Goal: Task Accomplishment & Management: Manage account settings

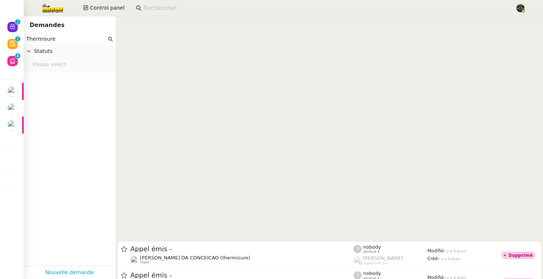
scroll to position [289, 0]
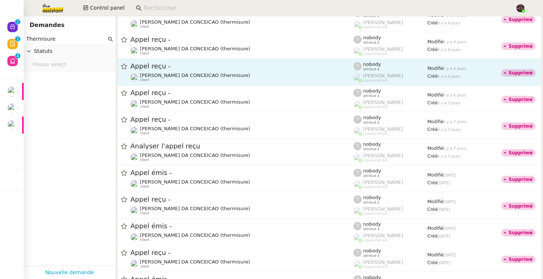
click at [161, 67] on span "Appel reçu -" at bounding box center [241, 66] width 223 height 7
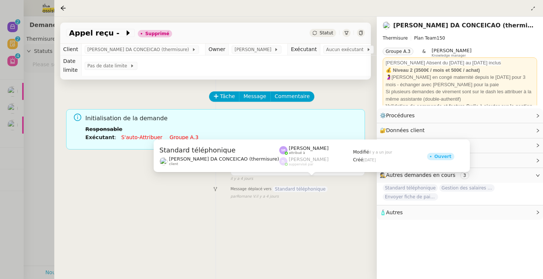
click at [302, 186] on span "Standard téléphonique" at bounding box center [300, 189] width 55 height 6
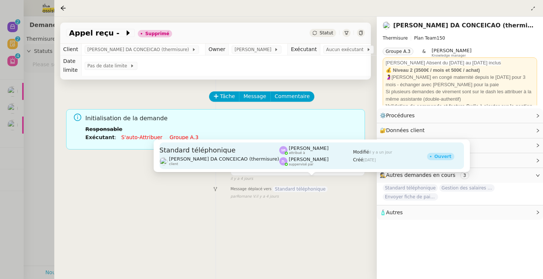
click at [289, 157] on span "Zoé Lachambre" at bounding box center [309, 159] width 40 height 6
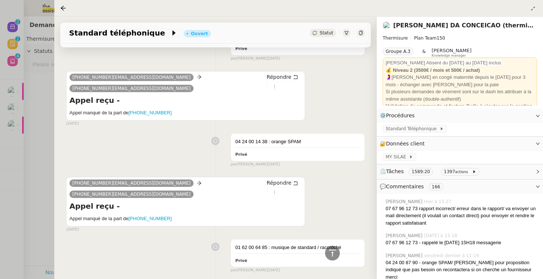
scroll to position [5455, 0]
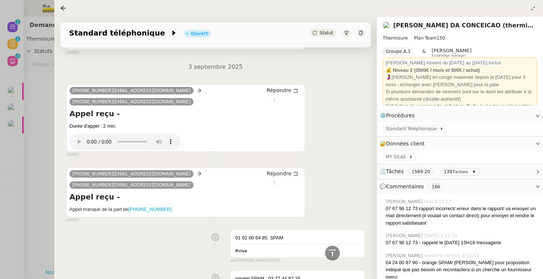
click at [268, 122] on div "Durée d'appel : 2 min." at bounding box center [185, 125] width 232 height 7
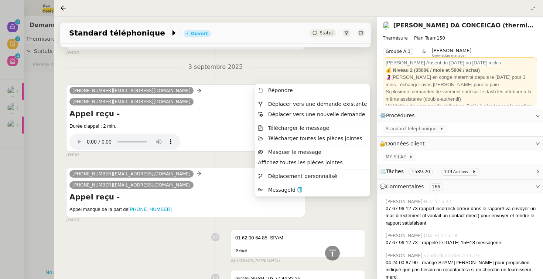
click at [300, 205] on div "Appel manqué de la part de +33162006485" at bounding box center [185, 210] width 232 height 10
click at [299, 187] on button "button" at bounding box center [299, 189] width 5 height 7
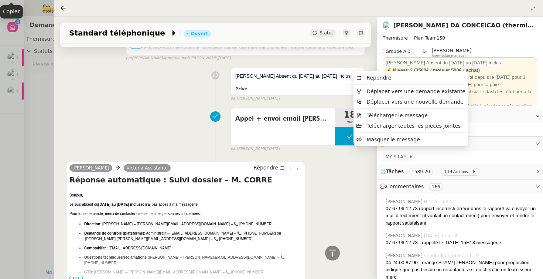
scroll to position [4102, 0]
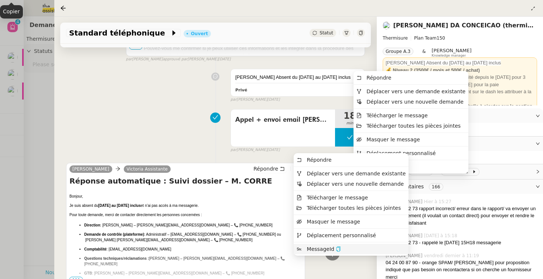
click at [337, 246] on icon "button" at bounding box center [338, 248] width 4 height 5
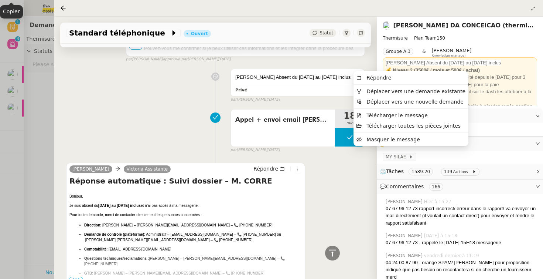
click at [457, 21] on nz-page-header-title "[PERSON_NAME] DA CONCEICAO (thermisure)" at bounding box center [463, 25] width 141 height 10
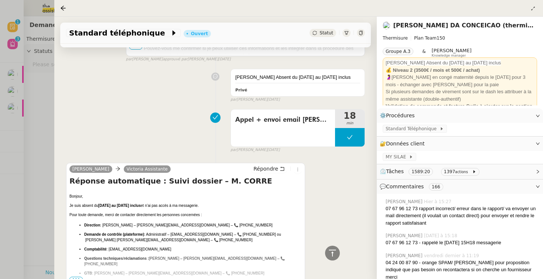
click at [456, 26] on link "[PERSON_NAME] DA CONCEICAO (thermisure)" at bounding box center [468, 25] width 151 height 7
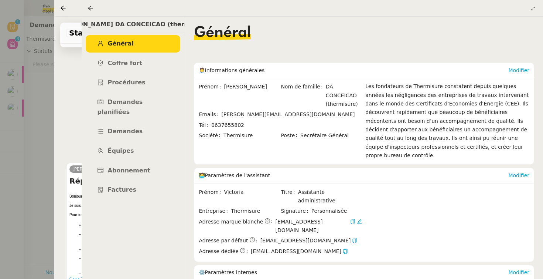
scroll to position [61, 0]
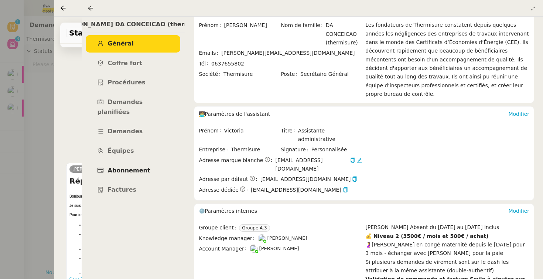
click at [149, 162] on link "Abonnement" at bounding box center [133, 170] width 95 height 17
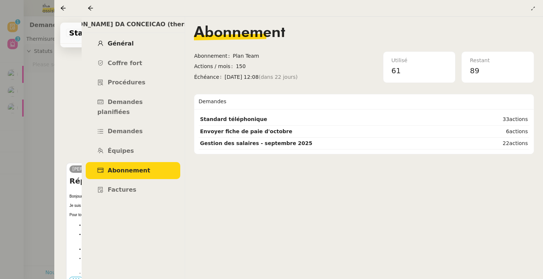
click at [125, 35] on div "Charles DA CONCEICAO (thermisure) Général Coffre fort Procédures Demandes plani…" at bounding box center [132, 148] width 103 height 262
click at [145, 44] on link "Général" at bounding box center [133, 43] width 95 height 17
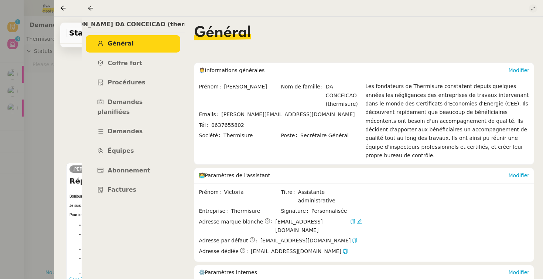
click at [533, 9] on icon at bounding box center [533, 8] width 4 height 4
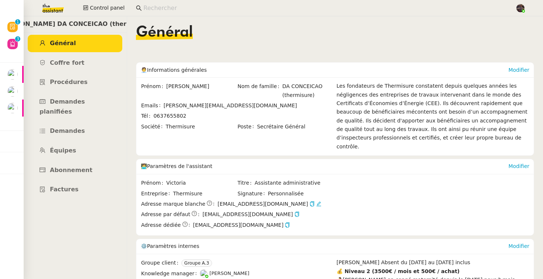
scroll to position [151, 0]
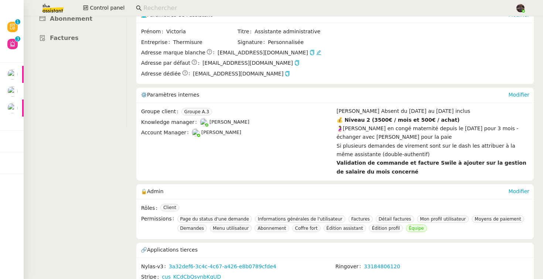
click at [48, 1] on img at bounding box center [46, 8] width 57 height 16
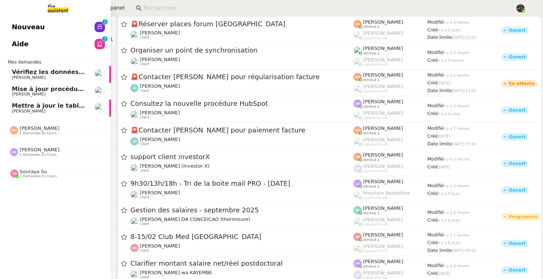
click at [61, 30] on link "Nouveau 0 1 2 3 4 5 6 7 8 9" at bounding box center [55, 26] width 111 height 17
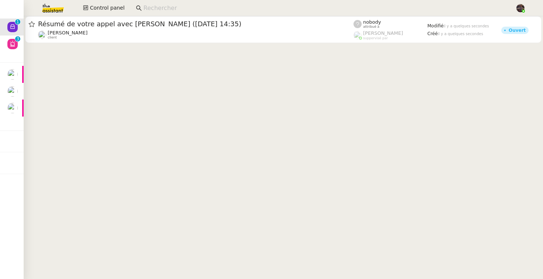
click at [62, 9] on img at bounding box center [46, 8] width 57 height 16
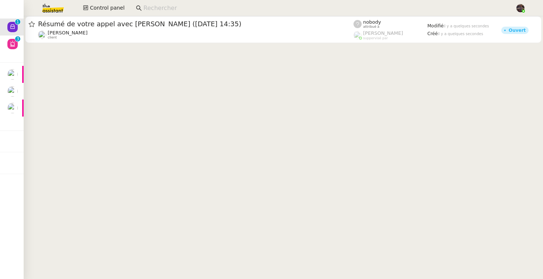
click at [196, 112] on cdk-virtual-scroll-viewport "Résumé de votre appel avec José De Carvalho (30 septembre 2025 à 14:35) Franck …" at bounding box center [284, 147] width 520 height 262
click at [275, 131] on cdk-virtual-scroll-viewport "Résumé de votre appel avec José De Carvalho (30 septembre 2025 à 14:35) Franck …" at bounding box center [284, 147] width 520 height 262
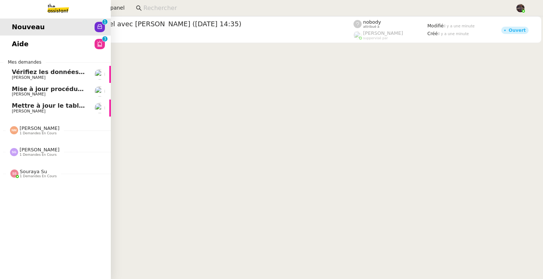
click at [16, 48] on span "Aide" at bounding box center [20, 43] width 17 height 11
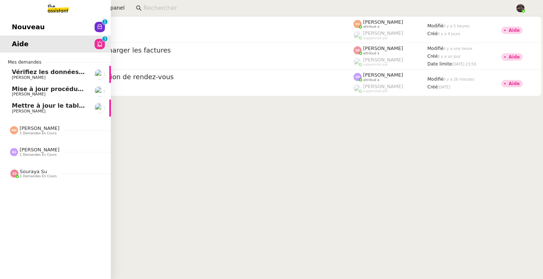
click at [48, 28] on link "Nouveau 0 1 2 3 4 5 6 7 8 9" at bounding box center [55, 26] width 111 height 17
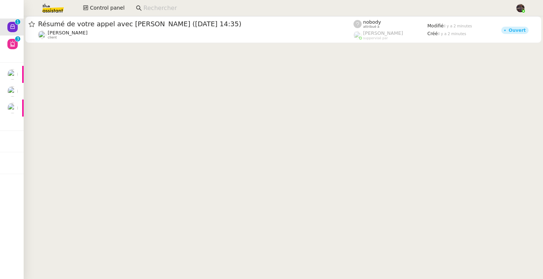
click at [45, 1] on img at bounding box center [46, 8] width 57 height 16
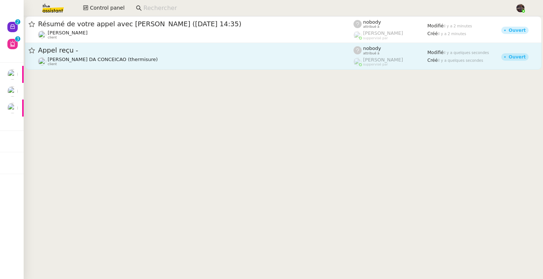
click at [155, 56] on div "Appel reçu - [PERSON_NAME] (thermisure) client" at bounding box center [196, 56] width 316 height 20
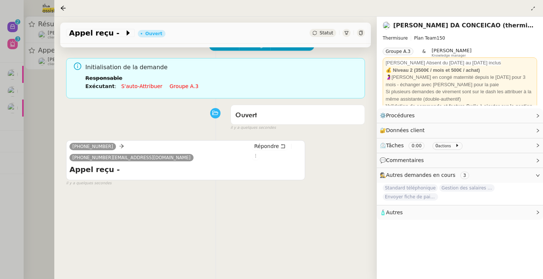
scroll to position [54, 0]
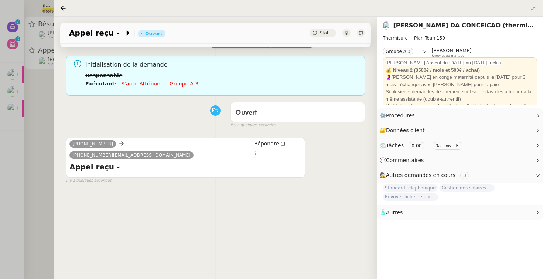
click at [105, 161] on h4 "Appel reçu -" at bounding box center [185, 166] width 232 height 10
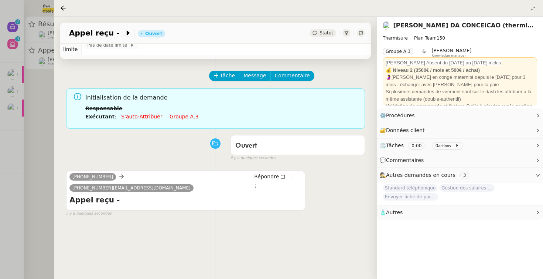
scroll to position [0, 0]
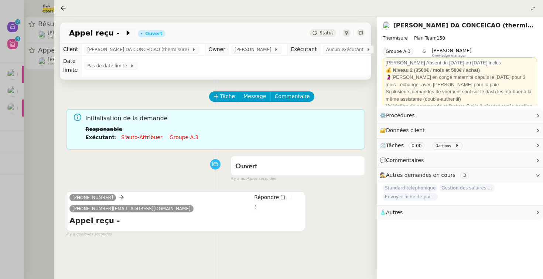
click at [132, 134] on link "S'auto-attribuer" at bounding box center [141, 137] width 41 height 6
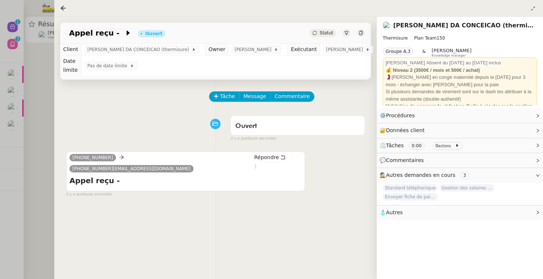
click at [23, 143] on div at bounding box center [271, 139] width 543 height 279
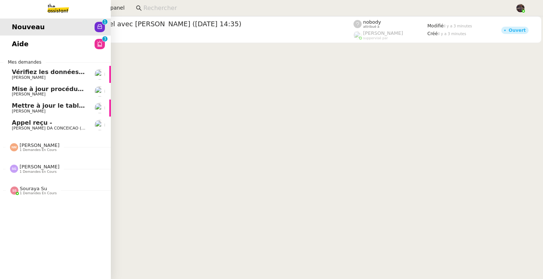
click at [14, 132] on link "Appel reçu - [PERSON_NAME] (thermisure)" at bounding box center [55, 124] width 111 height 17
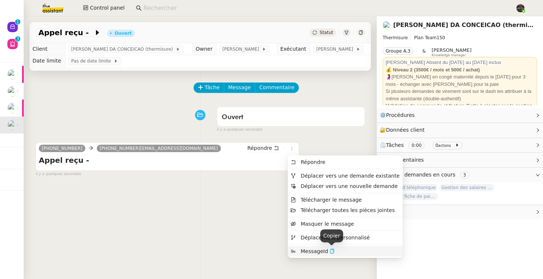
click at [330, 250] on icon "button" at bounding box center [332, 250] width 5 height 5
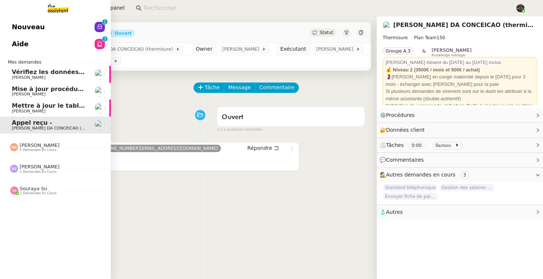
click at [14, 29] on span "Nouveau" at bounding box center [28, 26] width 33 height 11
click at [16, 28] on span "Nouveau" at bounding box center [28, 26] width 33 height 11
click at [17, 31] on span "Nouveau" at bounding box center [28, 26] width 33 height 11
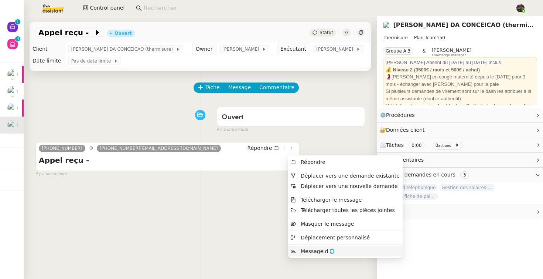
click at [328, 251] on nz-text-copy at bounding box center [331, 251] width 7 height 6
click at [333, 251] on icon "button" at bounding box center [332, 250] width 5 height 5
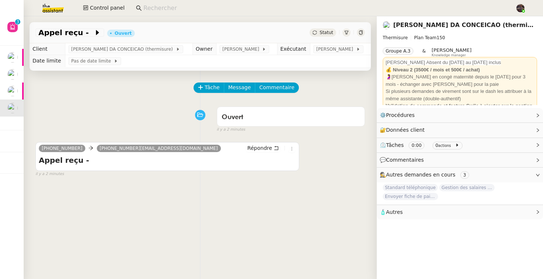
click at [121, 117] on div "Ouvert false il y a 2 minutes" at bounding box center [200, 118] width 330 height 30
click at [151, 104] on div "Ouvert false il y a 2 minutes" at bounding box center [200, 118] width 330 height 30
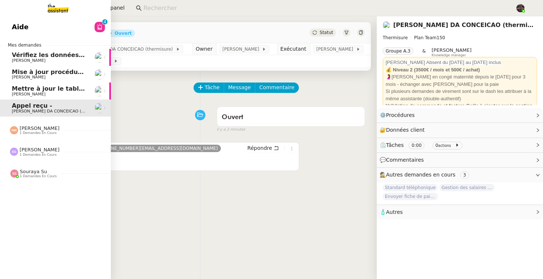
click at [23, 25] on link "Aide 0 1 2 3 4 5 6 7 8 9" at bounding box center [55, 26] width 111 height 17
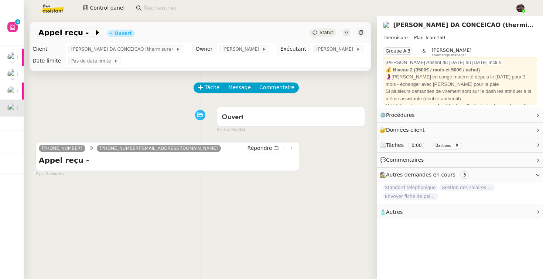
click at [58, 8] on img at bounding box center [46, 8] width 57 height 16
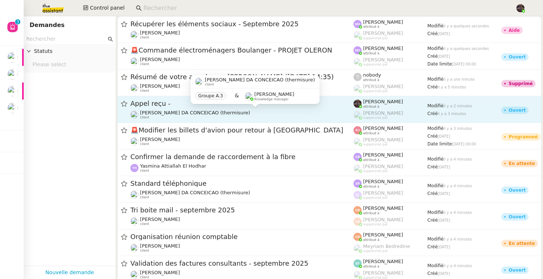
click at [170, 122] on link "Appel reçu - Charles DA CONCEICAO (thermisure) client Bert Canavaggio attribué …" at bounding box center [329, 109] width 424 height 27
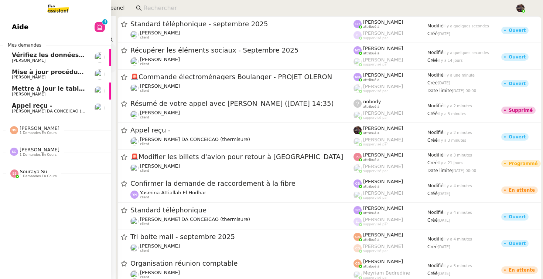
click at [28, 107] on span "Appel reçu -" at bounding box center [32, 105] width 40 height 7
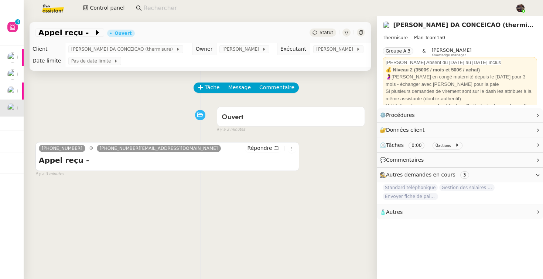
click at [93, 128] on div "Ouvert false il y a 3 minutes" at bounding box center [200, 118] width 330 height 30
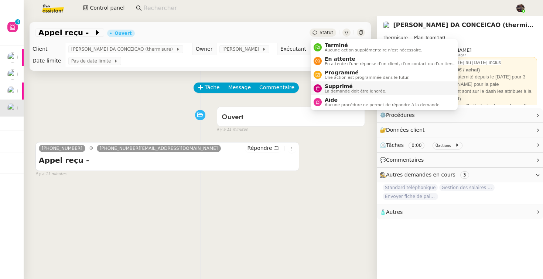
click at [328, 93] on span "La demande doit être ignorée." at bounding box center [356, 91] width 62 height 4
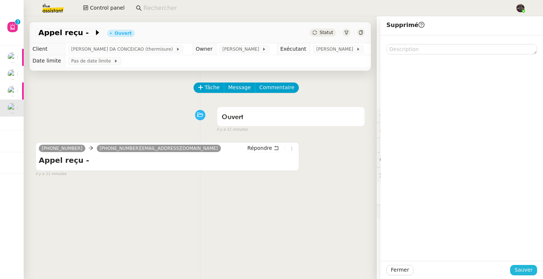
click at [523, 270] on span "Sauver" at bounding box center [524, 269] width 18 height 8
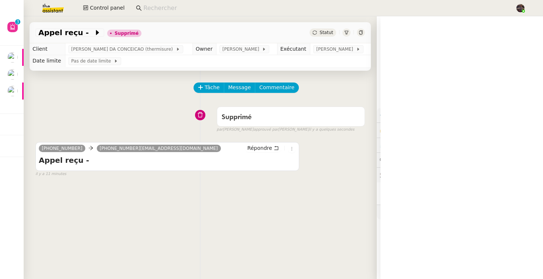
click at [212, 216] on div "Tâche Message Commentaire Veuillez patienter une erreur s'est produite 👌👌👌 mess…" at bounding box center [200, 210] width 353 height 279
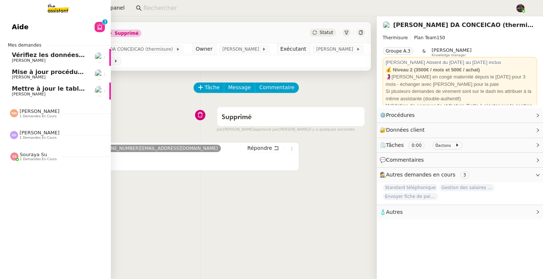
click at [59, 8] on img at bounding box center [52, 8] width 57 height 16
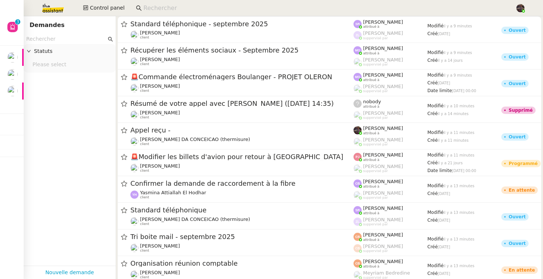
click at [81, 151] on app-tickets-filter "Statuts Please select" at bounding box center [70, 149] width 92 height 231
click at [60, 12] on img at bounding box center [46, 8] width 57 height 16
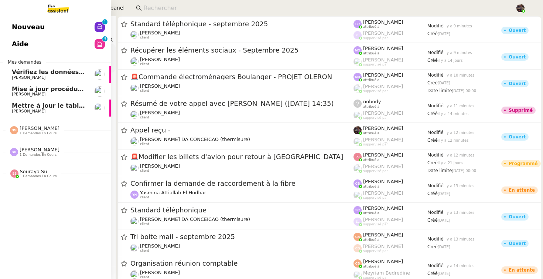
click at [21, 27] on span "Nouveau" at bounding box center [28, 26] width 33 height 11
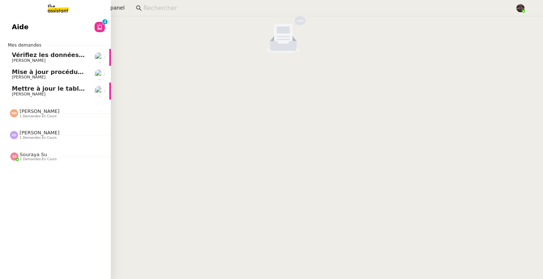
click at [41, 24] on link "Aide 0 1 2 3 4 5 6 7 8 9" at bounding box center [55, 26] width 111 height 17
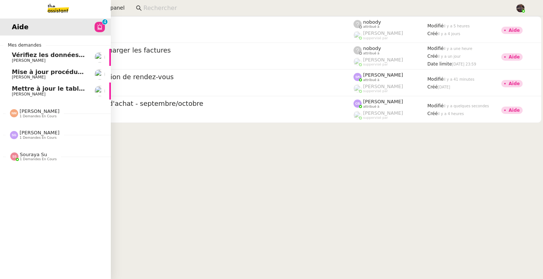
click at [64, 13] on img at bounding box center [52, 8] width 57 height 16
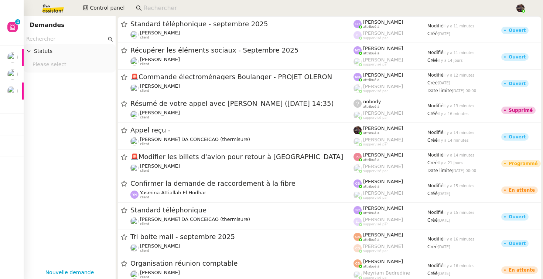
click at [49, 15] on img at bounding box center [46, 8] width 57 height 16
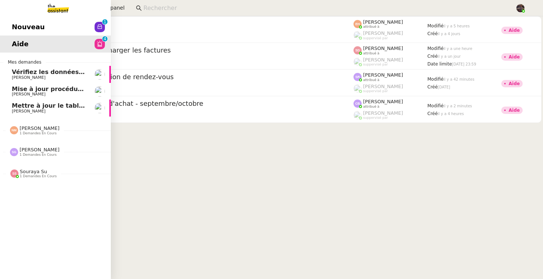
click at [20, 29] on span "Nouveau" at bounding box center [28, 26] width 33 height 11
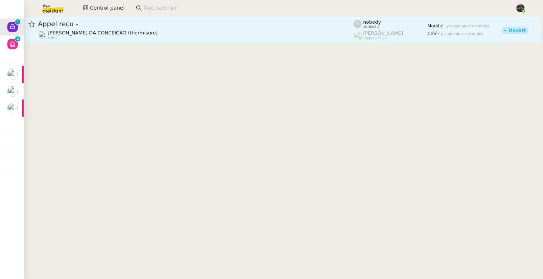
click at [185, 30] on div "Charles DA CONCEICAO (thermisure) client" at bounding box center [196, 35] width 316 height 10
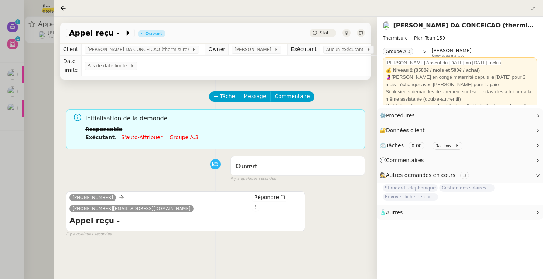
click at [144, 134] on link "S'auto-attribuer" at bounding box center [141, 137] width 41 height 6
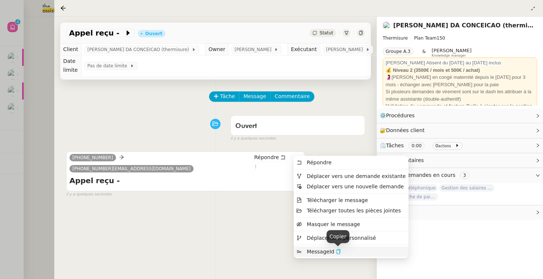
click at [339, 251] on icon "button" at bounding box center [338, 251] width 5 height 5
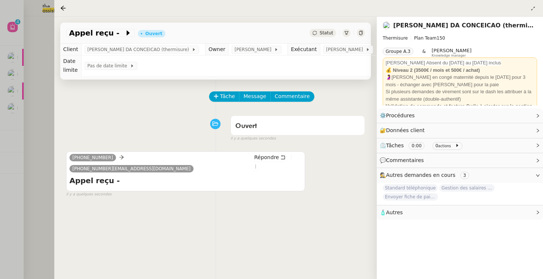
click at [55, 167] on div "Tâche Message Commentaire Veuillez patienter une erreur s'est produite 👌👌👌 mess…" at bounding box center [215, 218] width 323 height 279
click at [15, 106] on div at bounding box center [271, 139] width 543 height 279
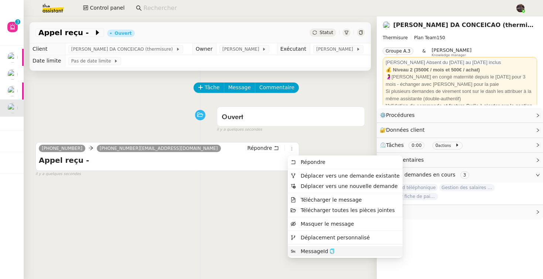
click at [331, 250] on icon "button" at bounding box center [332, 250] width 5 height 5
click at [336, 247] on li "MessageId" at bounding box center [345, 251] width 115 height 10
click at [330, 254] on button "button" at bounding box center [332, 251] width 5 height 7
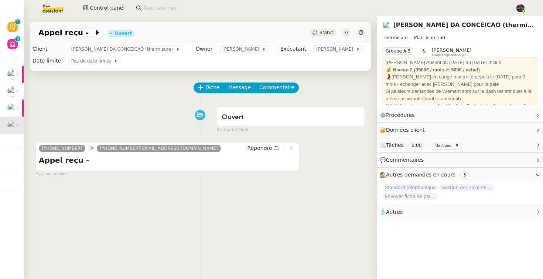
click at [280, 206] on div "Tâche Message Commentaire Veuillez patienter une erreur s'est produite 👌👌👌 mess…" at bounding box center [200, 210] width 353 height 279
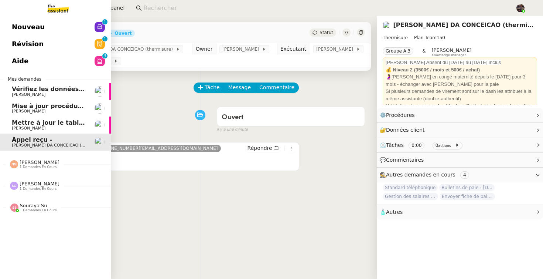
click at [17, 30] on span "Nouveau" at bounding box center [28, 26] width 33 height 11
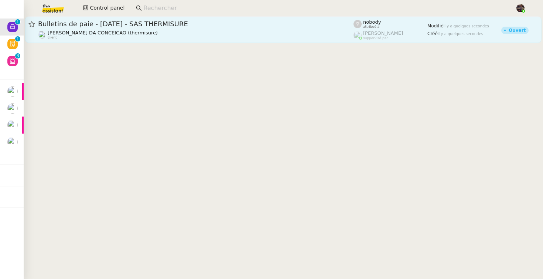
click at [126, 32] on span "[PERSON_NAME] DA CONCEICAO (thermisure)" at bounding box center [103, 33] width 110 height 6
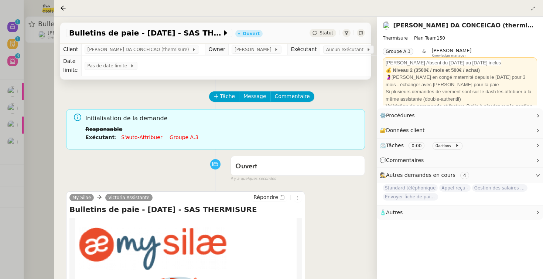
scroll to position [95, 0]
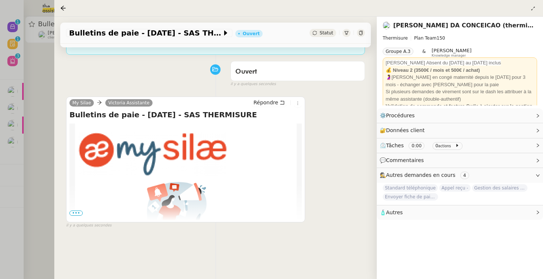
click at [41, 83] on div at bounding box center [271, 139] width 543 height 279
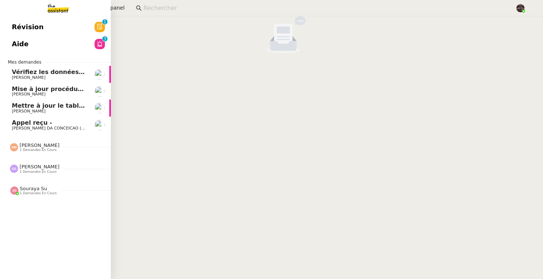
click at [67, 147] on nz-divider "Nicolas Morin 1 demandes en cours" at bounding box center [58, 147] width 111 height 10
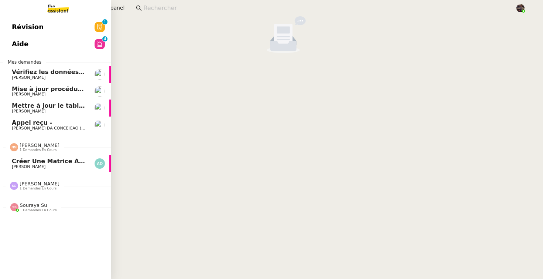
click at [71, 134] on div "Nicolas Morin 1 demandes en cours" at bounding box center [55, 143] width 111 height 21
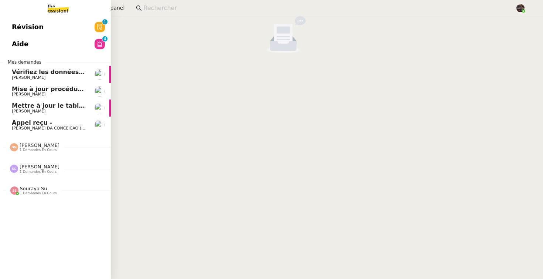
click at [31, 125] on span "Appel reçu -" at bounding box center [32, 122] width 40 height 7
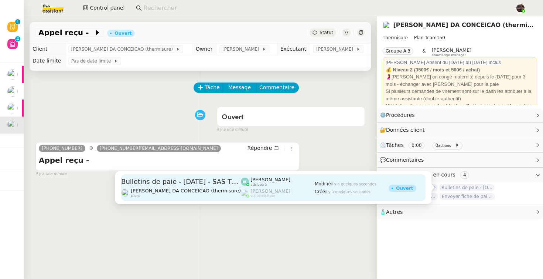
click at [404, 188] on div "Ouvert" at bounding box center [404, 188] width 17 height 4
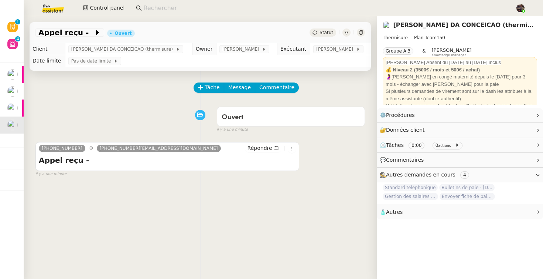
click at [405, 185] on span "Standard téléphonique" at bounding box center [410, 187] width 55 height 7
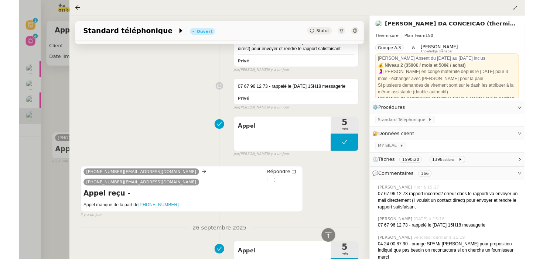
scroll to position [161, 0]
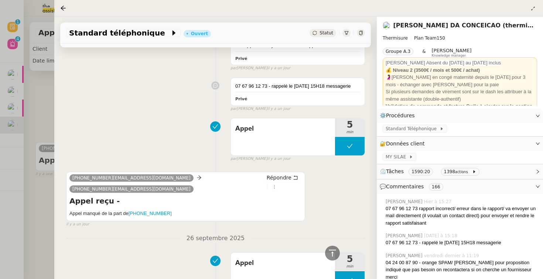
click at [40, 204] on div at bounding box center [271, 139] width 543 height 279
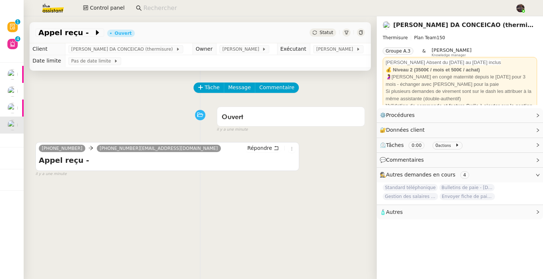
click at [90, 109] on div "Ouvert false il y a une minute" at bounding box center [200, 118] width 330 height 30
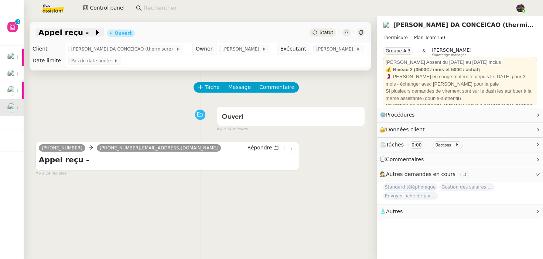
click at [51, 32] on span "Appel reçu -" at bounding box center [65, 32] width 55 height 7
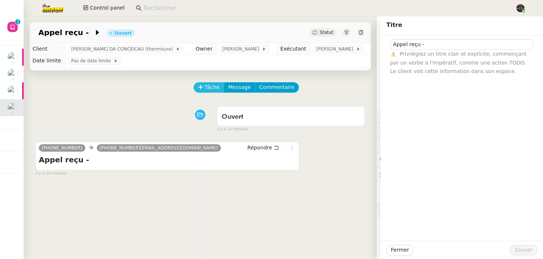
click at [207, 88] on span "Tâche" at bounding box center [212, 87] width 15 height 8
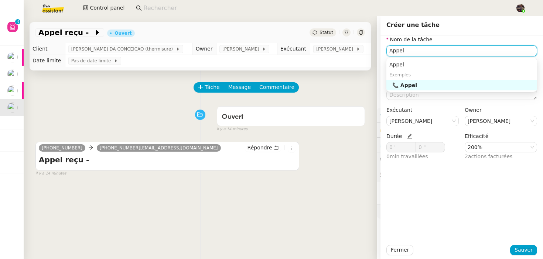
type input "Appel"
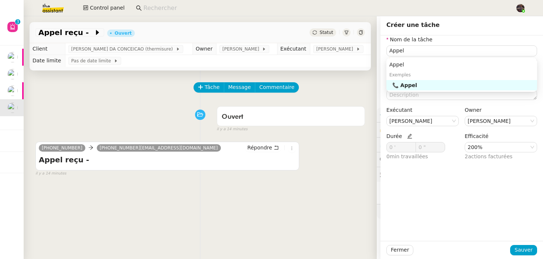
click at [458, 42] on nz-form-item "Nom de la tâche Appel ⚠️ Privilégiez un titre clair et explicite. Le client voi…" at bounding box center [461, 54] width 151 height 38
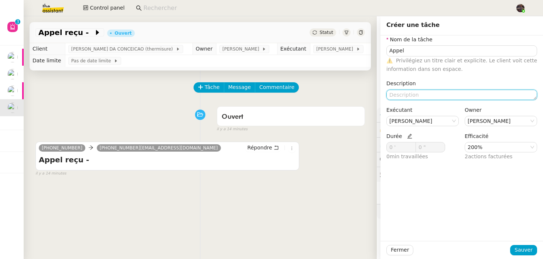
click at [413, 94] on textarea at bounding box center [461, 95] width 151 height 10
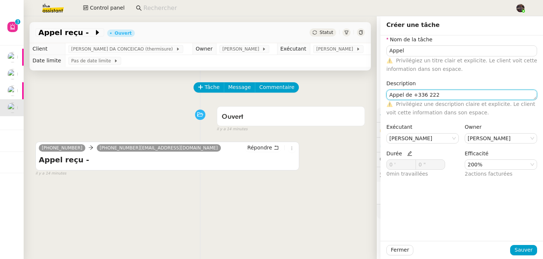
type textarea "Appel de +336 222"
click at [408, 152] on icon at bounding box center [409, 153] width 5 height 5
drag, startPoint x: 396, startPoint y: 164, endPoint x: 372, endPoint y: 164, distance: 24.0
click at [372, 164] on app-ticket "Appel reçu - Ouvert Statut Client Charles DA CONCEICAO (thermisure) Owner Roman…" at bounding box center [284, 137] width 520 height 243
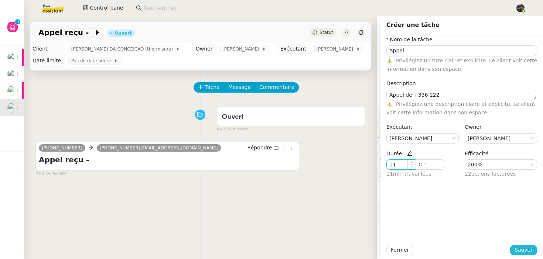
type input "11 '"
click at [519, 251] on span "Sauver" at bounding box center [524, 250] width 18 height 8
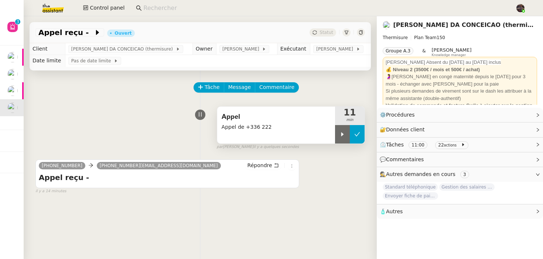
click at [356, 134] on icon at bounding box center [357, 135] width 6 height 6
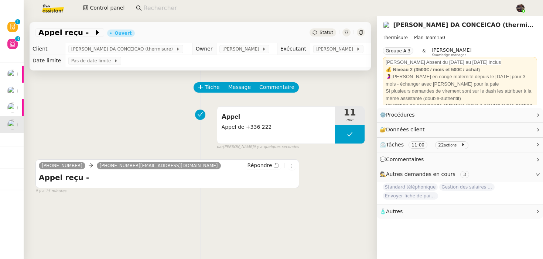
click at [162, 132] on div "Appel Appel de +336 222 11 min false par Bert C. il y a quelques secondes" at bounding box center [200, 126] width 330 height 47
click at [303, 136] on div "Appel Appel de +336 222" at bounding box center [276, 125] width 118 height 37
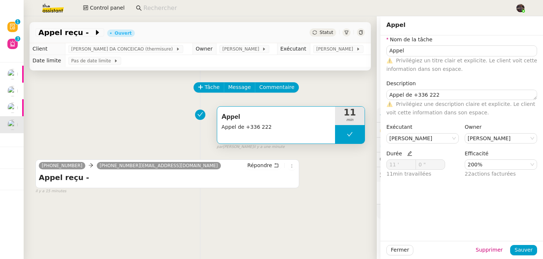
click at [498, 171] on span "actions facturées" at bounding box center [493, 174] width 44 height 6
click at [406, 156] on span "Durée" at bounding box center [399, 154] width 26 height 6
click at [407, 151] on span "Durée" at bounding box center [399, 154] width 26 height 6
click at [407, 155] on icon at bounding box center [409, 153] width 5 height 5
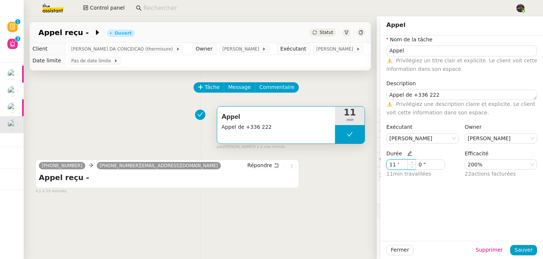
click at [405, 163] on input "11 '" at bounding box center [401, 165] width 29 height 10
type input "1 '"
click at [537, 250] on button "Sauver" at bounding box center [523, 250] width 27 height 10
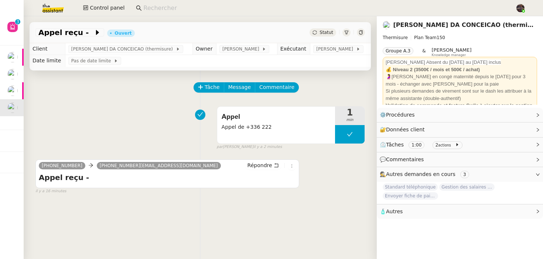
click at [155, 9] on input at bounding box center [325, 8] width 365 height 10
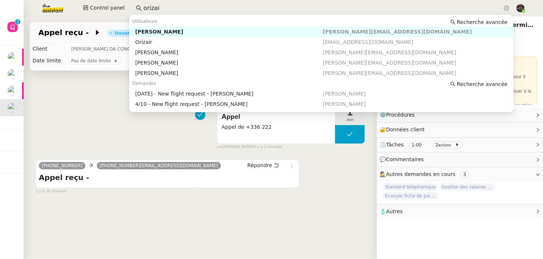
click at [163, 28] on div "Maria-Daniele Killy" at bounding box center [229, 31] width 188 height 7
type input "orizai"
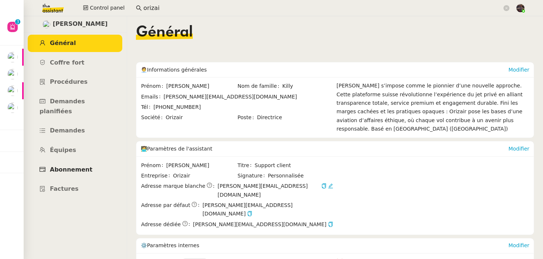
click at [66, 166] on span "Abonnement" at bounding box center [71, 169] width 42 height 7
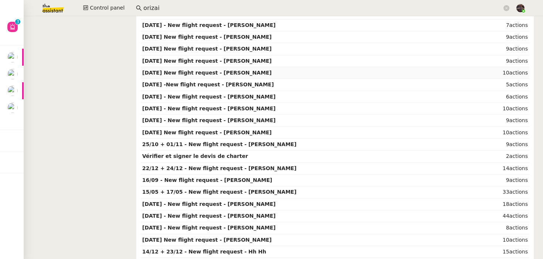
scroll to position [1208, 0]
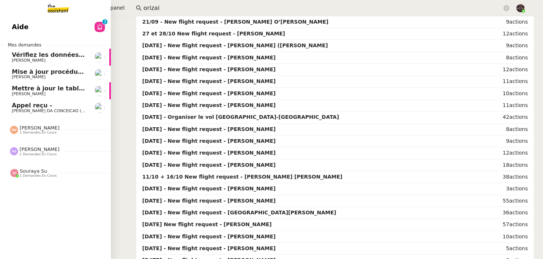
click at [53, 105] on span "Appel reçu -" at bounding box center [49, 105] width 75 height 7
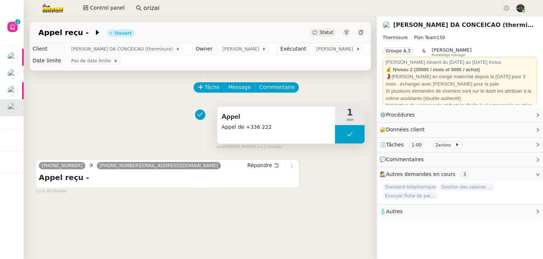
click at [319, 125] on span "Appel de +336 222" at bounding box center [276, 127] width 109 height 8
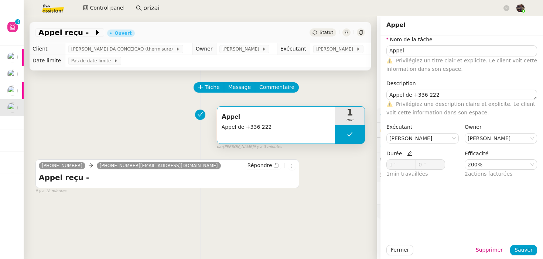
click at [408, 153] on icon at bounding box center [409, 153] width 5 height 5
click at [410, 163] on span at bounding box center [412, 163] width 4 height 4
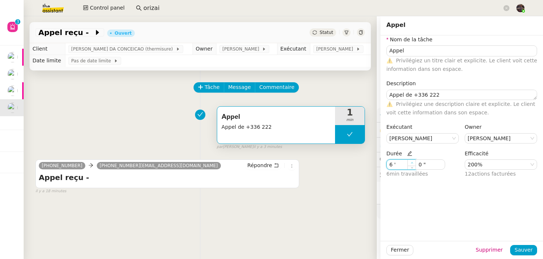
click at [410, 163] on span at bounding box center [412, 163] width 4 height 4
type input "5 '"
click at [410, 168] on span at bounding box center [412, 167] width 4 height 4
click at [530, 252] on span "Sauver" at bounding box center [524, 250] width 18 height 8
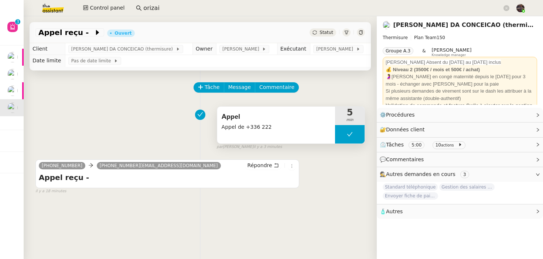
click at [302, 139] on div "Appel Appel de +336 222" at bounding box center [276, 125] width 118 height 37
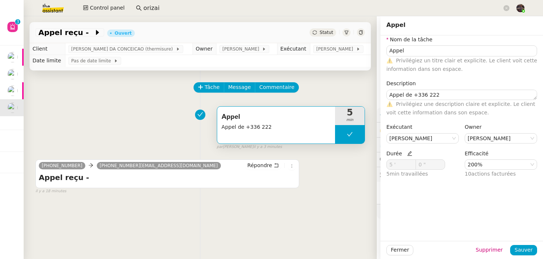
click at [256, 240] on div "Tâche Message Commentaire Veuillez patienter une erreur s'est produite 👌👌👌 mess…" at bounding box center [200, 200] width 353 height 259
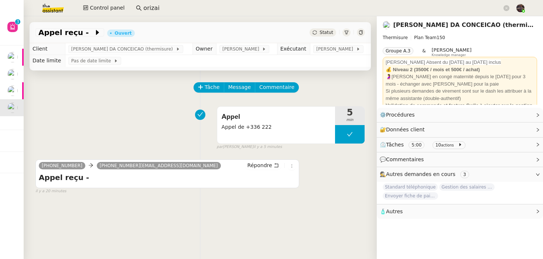
click at [153, 118] on div "Appel Appel de +336 222 5 min false par Bert C. il y a 5 minutes" at bounding box center [200, 126] width 330 height 47
click at [75, 36] on span "Appel reçu -" at bounding box center [65, 32] width 55 height 7
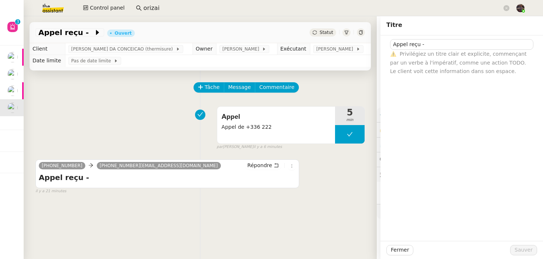
click at [105, 128] on div "Appel Appel de +336 222 5 min false par Bert C. il y a 6 minutes" at bounding box center [200, 126] width 330 height 47
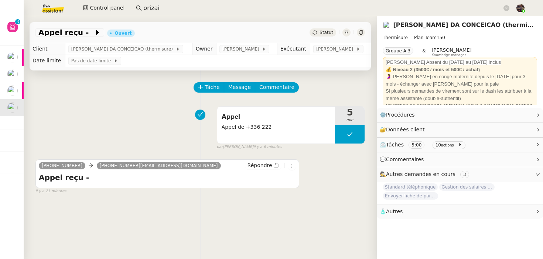
drag, startPoint x: 367, startPoint y: 152, endPoint x: 212, endPoint y: 108, distance: 161.0
click at [212, 108] on div "Tâche Message Commentaire Veuillez patienter une erreur s'est produite 👌👌👌 mess…" at bounding box center [200, 200] width 353 height 259
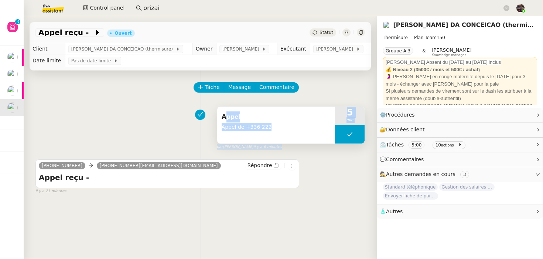
drag, startPoint x: 186, startPoint y: 106, endPoint x: 218, endPoint y: 117, distance: 34.2
click at [218, 117] on div "Appel Appel de +336 222 5 min false par Bert C. il y a 6 minutes" at bounding box center [200, 126] width 330 height 47
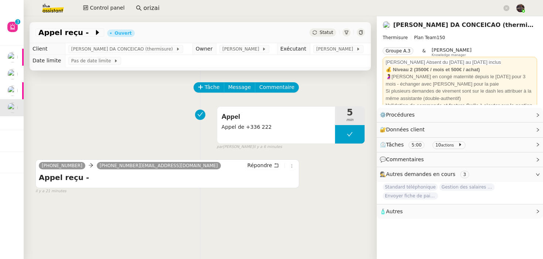
click at [346, 158] on div "+33627304197 33184806120@phone.theassistant.com Répondre Appel reçu - ••• false…" at bounding box center [200, 174] width 330 height 42
click at [174, 126] on div "Appel Appel de +336 222 5 min false par Bert C. il y a 10 minutes" at bounding box center [200, 126] width 330 height 47
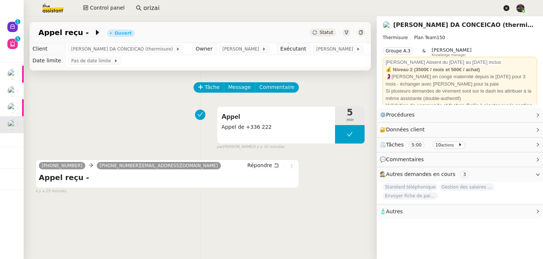
click at [506, 6] on icon at bounding box center [507, 8] width 6 height 6
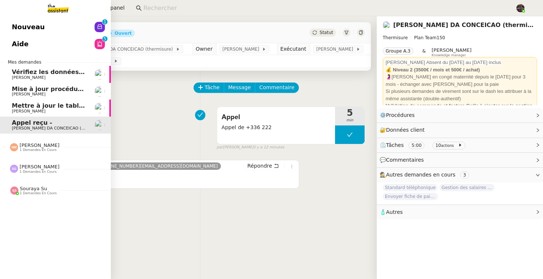
click at [14, 24] on span "Nouveau" at bounding box center [28, 26] width 33 height 11
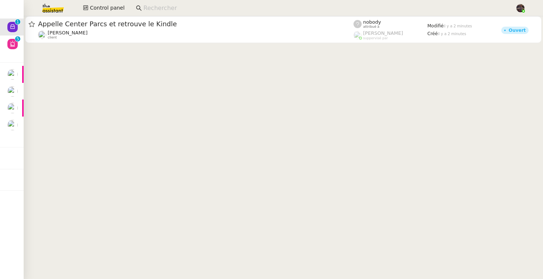
click at [223, 104] on cdk-virtual-scroll-viewport "Appelle Center Parcs et retrouve le Kindle Severine Gheysen client nobody attri…" at bounding box center [284, 147] width 520 height 262
click at [169, 6] on input at bounding box center [325, 8] width 365 height 10
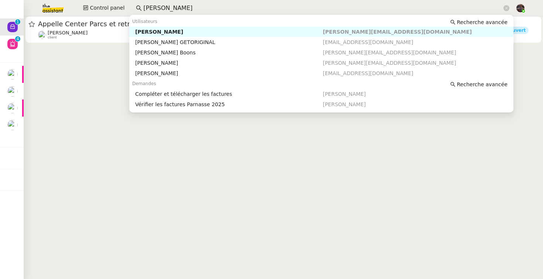
click at [251, 29] on div "Laurène Gauthier" at bounding box center [229, 31] width 188 height 7
type input "laurene gautb"
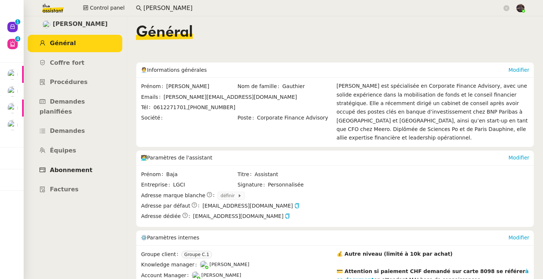
click at [85, 166] on span "Abonnement" at bounding box center [71, 169] width 42 height 7
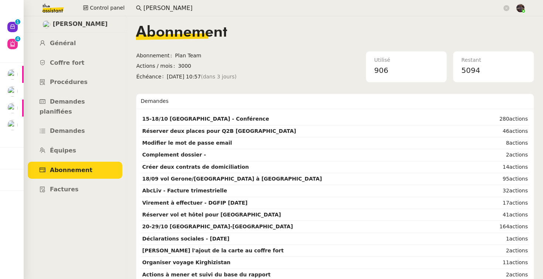
click at [85, 73] on ul "Général Coffre fort Procédures Demandes planifiées Demandes Équipes Abonnement …" at bounding box center [74, 116] width 103 height 163
click at [77, 55] on link "Coffre fort" at bounding box center [75, 62] width 95 height 17
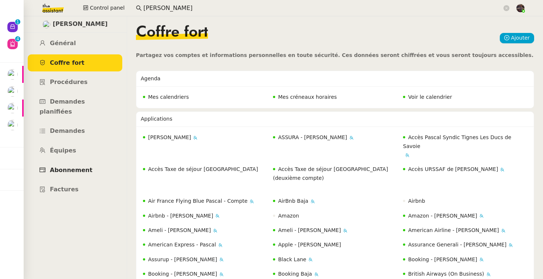
click at [83, 166] on span "Abonnement" at bounding box center [71, 169] width 42 height 7
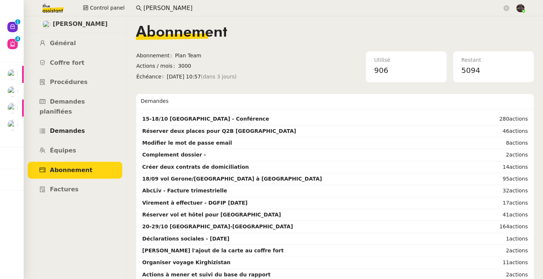
click at [80, 127] on span "Demandes" at bounding box center [67, 130] width 35 height 7
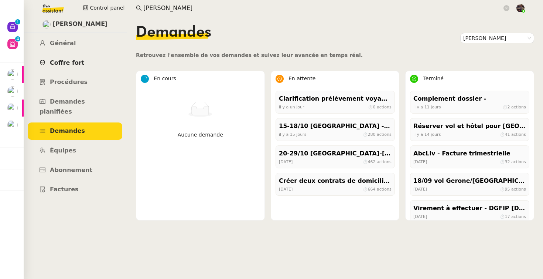
click at [76, 59] on span "Coffre fort" at bounding box center [67, 62] width 35 height 7
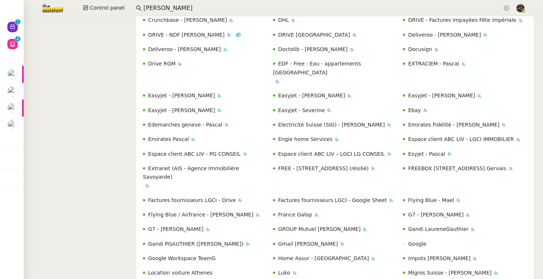
scroll to position [589, 0]
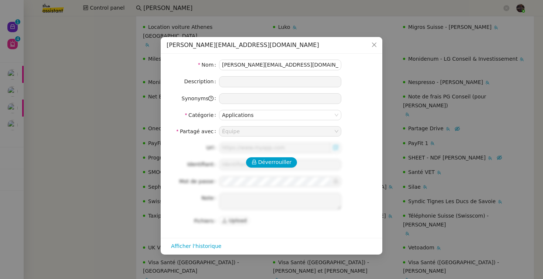
click at [418, 194] on nz-modal-container "laurene@teamg.ch Nom laurene@teamg.ch Description Synonyms Catégorie Applicatio…" at bounding box center [271, 139] width 543 height 279
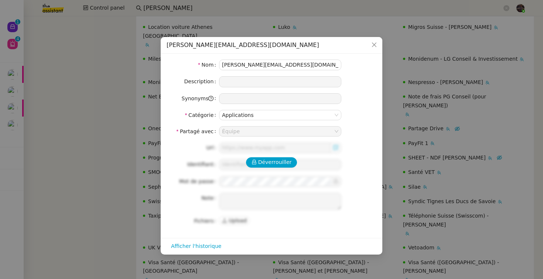
click at [269, 167] on div "Déverrouiller Url Identifiant Mot de passe Note Fichiers Upload" at bounding box center [272, 184] width 210 height 84
click at [263, 163] on span "Déverrouiller" at bounding box center [275, 162] width 34 height 8
type input "https://mail.google.com/mail/u/0/#inbox"
type input "laurene@teamg.ch"
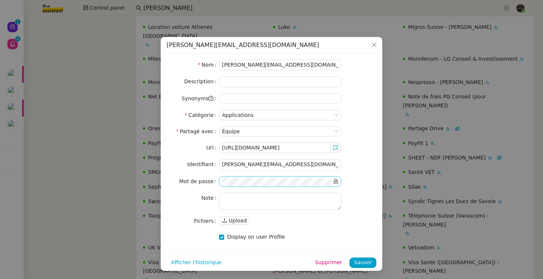
click at [338, 180] on icon at bounding box center [335, 180] width 5 height 5
click at [377, 45] on icon "Close" at bounding box center [374, 45] width 6 height 6
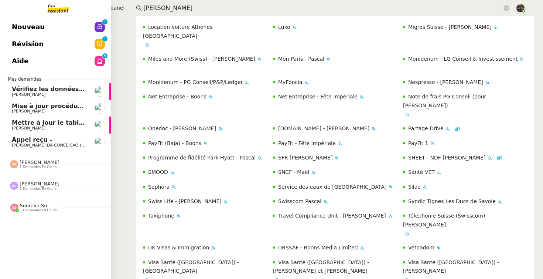
click at [42, 18] on link "Nouveau 0 1 2 3 4 5 6 7 8 9" at bounding box center [55, 26] width 111 height 17
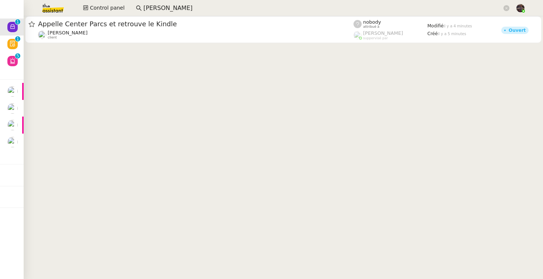
click at [253, 144] on cdk-virtual-scroll-viewport "Appelle Center Parcs et retrouve le Kindle Severine Gheysen client nobody attri…" at bounding box center [284, 147] width 520 height 262
click at [90, 61] on cdk-virtual-scroll-viewport "Appelle Center Parcs et retrouve le Kindle Severine Gheysen client nobody attri…" at bounding box center [284, 147] width 520 height 262
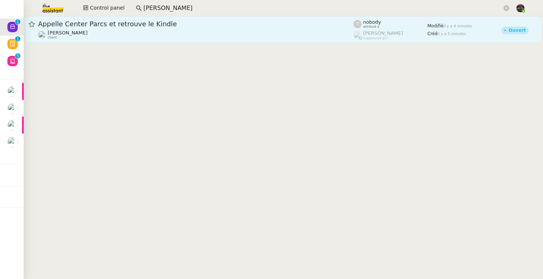
click at [99, 39] on div "Severine Gheysen client" at bounding box center [196, 35] width 316 height 10
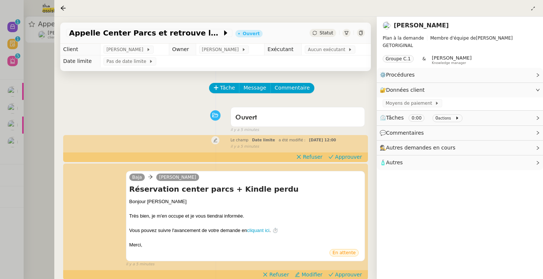
click at [88, 120] on div "Ouvert false il y a 5 minutes" at bounding box center [215, 118] width 299 height 30
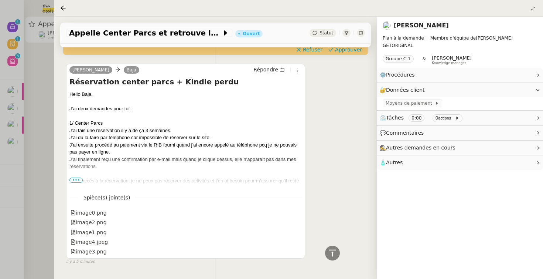
scroll to position [253, 0]
click at [36, 100] on div at bounding box center [271, 139] width 543 height 279
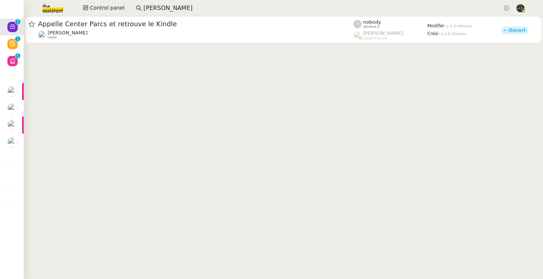
click at [52, 8] on img at bounding box center [46, 8] width 57 height 16
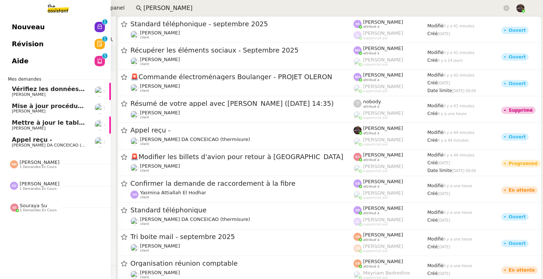
click at [62, 27] on link "Nouveau 0 1 2 3 4 5 6 7 8 9" at bounding box center [55, 26] width 111 height 17
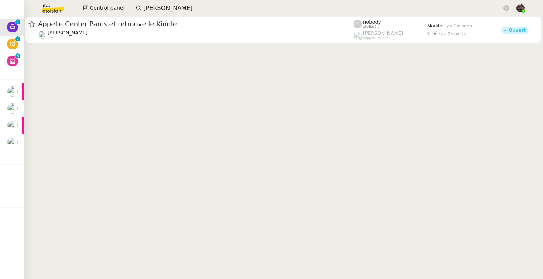
click at [57, 11] on img at bounding box center [46, 8] width 57 height 16
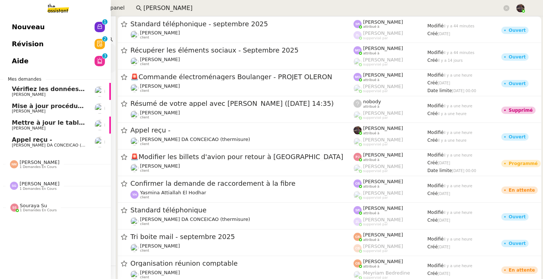
click at [24, 24] on span "Nouveau" at bounding box center [28, 26] width 33 height 11
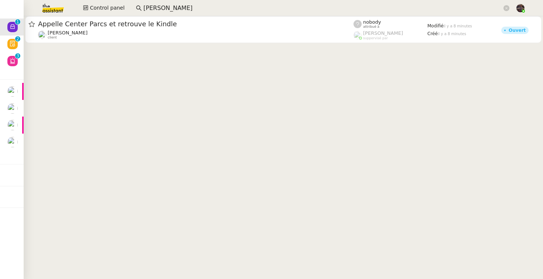
click at [201, 148] on cdk-virtual-scroll-viewport "Appelle Center Parcs et retrouve le Kindle Severine Gheysen client nobody attri…" at bounding box center [284, 147] width 520 height 262
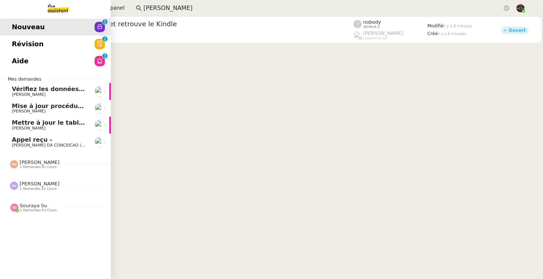
click at [58, 142] on span "Appel reçu -" at bounding box center [49, 139] width 75 height 7
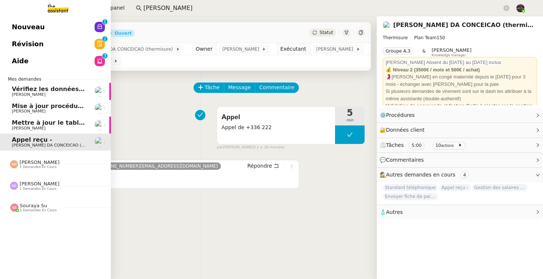
click at [53, 23] on link "Nouveau 0 1 2 3 4 5 6 7 8 9" at bounding box center [55, 26] width 111 height 17
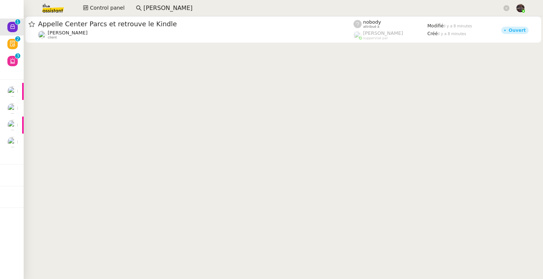
click at [340, 78] on cdk-virtual-scroll-viewport "Appelle Center Parcs et retrouve le Kindle Severine Gheysen client nobody attri…" at bounding box center [284, 147] width 520 height 262
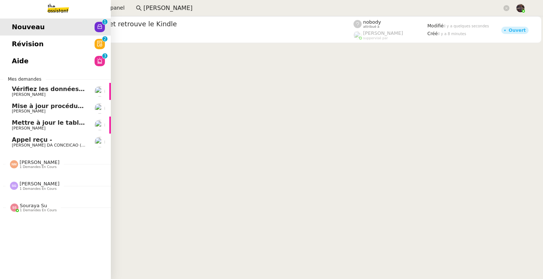
click at [37, 39] on span "Révision" at bounding box center [28, 43] width 32 height 11
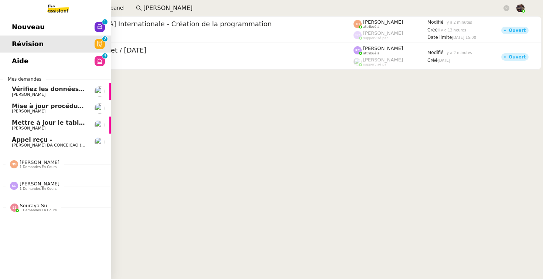
click at [39, 57] on link "Aide 0 1 2 3 4 5 6 7 8 9" at bounding box center [55, 60] width 111 height 17
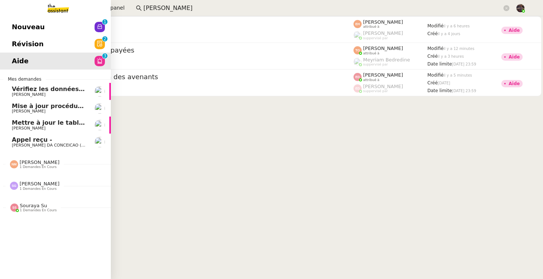
click at [42, 23] on link "Nouveau 0 1 2 3 4 5 6 7 8 9" at bounding box center [55, 26] width 111 height 17
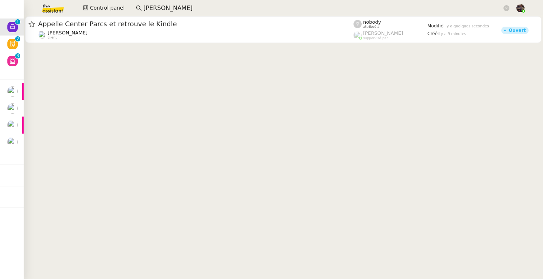
click at [262, 79] on cdk-virtual-scroll-viewport "Appelle Center Parcs et retrouve le Kindle Severine Gheysen client nobody attri…" at bounding box center [284, 147] width 520 height 262
click at [50, 11] on img at bounding box center [46, 8] width 57 height 16
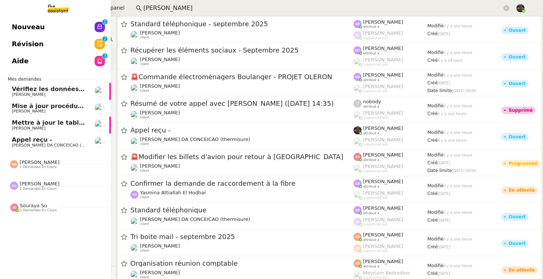
click at [8, 23] on link "Nouveau 0 1 2 3 4 5 6 7 8 9" at bounding box center [55, 26] width 111 height 17
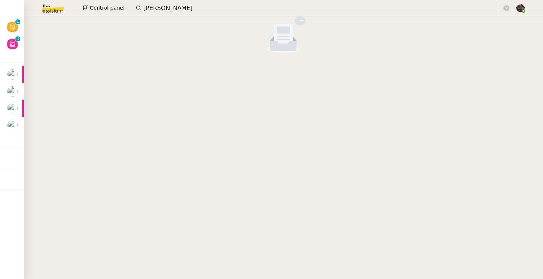
click at [57, 13] on img at bounding box center [46, 8] width 57 height 16
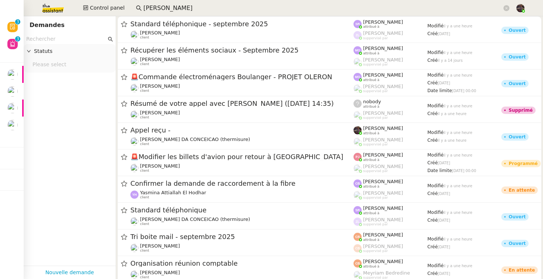
click at [60, 9] on img at bounding box center [46, 8] width 57 height 16
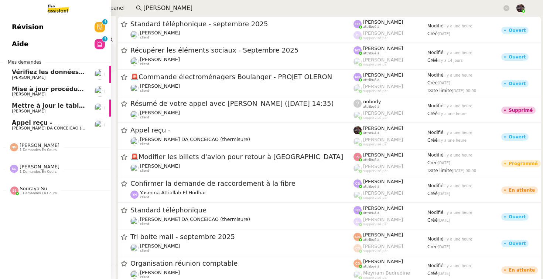
click at [20, 25] on span "Révision" at bounding box center [28, 26] width 32 height 11
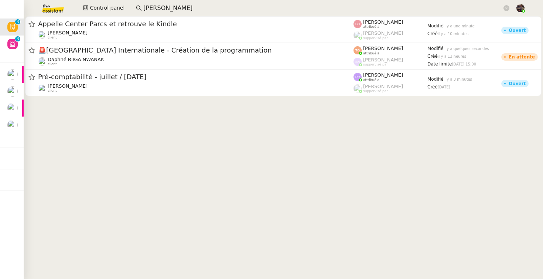
click at [108, 166] on cdk-virtual-scroll-viewport "Appelle Center Parcs et retrouve le Kindle Severine Gheysen client Sheida Delpa…" at bounding box center [284, 147] width 520 height 262
click at [56, 8] on img at bounding box center [46, 8] width 57 height 16
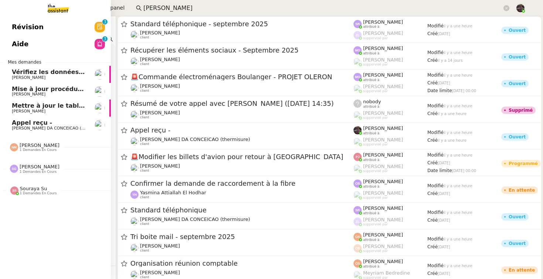
click at [61, 5] on img at bounding box center [52, 8] width 57 height 16
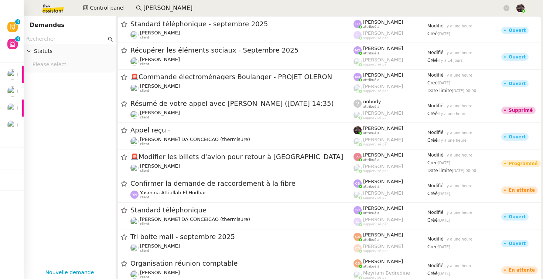
click at [72, 11] on img at bounding box center [46, 8] width 57 height 16
click at [55, 11] on img at bounding box center [46, 8] width 57 height 16
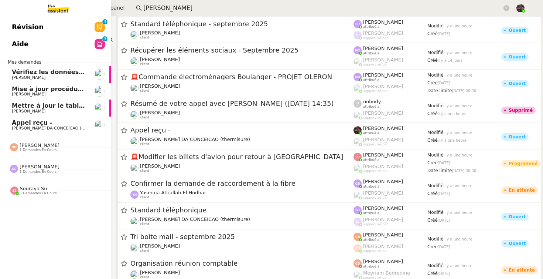
click at [52, 130] on span "[PERSON_NAME] DA CONCEICAO (thermisure)" at bounding box center [58, 128] width 93 height 5
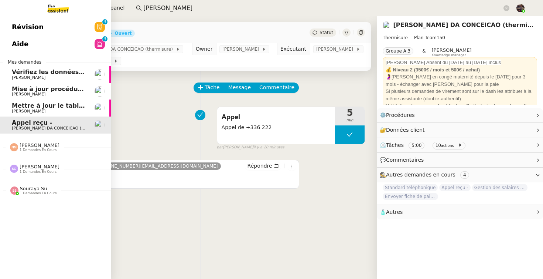
click at [63, 9] on img at bounding box center [52, 8] width 57 height 16
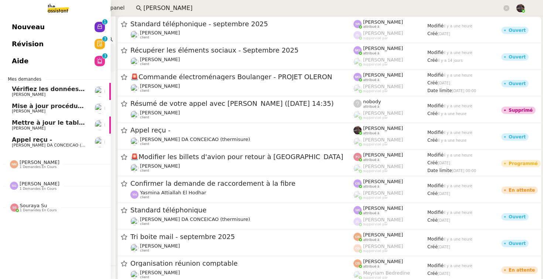
click at [34, 28] on span "Nouveau" at bounding box center [28, 26] width 33 height 11
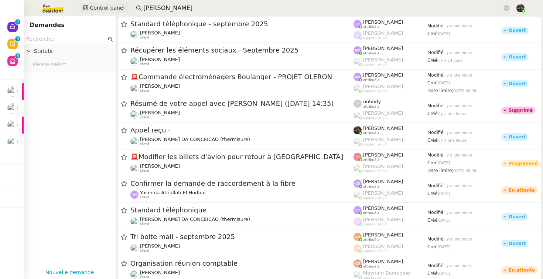
click at [95, 13] on div "Control panel laurene gautb" at bounding box center [271, 8] width 506 height 16
click at [95, 11] on span "Control panel" at bounding box center [107, 8] width 35 height 8
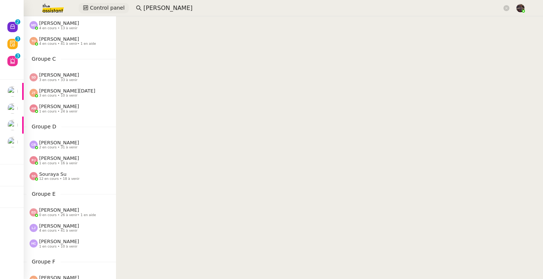
scroll to position [342, 0]
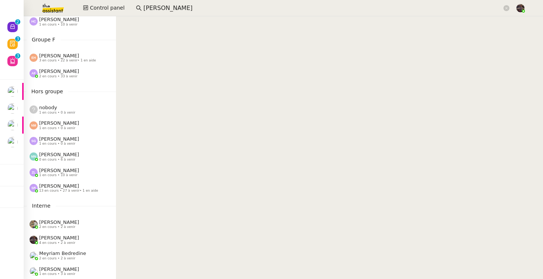
click at [64, 173] on span "1 en cours • 10 à venir" at bounding box center [58, 175] width 38 height 4
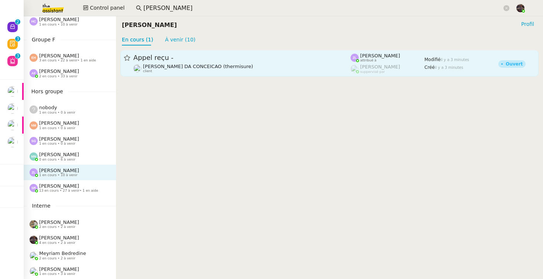
click at [196, 60] on span "Appel reçu -" at bounding box center [241, 57] width 217 height 7
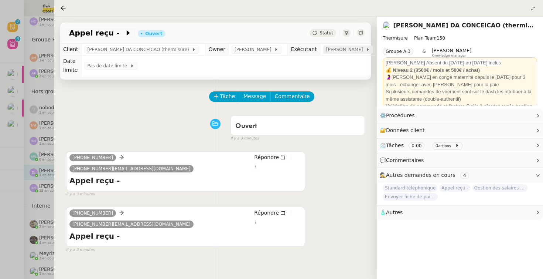
click at [334, 48] on span "[PERSON_NAME]" at bounding box center [346, 49] width 40 height 7
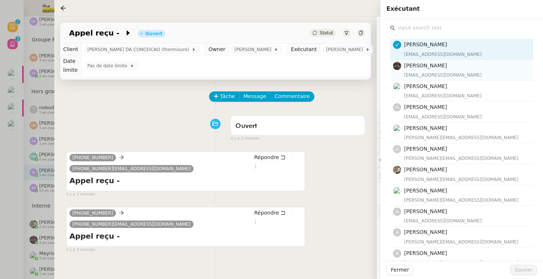
click at [430, 69] on h4 "[PERSON_NAME]" at bounding box center [466, 65] width 125 height 8
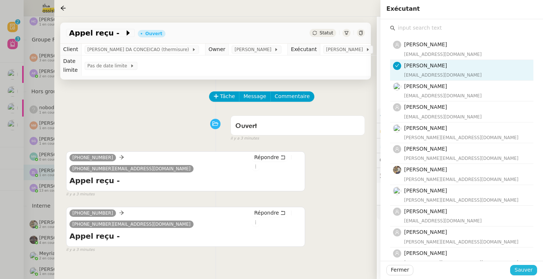
click at [532, 269] on span "Sauver" at bounding box center [524, 269] width 18 height 8
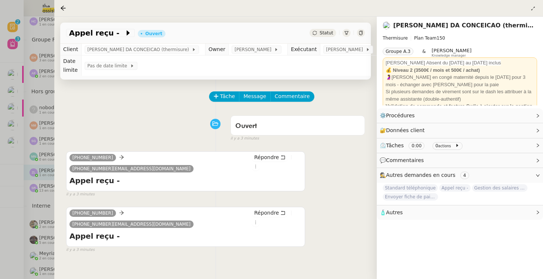
click at [7, 186] on div at bounding box center [271, 139] width 543 height 279
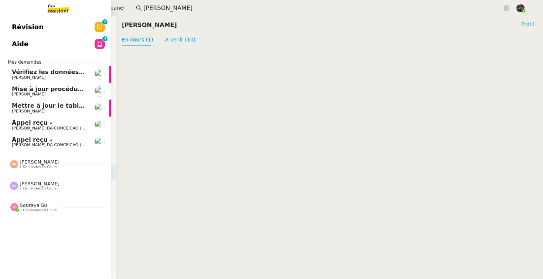
click at [21, 138] on span "Appel reçu -" at bounding box center [32, 139] width 40 height 7
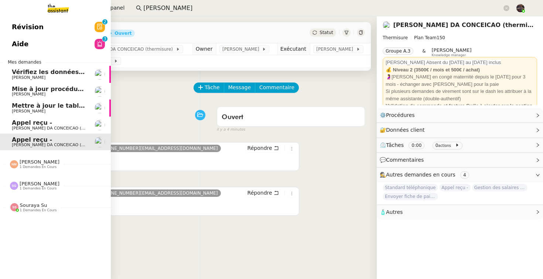
click at [43, 124] on span "Appel reçu -" at bounding box center [32, 122] width 40 height 7
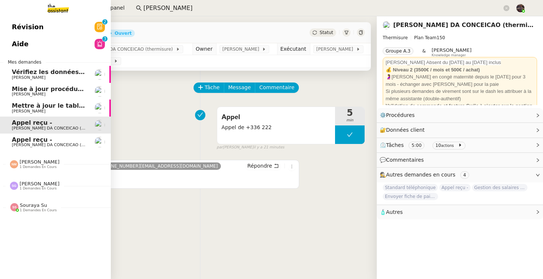
click at [43, 137] on span "Appel reçu -" at bounding box center [32, 139] width 40 height 7
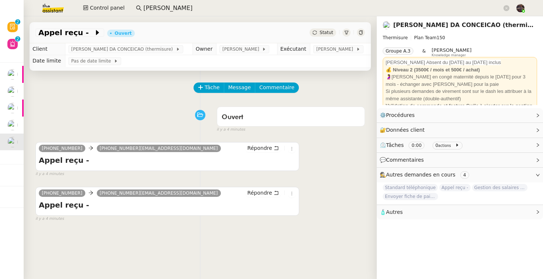
click at [147, 122] on div "Ouvert false il y a 4 minutes" at bounding box center [200, 118] width 330 height 30
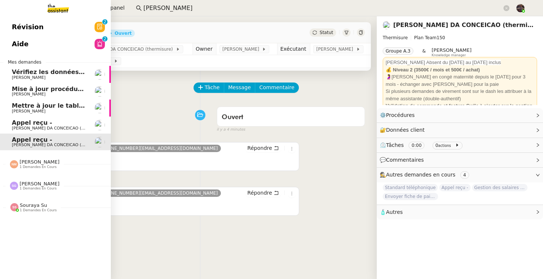
click at [38, 24] on span "Révision" at bounding box center [28, 26] width 32 height 11
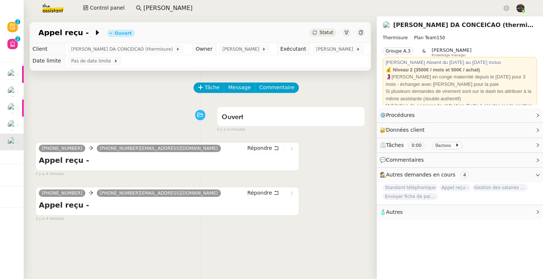
click at [50, 10] on img at bounding box center [46, 8] width 57 height 16
click at [215, 86] on span "Tâche" at bounding box center [212, 87] width 15 height 8
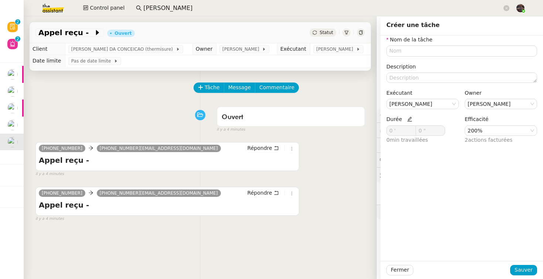
click at [100, 106] on div "Ouvert false il y a 4 minutes" at bounding box center [200, 118] width 330 height 30
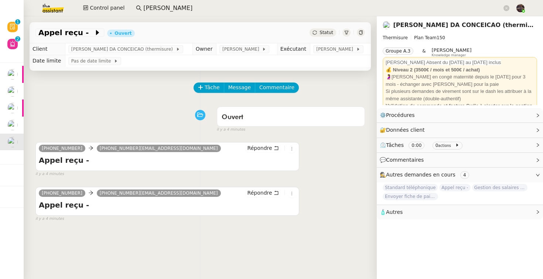
click at [76, 116] on div "Ouvert false il y a 4 minutes" at bounding box center [200, 118] width 330 height 30
click at [97, 8] on span "Control panel" at bounding box center [107, 8] width 35 height 8
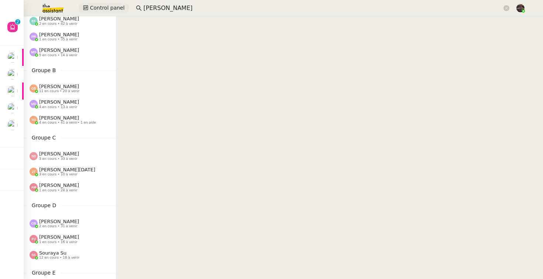
scroll to position [42, 0]
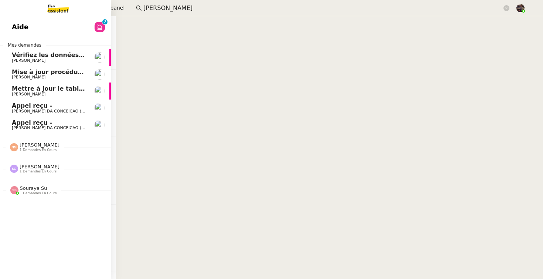
click at [14, 122] on span "Appel reçu -" at bounding box center [32, 122] width 40 height 7
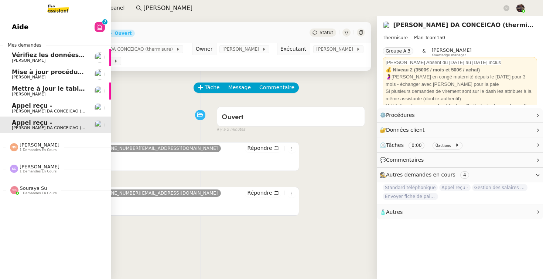
click at [18, 107] on span "Appel reçu -" at bounding box center [49, 105] width 75 height 7
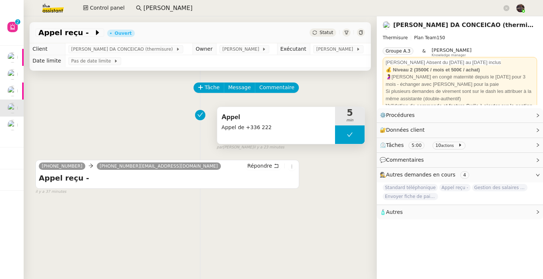
click at [315, 119] on span "Appel" at bounding box center [276, 117] width 109 height 11
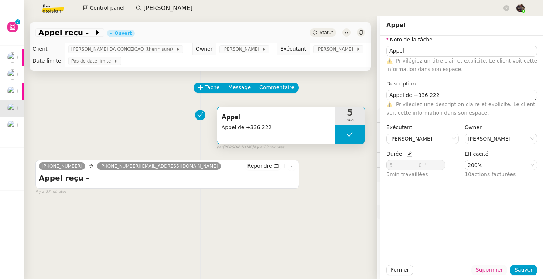
click at [496, 266] on span "Supprimer" at bounding box center [489, 269] width 27 height 8
click at [516, 249] on div "Êtes-vous sûr? Annuler Ok" at bounding box center [493, 243] width 55 height 31
click at [507, 250] on span "Ok" at bounding box center [509, 249] width 7 height 7
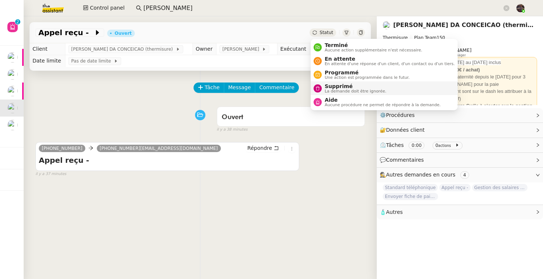
click at [337, 84] on span "Supprimé" at bounding box center [356, 86] width 62 height 6
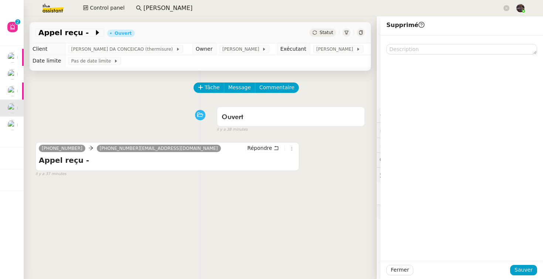
click at [528, 262] on div "Fermer Sauver" at bounding box center [462, 269] width 163 height 18
click at [522, 272] on span "Sauver" at bounding box center [524, 269] width 18 height 8
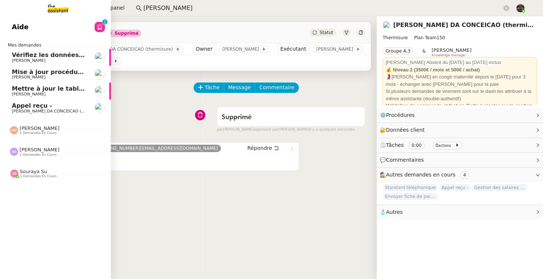
click at [44, 106] on span "Appel reçu -" at bounding box center [32, 105] width 40 height 7
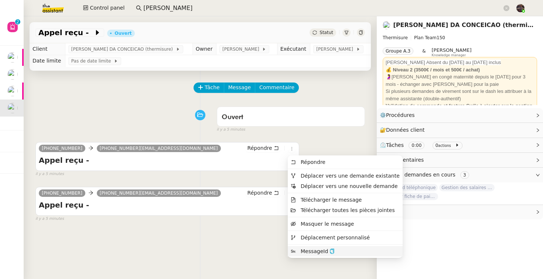
click at [334, 253] on li "MessageId" at bounding box center [345, 251] width 115 height 10
click at [331, 248] on icon "button" at bounding box center [332, 250] width 4 height 5
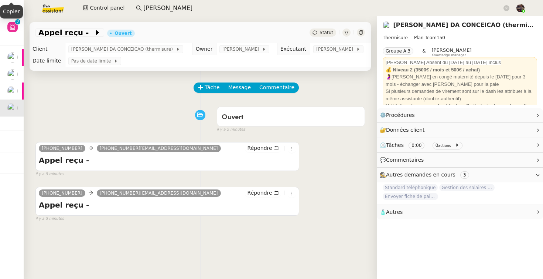
click at [130, 99] on div "Tâche Message Commentaire" at bounding box center [200, 91] width 330 height 18
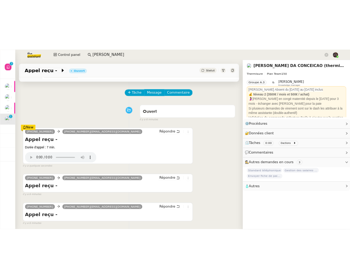
scroll to position [26, 0]
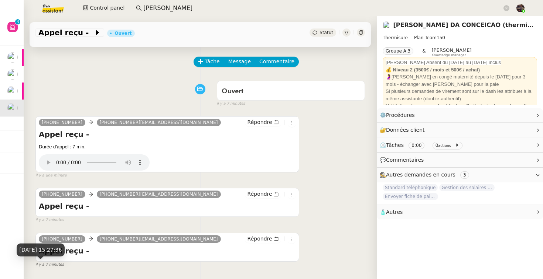
click at [61, 251] on span "30 sept. 2025, 15:27:36" at bounding box center [41, 249] width 42 height 6
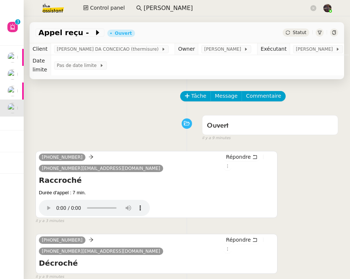
scroll to position [0, 0]
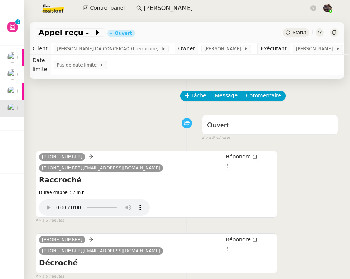
click at [107, 96] on div "Tâche Message Commentaire" at bounding box center [186, 100] width 302 height 18
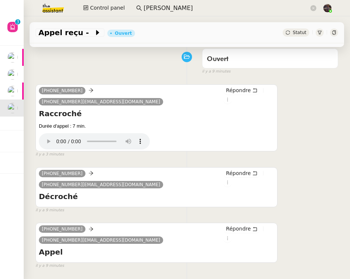
scroll to position [0, 0]
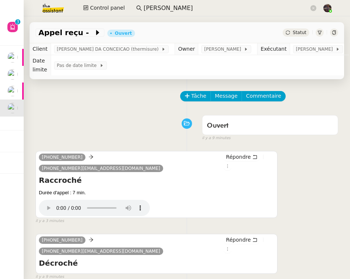
click at [168, 112] on div "Ouvert false il y a 9 minutes" at bounding box center [186, 127] width 302 height 30
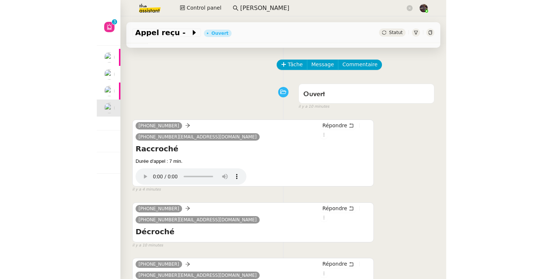
scroll to position [85, 0]
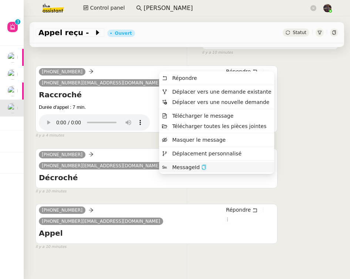
click at [206, 166] on icon "button" at bounding box center [203, 166] width 5 height 5
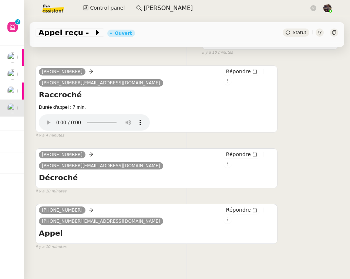
click at [313, 197] on div "+33627304197 33184806120@phone.theassistant.com Répondre Appel ••• false il y a…" at bounding box center [186, 223] width 302 height 53
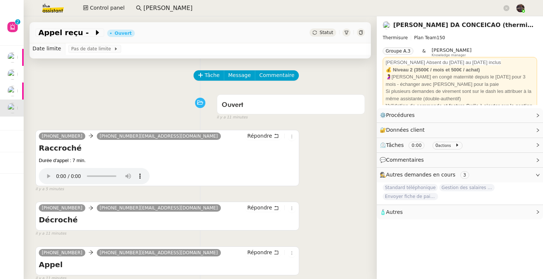
scroll to position [0, 0]
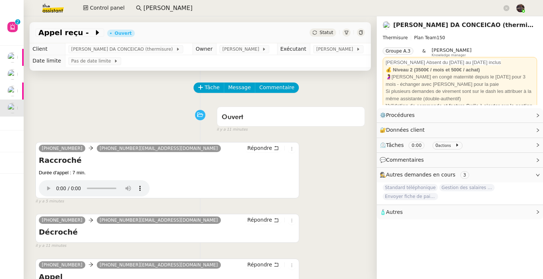
click at [345, 30] on div at bounding box center [347, 32] width 8 height 8
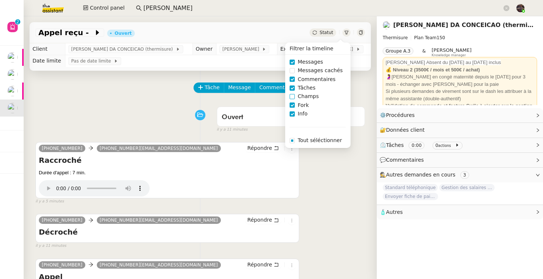
click at [307, 95] on span "Champs" at bounding box center [308, 96] width 27 height 8
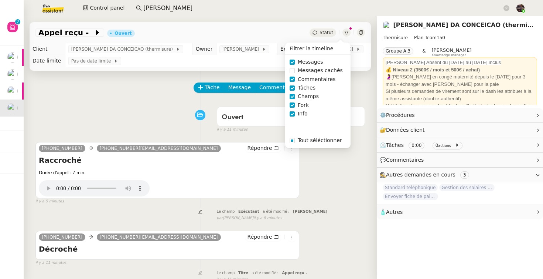
click at [267, 176] on div "Durée d'appel : 7 min." at bounding box center [167, 172] width 257 height 7
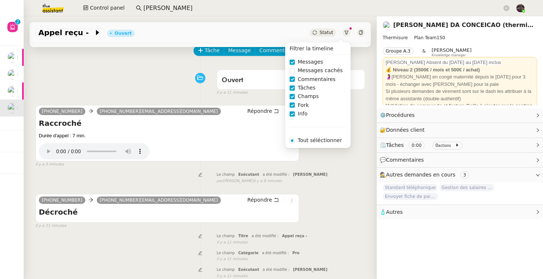
scroll to position [151, 0]
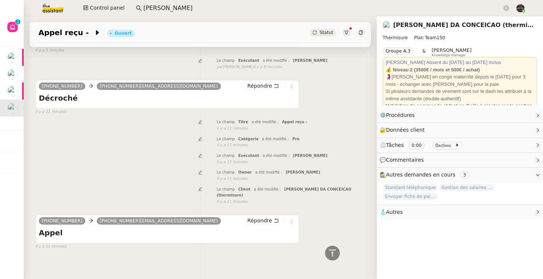
click at [217, 158] on div at bounding box center [200, 155] width 33 height 8
click at [224, 156] on span "Le champ" at bounding box center [226, 155] width 18 height 4
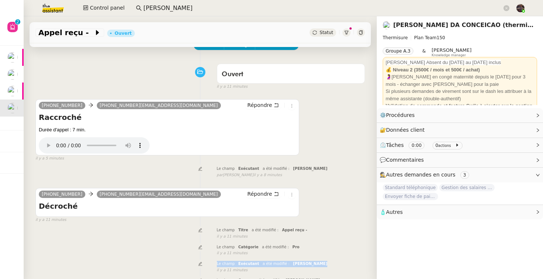
scroll to position [43, 0]
click at [190, 174] on div "Le champ Exécutant a été modifié : Bert Canavaggio false par Bert C. il y a 8 m…" at bounding box center [200, 171] width 330 height 14
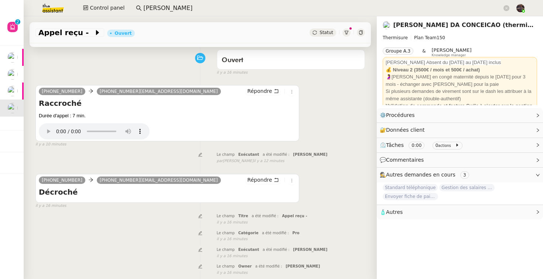
scroll to position [55, 0]
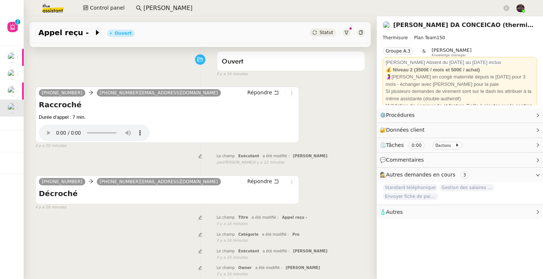
click at [119, 74] on div "Ouvert false il y a 16 minutes" at bounding box center [200, 63] width 330 height 30
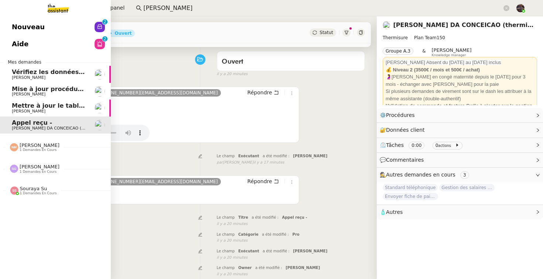
click at [34, 29] on span "Nouveau" at bounding box center [28, 26] width 33 height 11
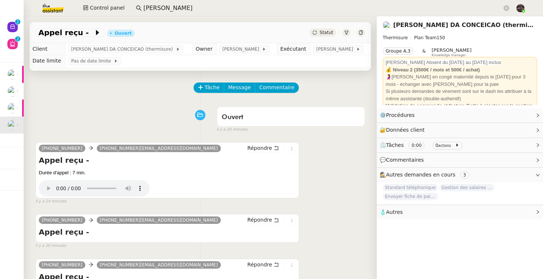
click at [155, 91] on div "Tâche Message Commentaire" at bounding box center [200, 91] width 330 height 18
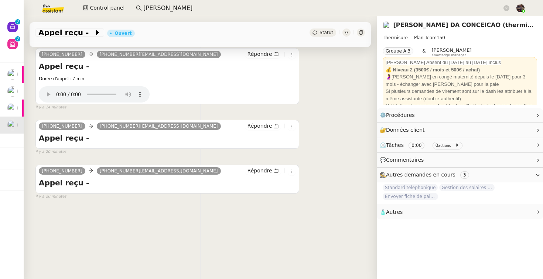
click at [85, 113] on div "Tâche Message Commentaire Veuillez patienter une erreur s'est produite 👌👌👌 mess…" at bounding box center [200, 116] width 353 height 279
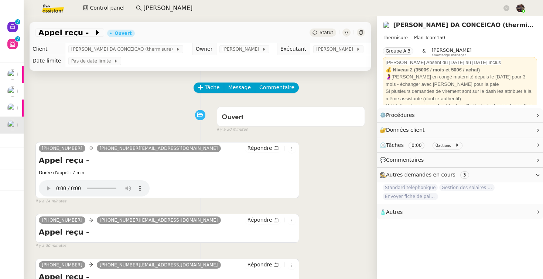
scroll to position [37, 0]
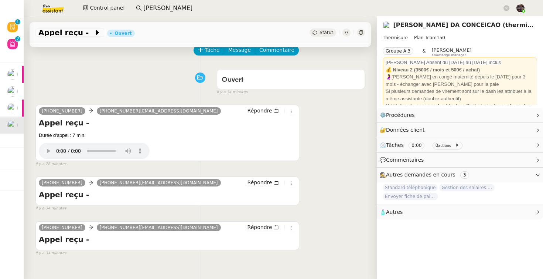
click at [138, 69] on div "Ouvert false il y a 34 minutes" at bounding box center [200, 81] width 330 height 30
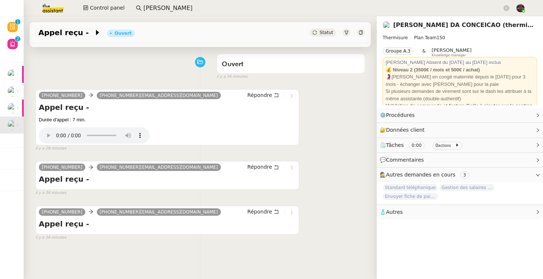
scroll to position [0, 0]
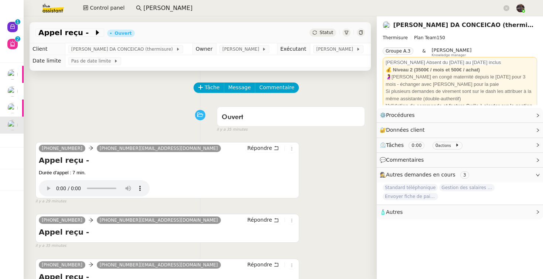
click at [119, 122] on div "Ouvert false il y a 35 minutes" at bounding box center [200, 118] width 330 height 30
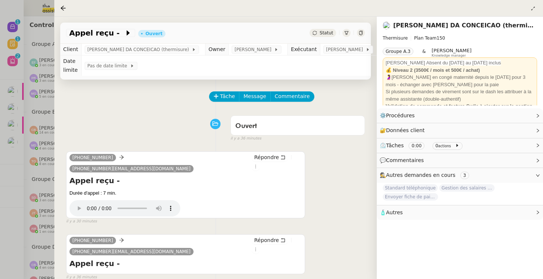
click at [66, 8] on div at bounding box center [64, 8] width 9 height 9
click at [65, 8] on icon at bounding box center [63, 8] width 5 height 5
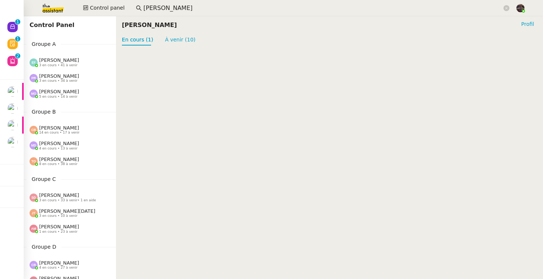
click at [58, 11] on img at bounding box center [46, 8] width 57 height 16
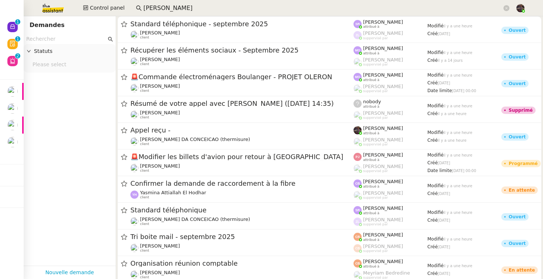
click at [57, 42] on input "text" at bounding box center [66, 39] width 80 height 8
type input "s"
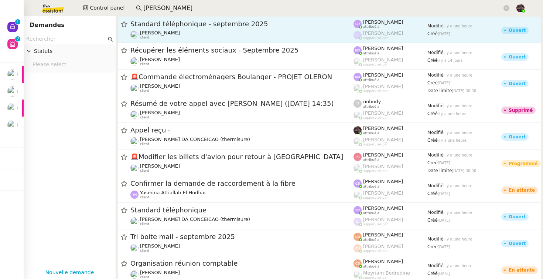
click at [252, 27] on span "Standard téléphonique - septembre 2025" at bounding box center [241, 24] width 223 height 7
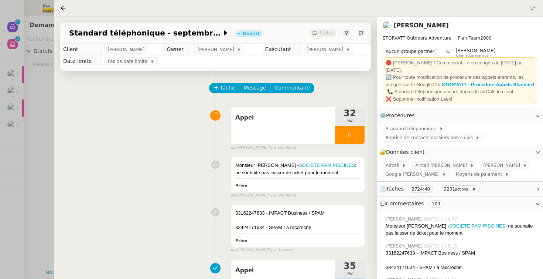
click at [534, 8] on icon at bounding box center [533, 8] width 4 height 4
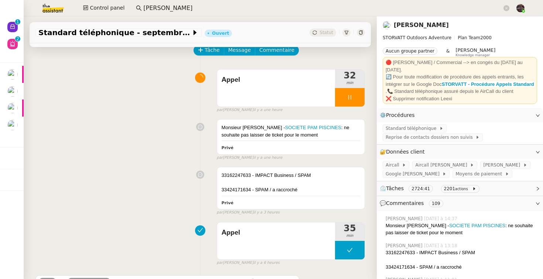
scroll to position [32, 0]
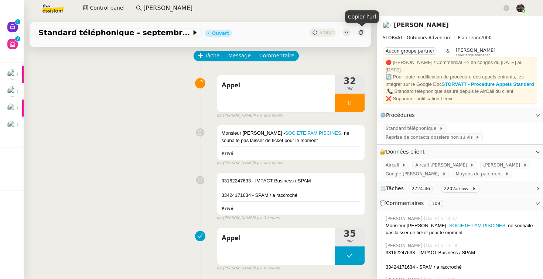
click at [362, 31] on icon at bounding box center [361, 32] width 4 height 4
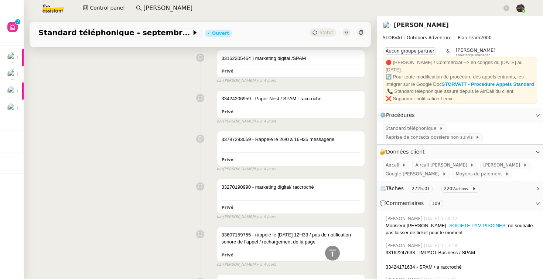
scroll to position [1797, 0]
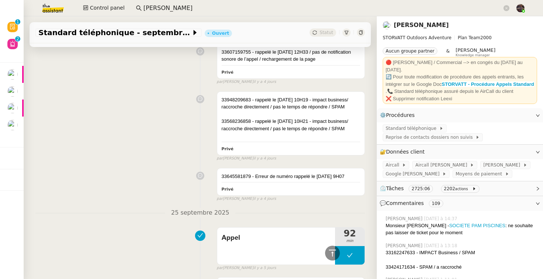
click at [495, 188] on span "⏲️ Tâches 2725:06 2202 actions" at bounding box center [454, 188] width 149 height 8
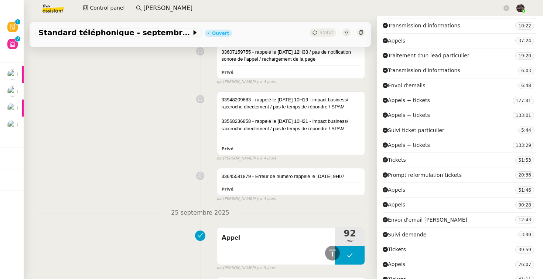
scroll to position [409, 0]
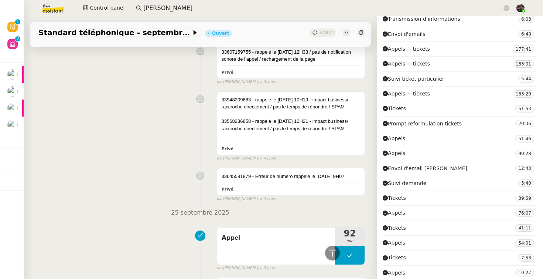
click at [154, 146] on div "33948209683 - rappelé le 26/09 à 10H19 - impact business/ raccroche directement…" at bounding box center [200, 125] width 330 height 74
click at [145, 173] on div "33645581879 - Erreur de numéro rappelé le 26/09 à 9H07 Privé false par Zoé L. i…" at bounding box center [200, 182] width 330 height 37
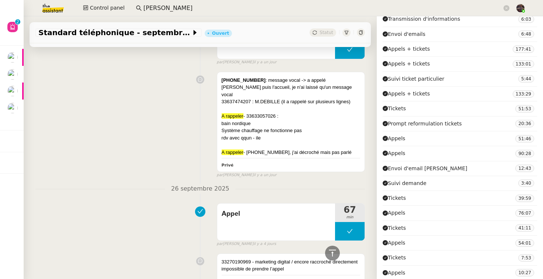
scroll to position [1175, 0]
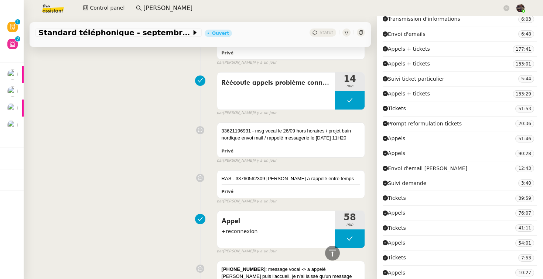
click at [142, 149] on div "33621196931 - msg vocal le 26/09 hors horaires / projet bain nordique envoi mai…" at bounding box center [200, 141] width 330 height 45
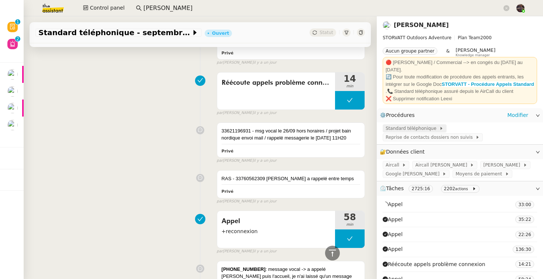
click at [417, 130] on span "Standard téléphonique" at bounding box center [413, 128] width 54 height 7
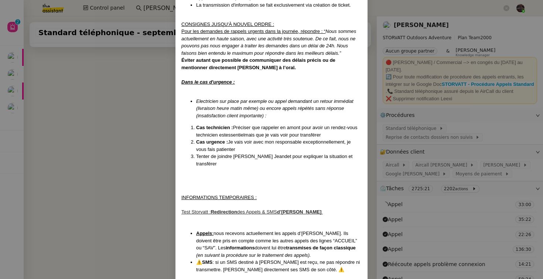
scroll to position [356, 0]
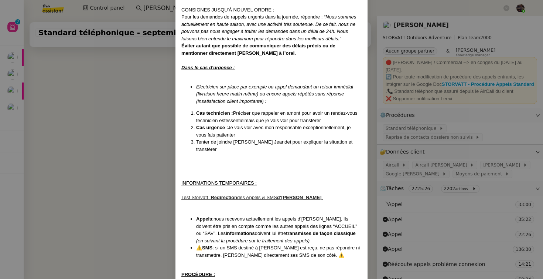
click at [109, 203] on nz-modal-container "MAJ le 22/09/2025 Contexte : Le client souhaite que nous réceptionnions les app…" at bounding box center [271, 139] width 543 height 279
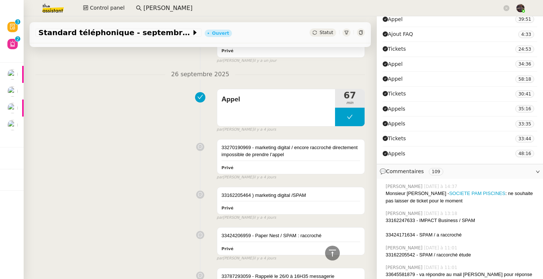
scroll to position [789, 0]
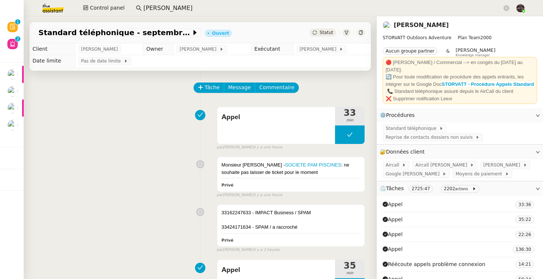
scroll to position [3, 0]
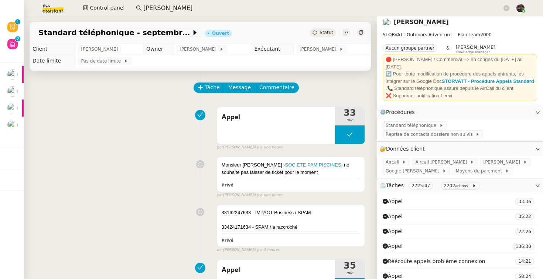
click at [109, 140] on div "Appel 33 min false par Zoé L. il y a une heure" at bounding box center [200, 126] width 330 height 47
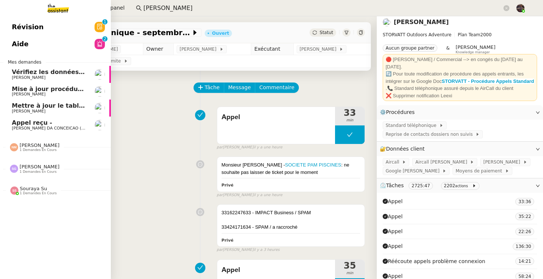
click at [42, 121] on span "Appel reçu -" at bounding box center [32, 122] width 40 height 7
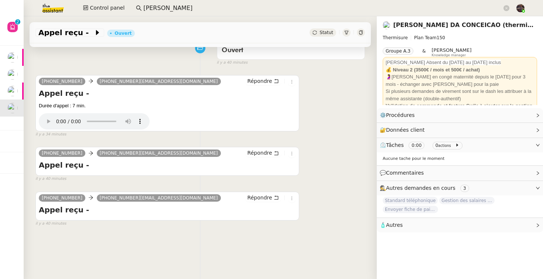
scroll to position [94, 0]
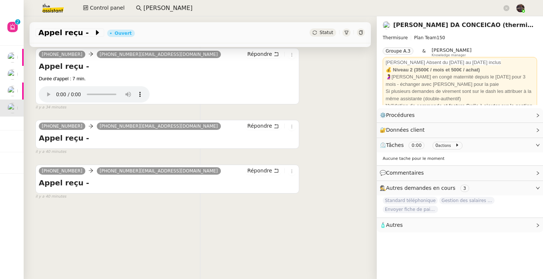
click at [41, 185] on h4 "Appel reçu -" at bounding box center [167, 182] width 257 height 10
click at [50, 137] on h4 "Appel reçu -" at bounding box center [167, 138] width 257 height 10
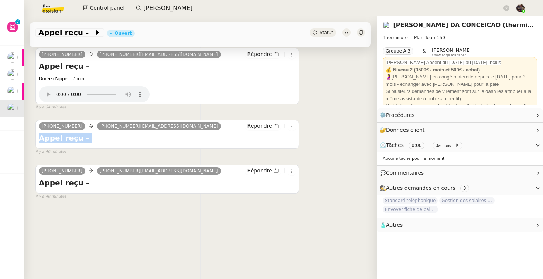
click at [50, 137] on h4 "Appel reçu -" at bounding box center [167, 138] width 257 height 10
click at [58, 67] on h4 "Appel reçu -" at bounding box center [167, 66] width 257 height 10
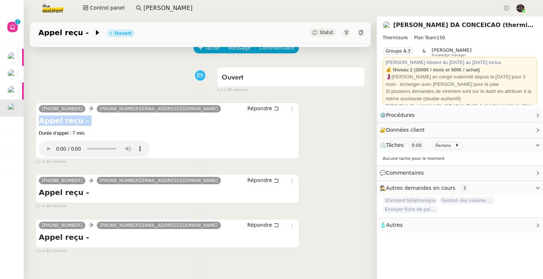
scroll to position [0, 0]
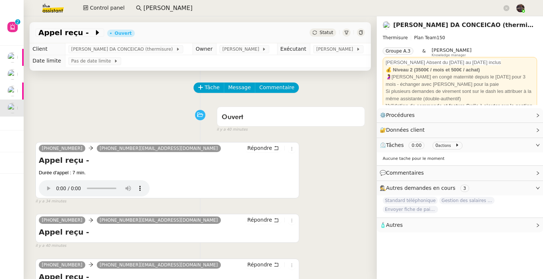
click at [343, 31] on div at bounding box center [347, 32] width 8 height 8
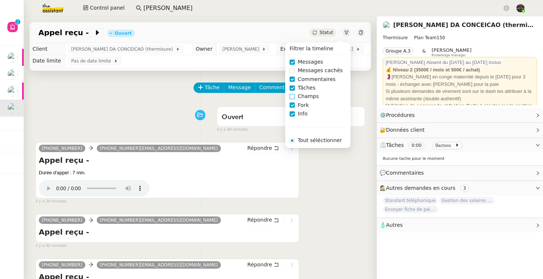
click at [299, 98] on span "Champs" at bounding box center [308, 96] width 27 height 8
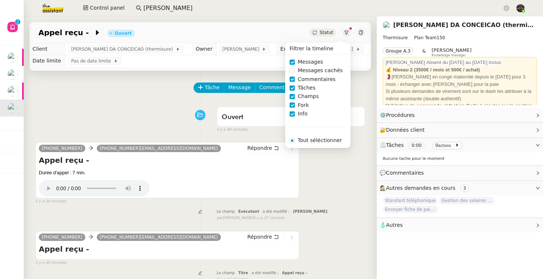
click at [164, 116] on div "Ouvert false il y a 40 minutes" at bounding box center [200, 118] width 330 height 30
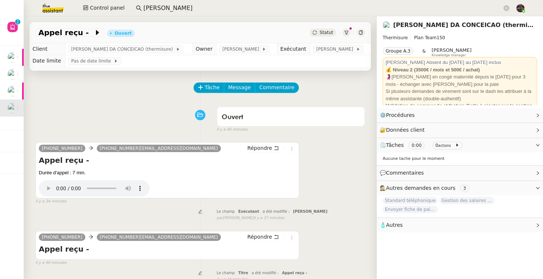
scroll to position [151, 0]
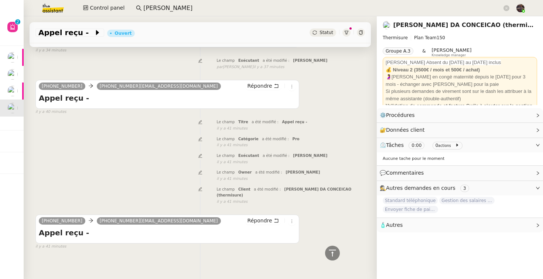
click at [282, 155] on span "a été modifié :" at bounding box center [276, 155] width 27 height 4
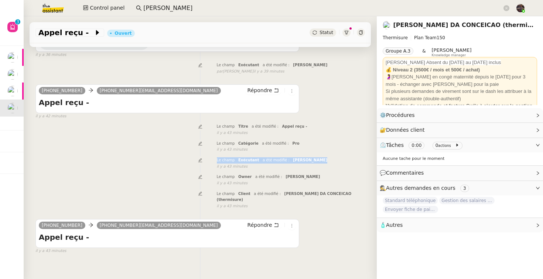
scroll to position [0, 0]
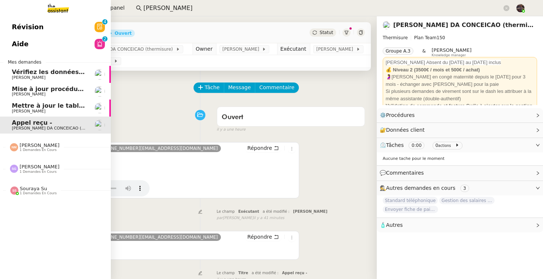
click at [13, 20] on link "Révision 0 1 2 3 4 5 6 7 8 9" at bounding box center [55, 26] width 111 height 17
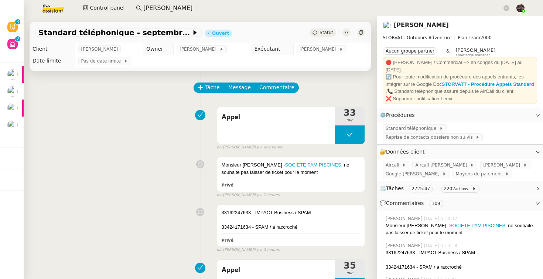
click at [52, 11] on img at bounding box center [46, 8] width 57 height 16
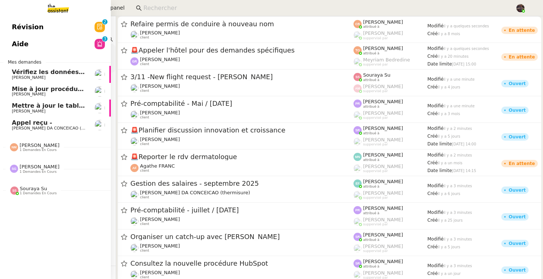
click at [51, 123] on span "Appel reçu -" at bounding box center [49, 122] width 75 height 7
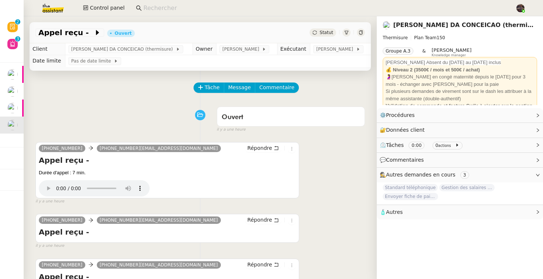
scroll to position [94, 0]
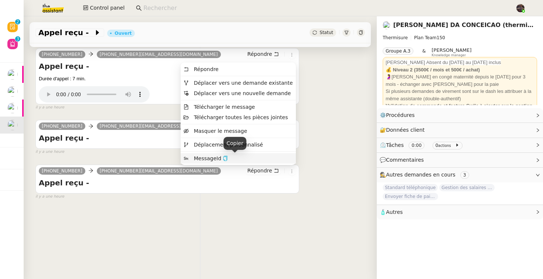
click at [228, 160] on icon "button" at bounding box center [225, 158] width 5 height 5
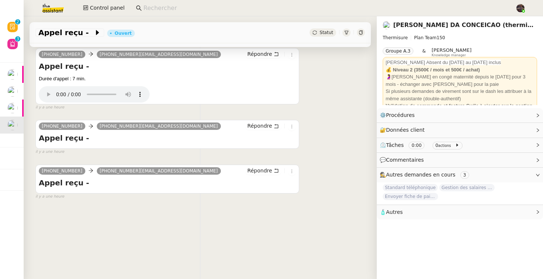
click at [159, 5] on input at bounding box center [325, 8] width 365 height 10
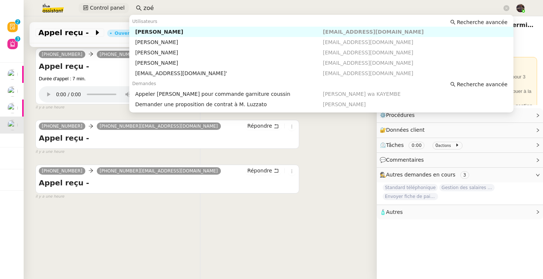
type input "zoé"
click at [106, 5] on span "Control panel" at bounding box center [107, 8] width 35 height 8
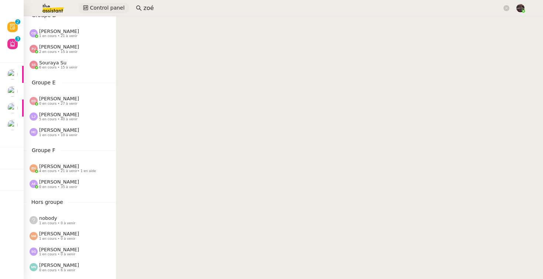
scroll to position [258, 0]
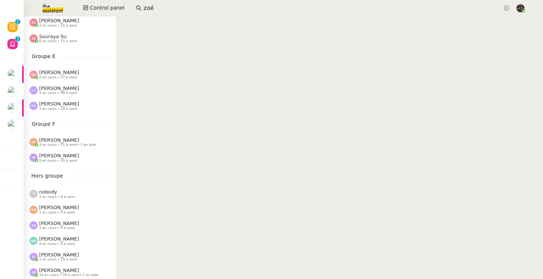
click at [56, 256] on span "[PERSON_NAME]" at bounding box center [59, 255] width 40 height 6
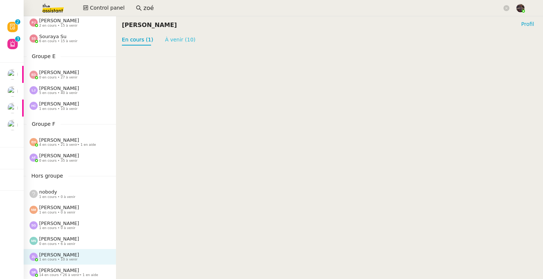
click at [181, 42] on link "À venir (10)" at bounding box center [180, 40] width 31 height 6
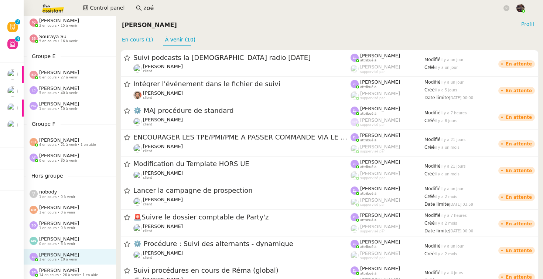
click at [140, 46] on div "Suivi podcasts la chapelle radio [DATE] [PERSON_NAME] client [PERSON_NAME] attr…" at bounding box center [329, 182] width 427 height 275
click at [139, 40] on link "En cours (1)" at bounding box center [137, 40] width 31 height 6
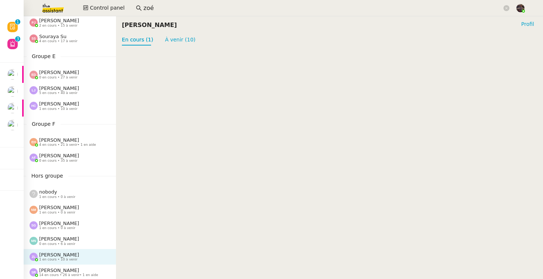
scroll to position [342, 0]
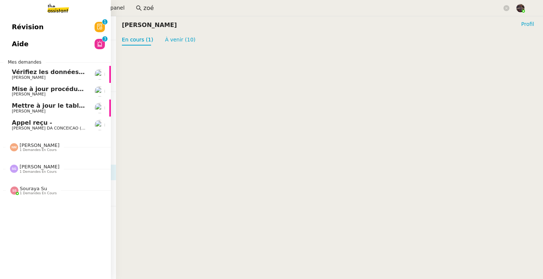
click at [47, 125] on span "Appel reçu -" at bounding box center [49, 122] width 75 height 7
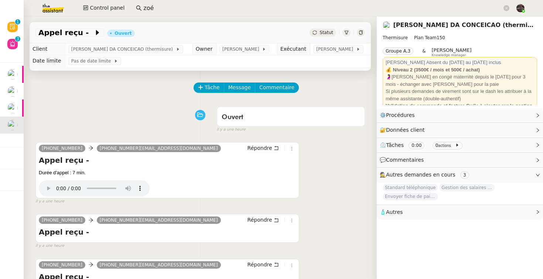
scroll to position [94, 0]
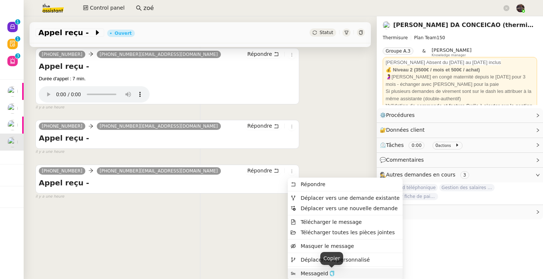
click at [333, 272] on icon "button" at bounding box center [332, 272] width 4 height 5
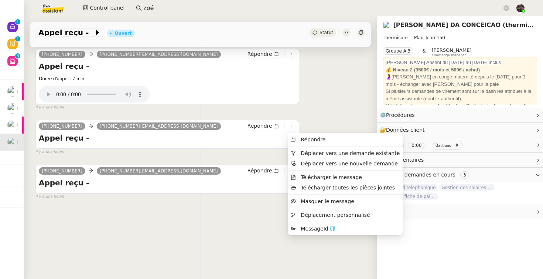
click at [290, 127] on icon at bounding box center [292, 126] width 4 height 4
click at [331, 227] on icon "button" at bounding box center [332, 228] width 5 height 5
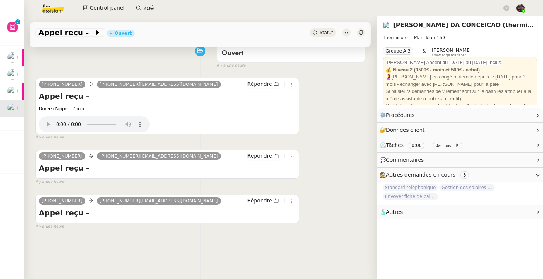
scroll to position [0, 0]
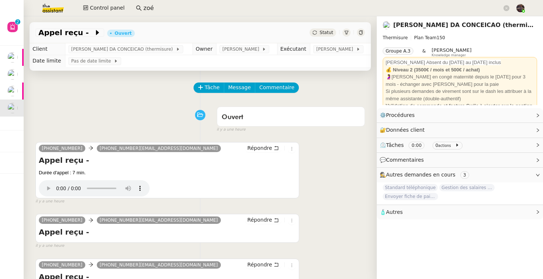
click at [54, 7] on img at bounding box center [46, 8] width 57 height 16
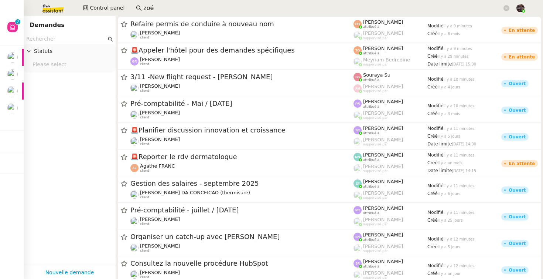
click at [71, 40] on input "text" at bounding box center [66, 39] width 80 height 8
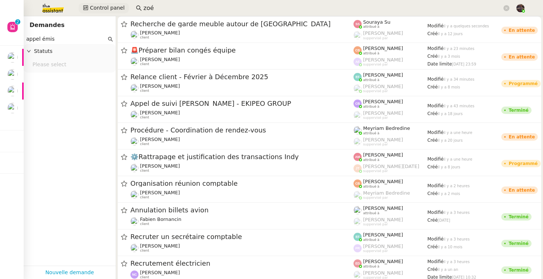
type input "appel émis"
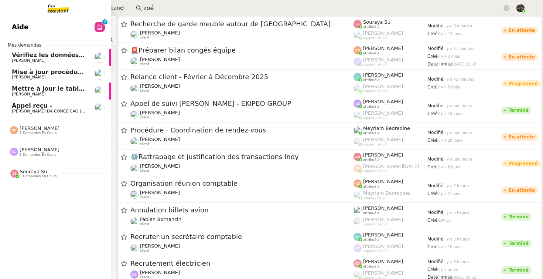
click at [14, 108] on span "Appel reçu -" at bounding box center [32, 105] width 40 height 7
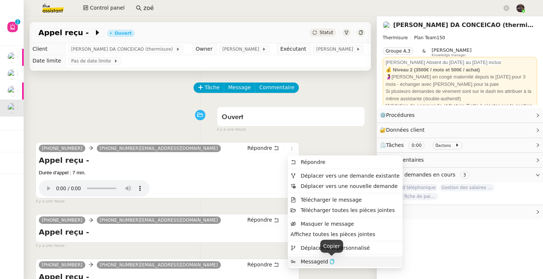
click at [331, 262] on icon "button" at bounding box center [332, 261] width 5 height 5
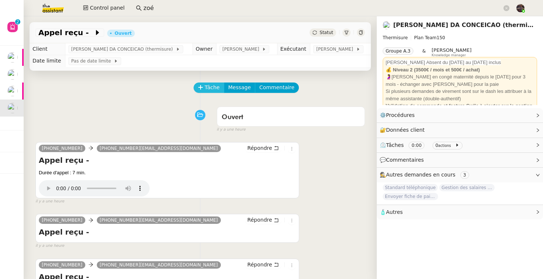
click at [212, 89] on span "Tâche" at bounding box center [212, 87] width 15 height 8
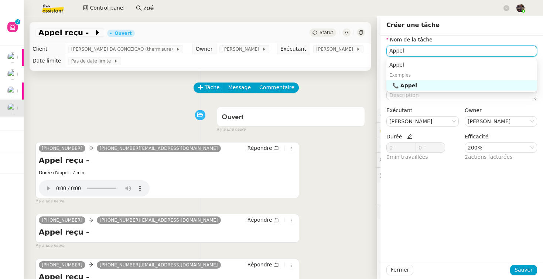
click at [462, 87] on div "📞 Appel" at bounding box center [463, 85] width 142 height 7
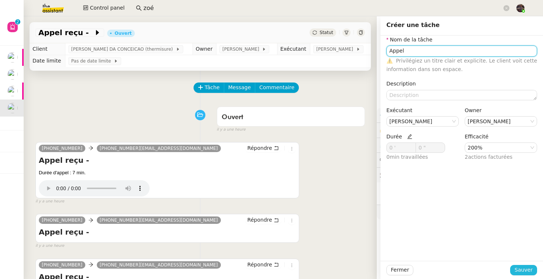
type input "Appel"
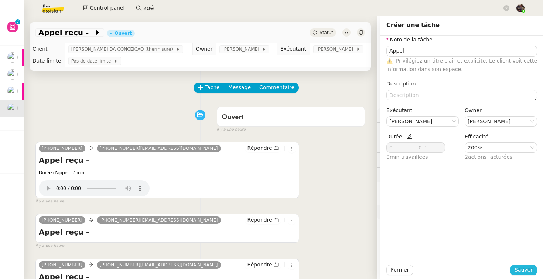
click at [517, 269] on span "Sauver" at bounding box center [524, 269] width 18 height 8
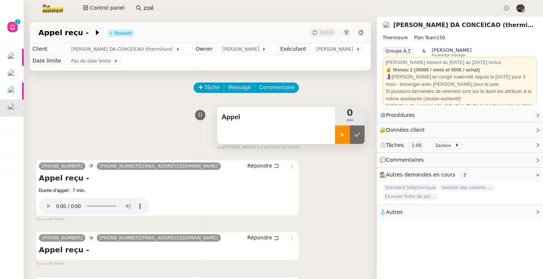
click at [340, 130] on div at bounding box center [342, 134] width 15 height 18
click at [340, 130] on div at bounding box center [350, 134] width 30 height 18
click at [366, 136] on div "Tâche Message Commentaire Veuillez patienter une erreur s'est produite 👌👌👌 mess…" at bounding box center [200, 210] width 353 height 279
click at [359, 136] on icon at bounding box center [357, 135] width 6 height 6
click at [277, 123] on div "Appel" at bounding box center [276, 125] width 118 height 37
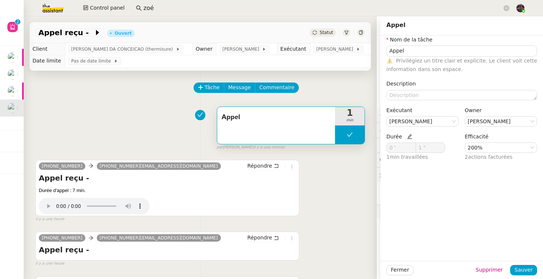
click at [495, 142] on nz-form-item "Efficacité 200% 2 actions facturées" at bounding box center [501, 146] width 72 height 29
click at [494, 147] on nz-select-item "200%" at bounding box center [501, 148] width 67 height 10
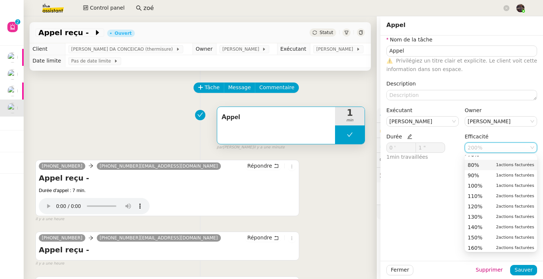
scroll to position [70, 0]
click at [483, 170] on div "80% 1 actions facturées" at bounding box center [501, 173] width 67 height 7
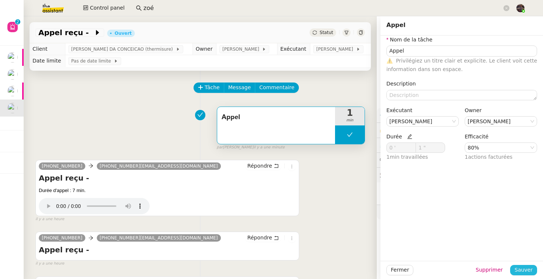
click at [528, 268] on span "Sauver" at bounding box center [524, 269] width 18 height 8
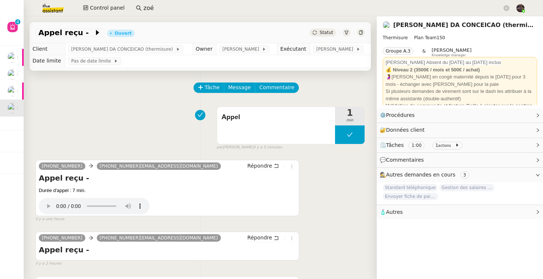
click at [49, 2] on img at bounding box center [46, 8] width 57 height 16
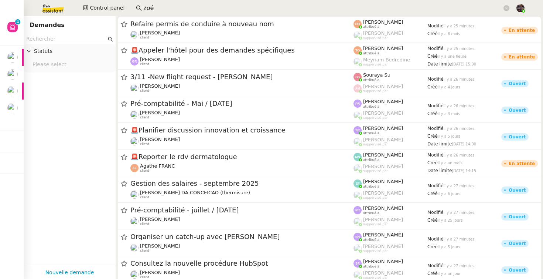
click at [74, 33] on nz-page-header "Demandes" at bounding box center [70, 25] width 92 height 18
click at [70, 35] on input "text" at bounding box center [66, 39] width 80 height 8
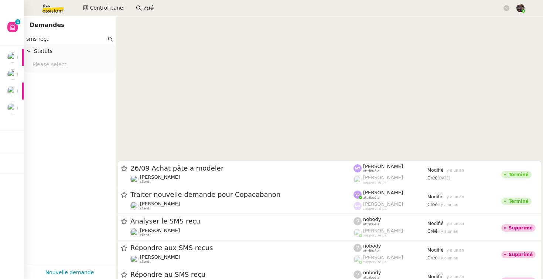
scroll to position [469, 0]
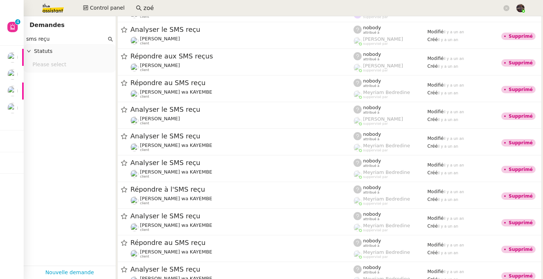
type input "sms reçu"
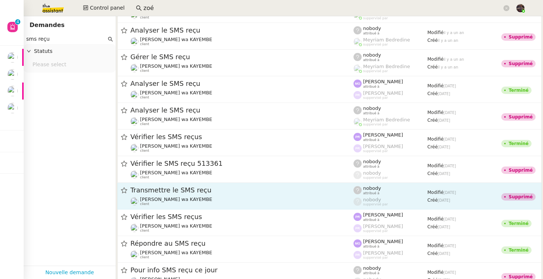
scroll to position [1155, 0]
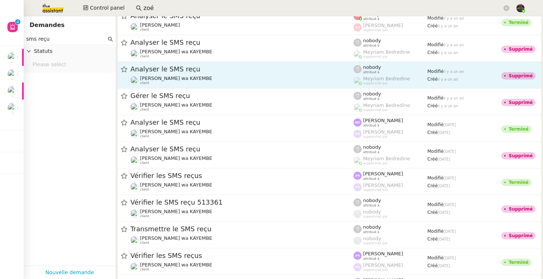
click at [158, 71] on span "Analyser le SMS reçu" at bounding box center [241, 69] width 223 height 7
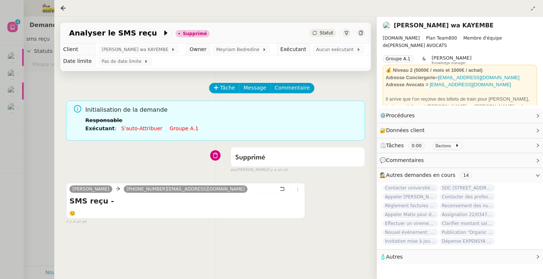
click at [40, 138] on div at bounding box center [271, 139] width 543 height 279
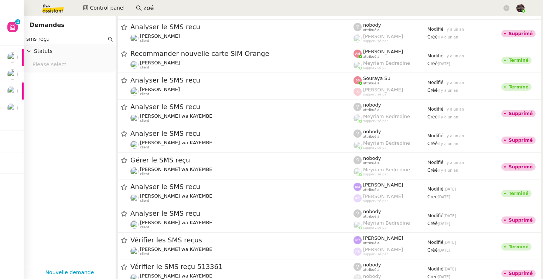
scroll to position [1058, 0]
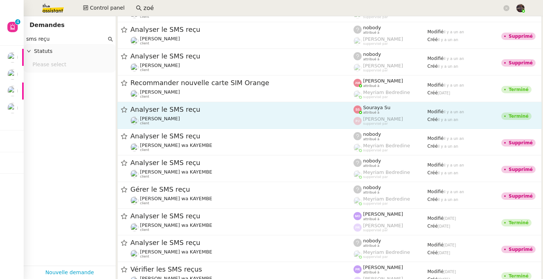
click at [188, 107] on span "Analyser le SMS reçu" at bounding box center [241, 109] width 223 height 7
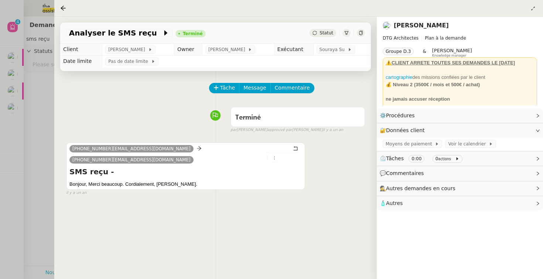
click at [40, 125] on div at bounding box center [271, 139] width 543 height 279
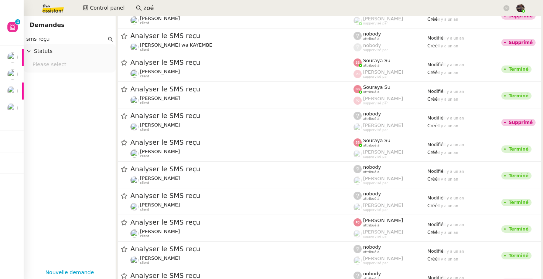
scroll to position [1114, 0]
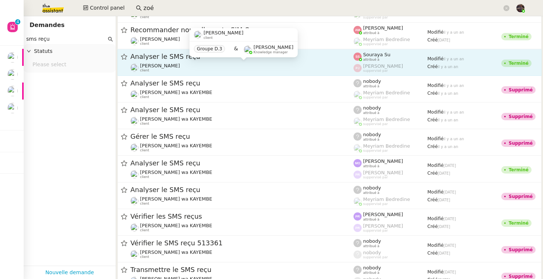
click at [163, 66] on div "Dan Dorell client" at bounding box center [241, 68] width 223 height 10
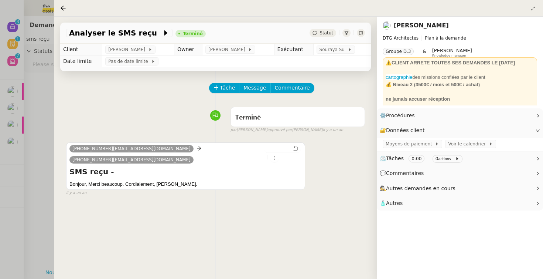
click at [31, 54] on div at bounding box center [271, 139] width 543 height 279
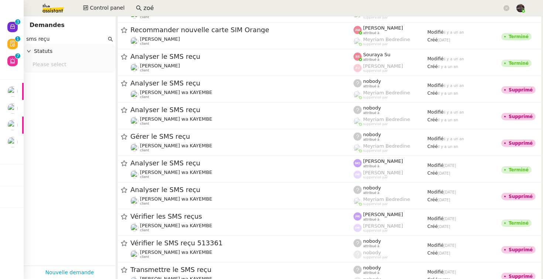
click at [154, 6] on input "zoé" at bounding box center [322, 8] width 359 height 10
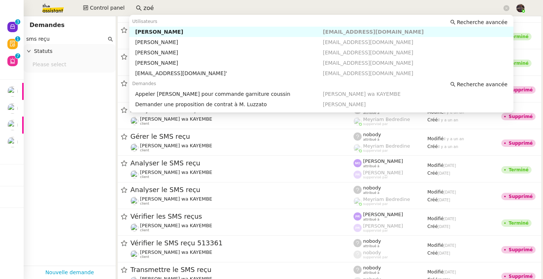
click at [154, 6] on input "zoé" at bounding box center [322, 8] width 359 height 10
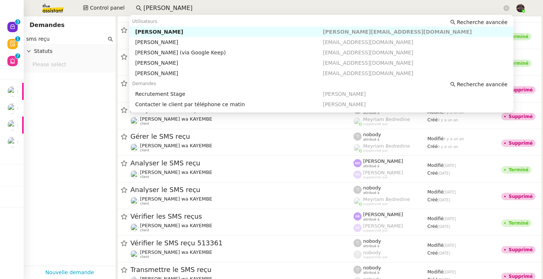
click at [166, 33] on div "[PERSON_NAME]" at bounding box center [229, 31] width 188 height 7
type input "lauren nott"
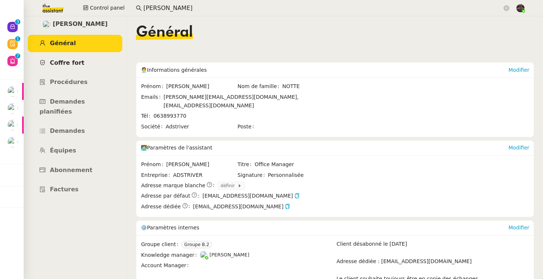
click at [91, 64] on link "Coffre fort" at bounding box center [75, 62] width 95 height 17
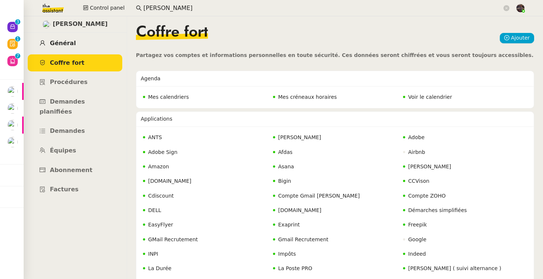
click at [100, 46] on link "Général" at bounding box center [75, 43] width 95 height 17
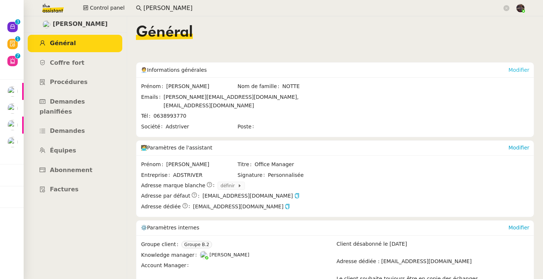
click at [516, 71] on link "Modifier" at bounding box center [518, 70] width 21 height 6
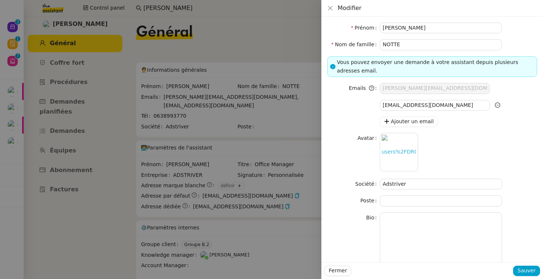
scroll to position [24, 0]
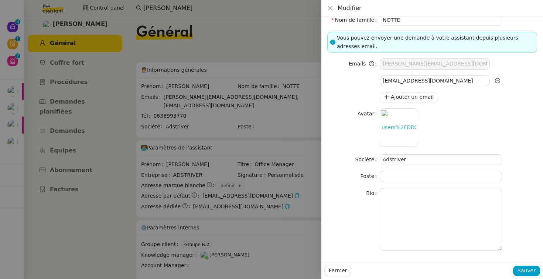
click at [241, 165] on div at bounding box center [271, 139] width 543 height 279
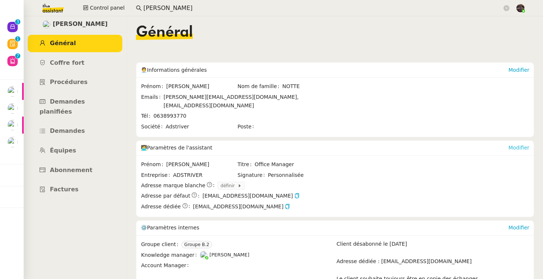
click at [511, 144] on link "Modifier" at bounding box center [518, 147] width 21 height 6
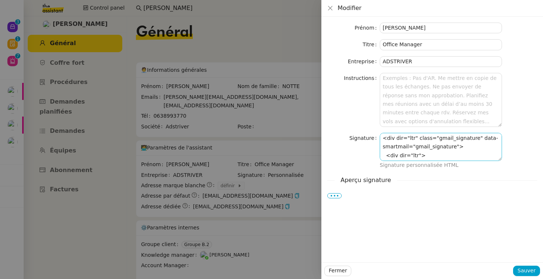
scroll to position [36, 0]
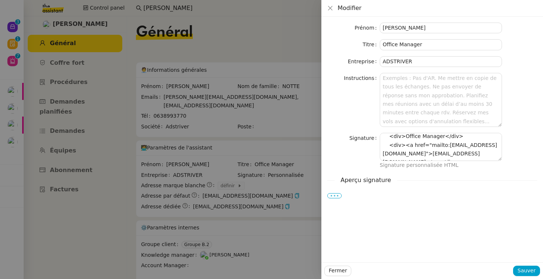
click at [332, 193] on label "•••" at bounding box center [334, 195] width 14 height 5
click at [0, 0] on input "•••" at bounding box center [0, 0] width 0 height 0
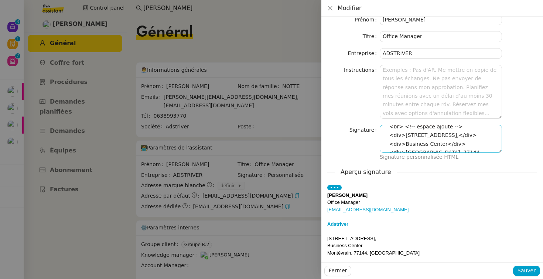
scroll to position [105, 0]
click at [86, 68] on div at bounding box center [271, 139] width 543 height 279
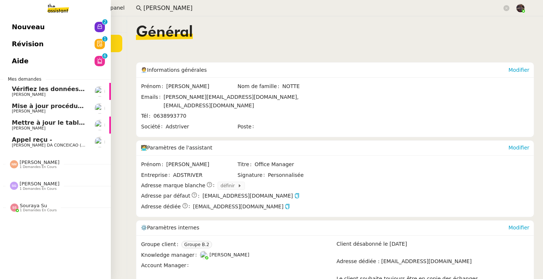
click at [7, 20] on link "Nouveau 0 1 2 3 4 5 6 7 8 9" at bounding box center [55, 26] width 111 height 17
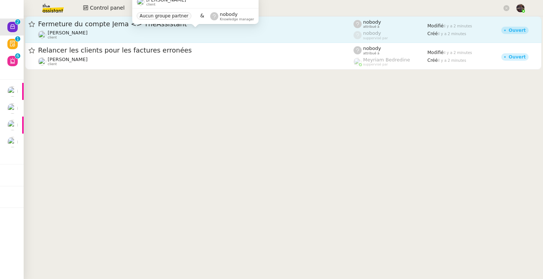
click at [122, 36] on div "Johanna Massa client" at bounding box center [196, 35] width 316 height 10
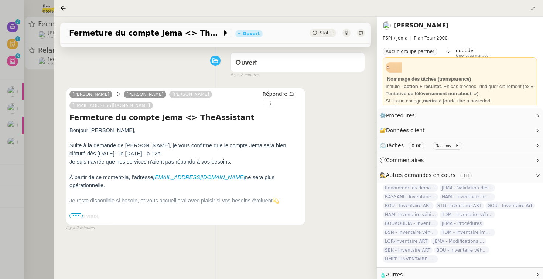
scroll to position [93, 0]
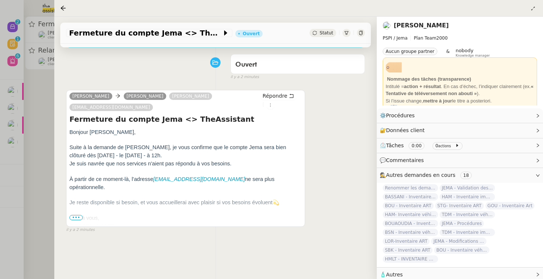
click at [81, 215] on span "Bien à vous," at bounding box center [84, 218] width 30 height 6
click at [80, 215] on span "Bien à vous," at bounding box center [84, 218] width 30 height 6
click at [80, 216] on span "•••" at bounding box center [75, 217] width 13 height 5
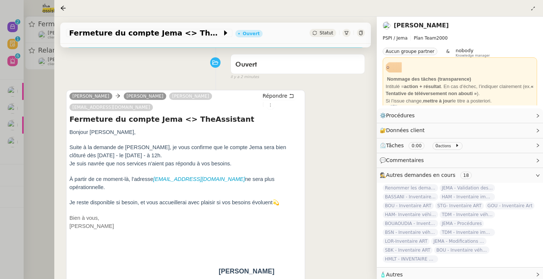
click at [182, 222] on p "Marie" at bounding box center [185, 226] width 232 height 8
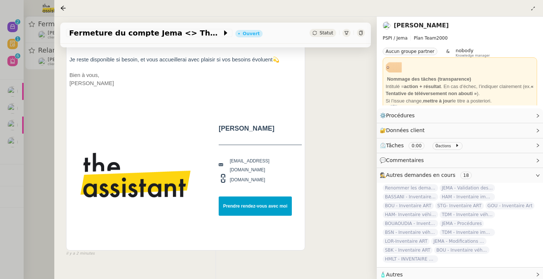
scroll to position [251, 0]
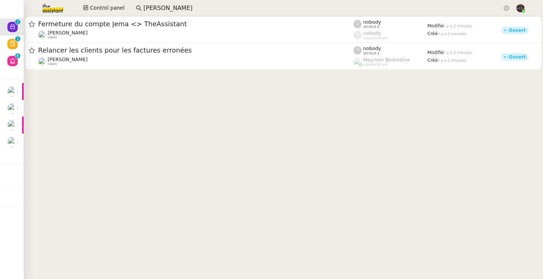
click at [177, 188] on cdk-virtual-scroll-viewport "Fermeture du compte Jema <> TheAssistant Johanna Massa client nobody attribué à…" at bounding box center [284, 147] width 520 height 262
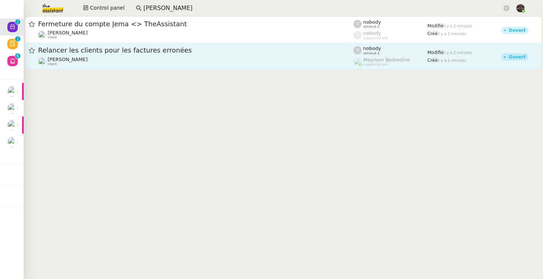
click at [134, 62] on div "Mohamed Bennani client" at bounding box center [196, 62] width 316 height 10
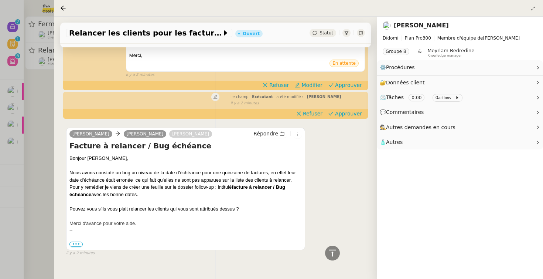
scroll to position [202, 0]
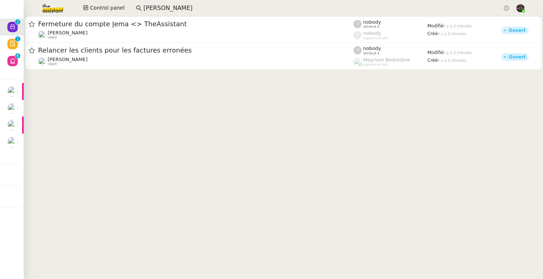
click at [93, 114] on cdk-virtual-scroll-viewport "Fermeture du compte Jema <> TheAssistant Johanna Massa client nobody attribué à…" at bounding box center [284, 147] width 520 height 262
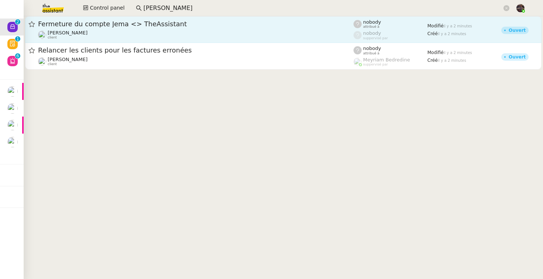
click at [90, 36] on div "Johanna Massa client" at bounding box center [196, 35] width 316 height 10
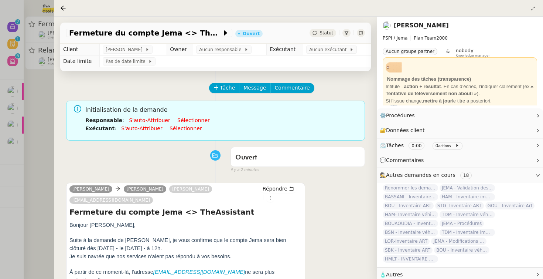
click at [408, 25] on link "[PERSON_NAME]" at bounding box center [421, 25] width 55 height 7
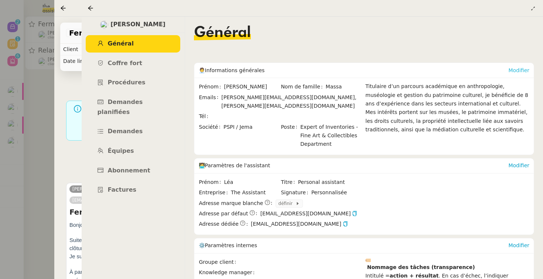
click at [520, 72] on link "Modifier" at bounding box center [518, 70] width 21 height 6
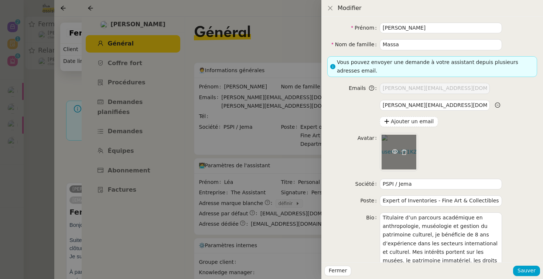
click at [395, 152] on icon at bounding box center [395, 152] width 6 height 6
click at [184, 135] on div at bounding box center [271, 139] width 543 height 279
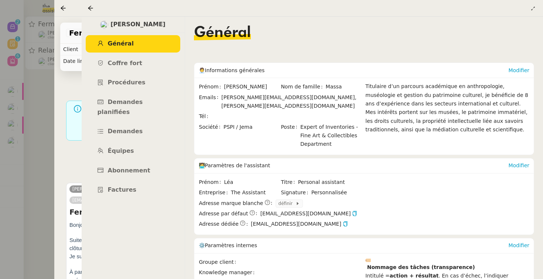
click at [47, 151] on div at bounding box center [271, 139] width 543 height 279
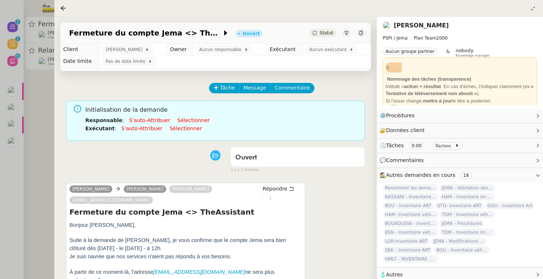
click at [42, 151] on div at bounding box center [271, 139] width 543 height 279
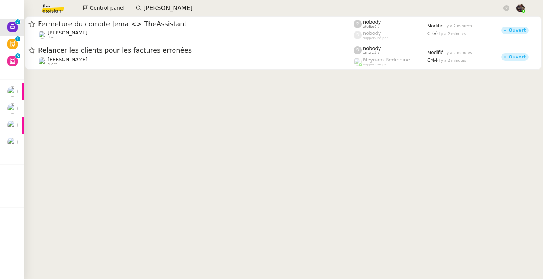
click at [136, 128] on cdk-virtual-scroll-viewport "Fermeture du compte Jema <> TheAssistant Johanna Massa client nobody attribué à…" at bounding box center [284, 147] width 520 height 262
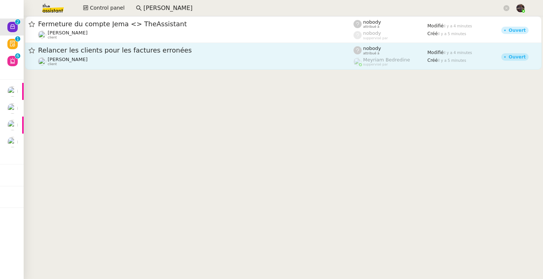
click at [164, 52] on span "Relancer les clients pour les factures erronées" at bounding box center [196, 50] width 316 height 7
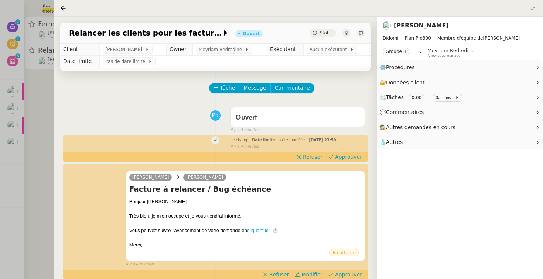
click at [36, 144] on div at bounding box center [271, 139] width 543 height 279
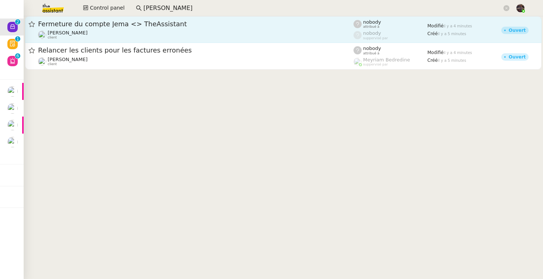
click at [93, 40] on link "Fermeture du compte Jema <> TheAssistant Johanna Massa client nobody attribué à…" at bounding box center [283, 29] width 517 height 27
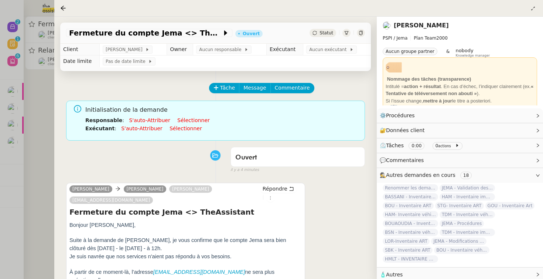
scroll to position [95, 0]
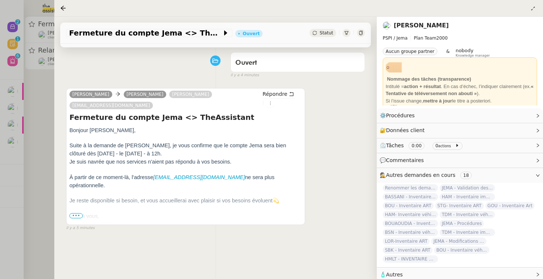
click at [424, 31] on div "Johanna Massa" at bounding box center [460, 26] width 154 height 12
click at [422, 35] on span "Plan Team" at bounding box center [425, 37] width 23 height 5
click at [424, 28] on link "Johanna Massa" at bounding box center [421, 25] width 55 height 7
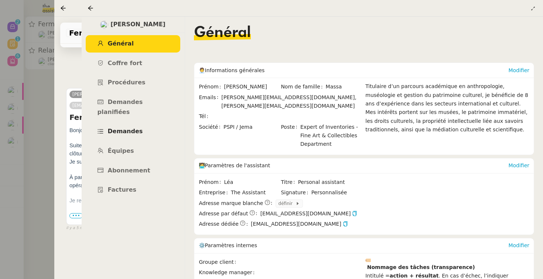
click at [130, 127] on span "Demandes" at bounding box center [125, 130] width 35 height 7
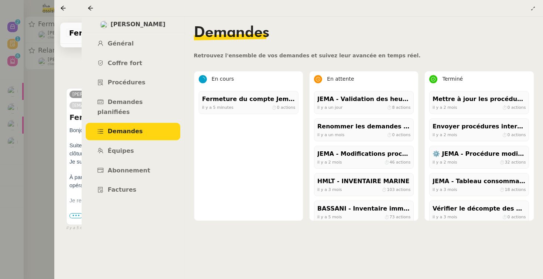
click at [300, 244] on nz-content "Demandes Retrouvez l'ensemble de vos demandes et suivez leur avancée en temps r…" at bounding box center [364, 148] width 341 height 262
click at [31, 100] on div at bounding box center [271, 139] width 543 height 279
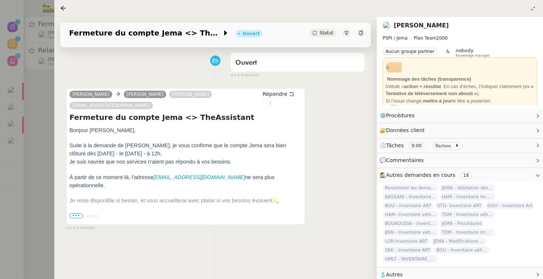
click at [31, 100] on div at bounding box center [271, 139] width 543 height 279
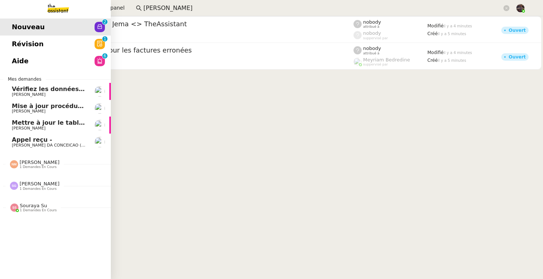
click at [12, 62] on span "Aide" at bounding box center [20, 60] width 17 height 11
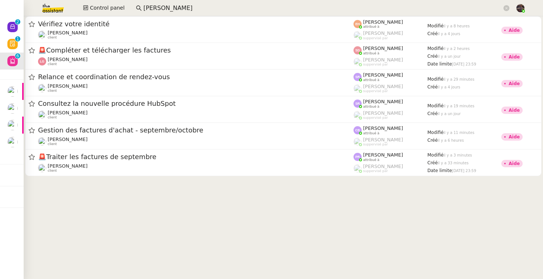
click at [201, 206] on cdk-virtual-scroll-viewport "Vérifiez votre identité Céline MAS client Esther Hillenbrand attribué à Romane …" at bounding box center [284, 147] width 520 height 262
click at [173, 217] on cdk-virtual-scroll-viewport "Vérifiez votre identité Céline MAS client Esther Hillenbrand attribué à Romane …" at bounding box center [284, 147] width 520 height 262
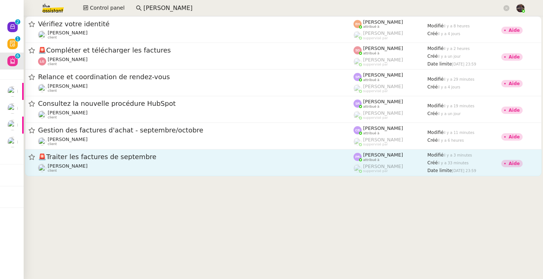
click at [113, 162] on div "🚨 Traiter les factures de septembre Gabrielle Tavernier client" at bounding box center [196, 162] width 316 height 20
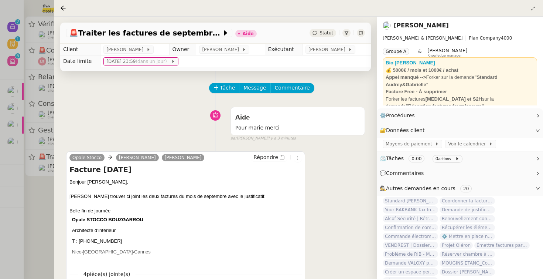
click at [6, 200] on div at bounding box center [271, 139] width 543 height 279
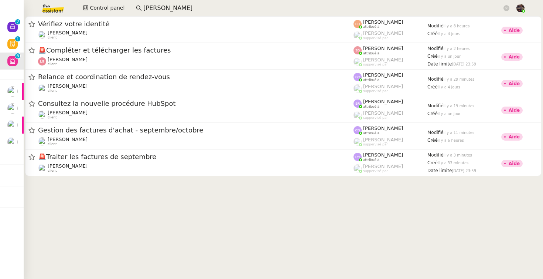
click at [132, 195] on cdk-virtual-scroll-viewport "Vérifiez votre identité Céline MAS client Esther Hillenbrand attribué à Romane …" at bounding box center [284, 147] width 520 height 262
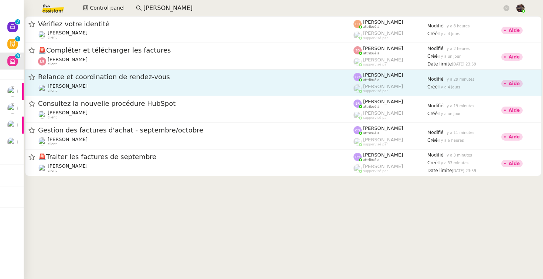
click at [101, 83] on div "Maurice N'Diaye client" at bounding box center [196, 88] width 316 height 10
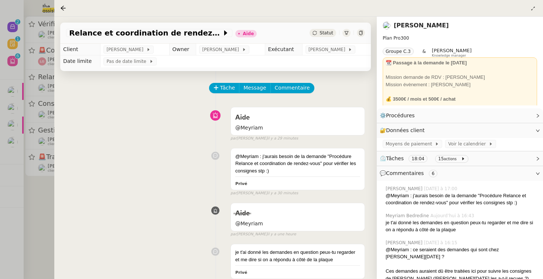
click at [42, 193] on div at bounding box center [271, 139] width 543 height 279
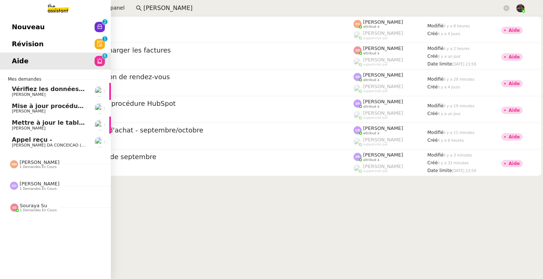
click at [46, 33] on link "Nouveau 0 1 2 3 4 5 6 7 8 9" at bounding box center [55, 26] width 111 height 17
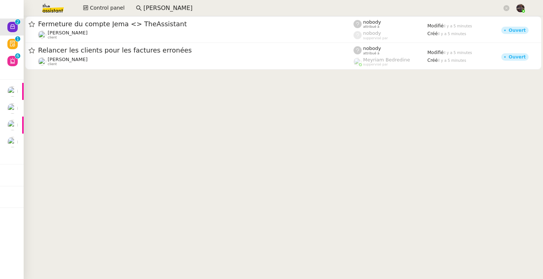
click at [93, 117] on cdk-virtual-scroll-viewport "Fermeture du compte Jema <> TheAssistant Johanna Massa client nobody attribué à…" at bounding box center [284, 147] width 520 height 262
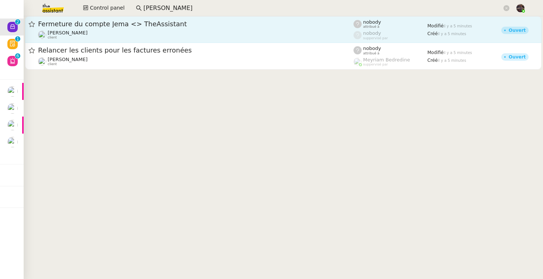
click at [105, 27] on div "Fermeture du compte Jema <> TheAssistant" at bounding box center [196, 24] width 316 height 9
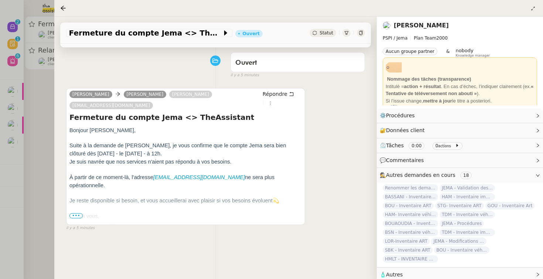
scroll to position [92, 0]
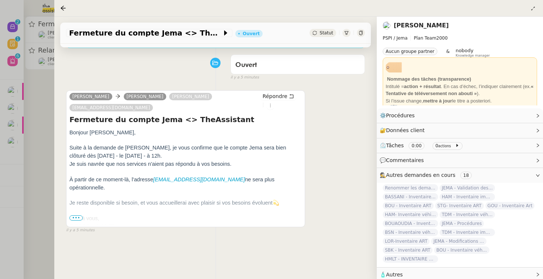
click at [80, 222] on p "Marie" at bounding box center [185, 226] width 232 height 8
click at [77, 217] on span "•••" at bounding box center [75, 217] width 13 height 5
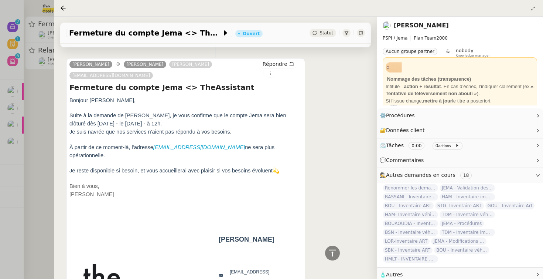
scroll to position [0, 0]
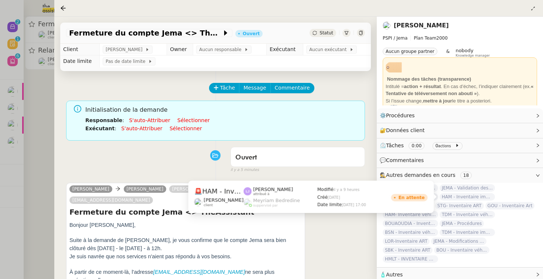
click at [482, 195] on span "HAM - Inventaire immobilier" at bounding box center [467, 196] width 55 height 7
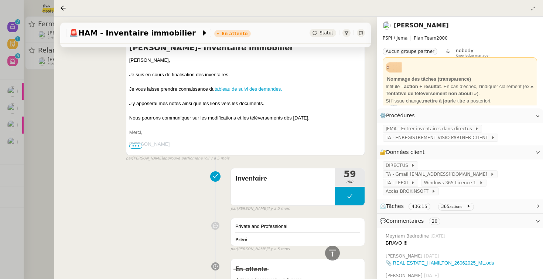
scroll to position [3378, 0]
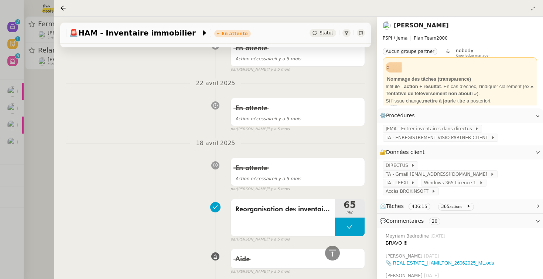
click at [503, 202] on div "⏲️ Tâches 436:15 365 actions" at bounding box center [460, 206] width 166 height 14
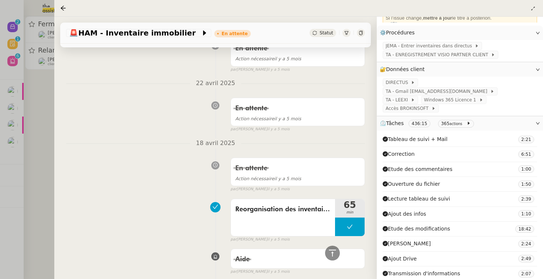
scroll to position [82, 0]
click at [160, 176] on div "En attente Action nécessaire il y a 5 mois false par Tatyana O. il y a 5 mois" at bounding box center [215, 173] width 299 height 38
click at [36, 160] on div at bounding box center [271, 139] width 543 height 279
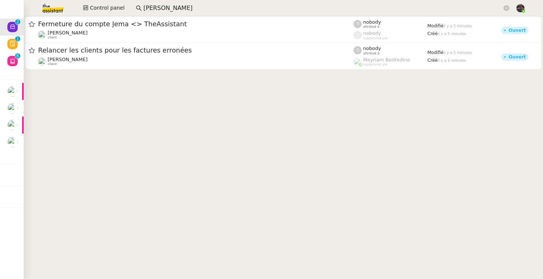
click at [163, 132] on cdk-virtual-scroll-viewport "Fermeture du compte Jema <> TheAssistant Johanna Massa client nobody attribué à…" at bounding box center [284, 147] width 520 height 262
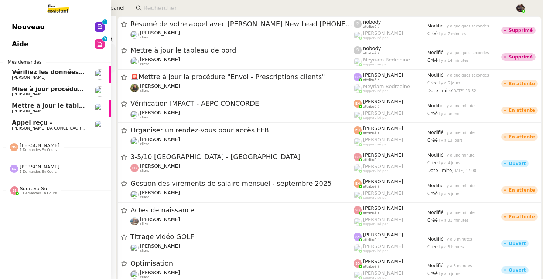
click at [21, 128] on span "[PERSON_NAME] DA CONCEICAO (thermisure)" at bounding box center [58, 128] width 93 height 5
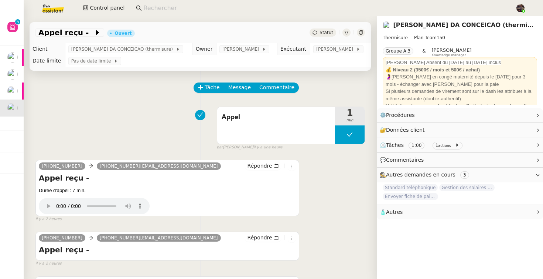
click at [92, 86] on div "Tâche Message Commentaire" at bounding box center [200, 91] width 330 height 18
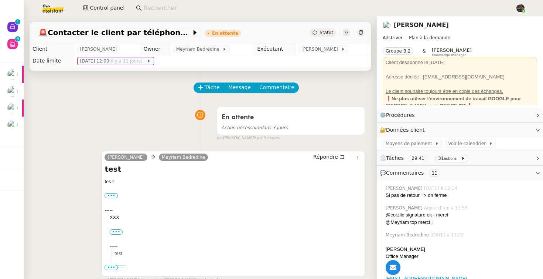
scroll to position [91, 0]
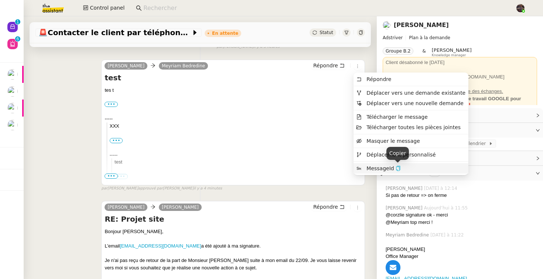
click at [396, 167] on icon "button" at bounding box center [398, 168] width 4 height 5
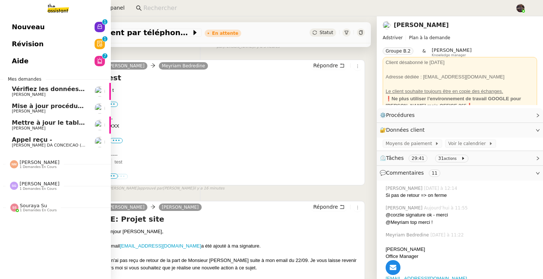
click at [45, 24] on link "Nouveau 0 1 2 3 4 5 6 7 8 9" at bounding box center [55, 26] width 111 height 17
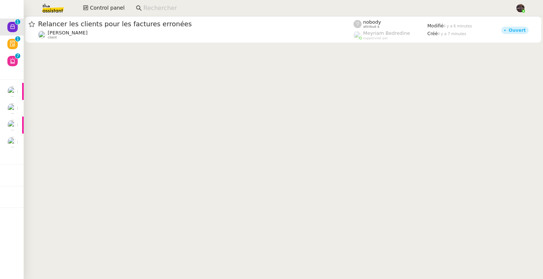
click at [53, 2] on img at bounding box center [46, 8] width 57 height 16
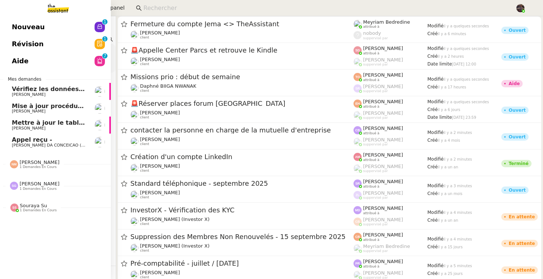
click at [36, 18] on link "Nouveau 0 1 2 3 4 5 6 7 8 9" at bounding box center [55, 26] width 111 height 17
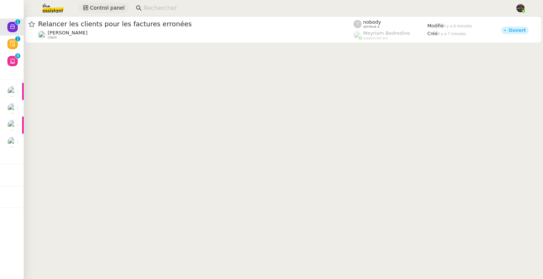
click at [97, 10] on span "Control panel" at bounding box center [107, 8] width 35 height 8
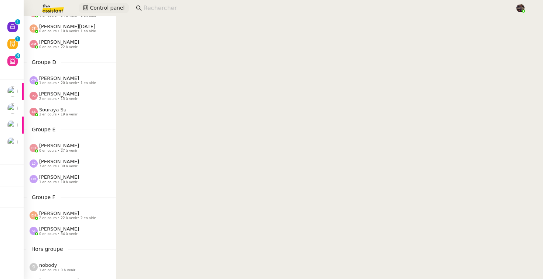
scroll to position [251, 0]
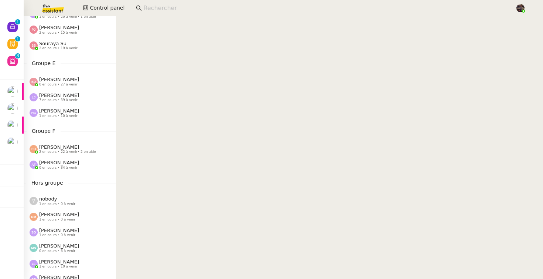
click at [62, 263] on span "[PERSON_NAME]" at bounding box center [59, 262] width 40 height 6
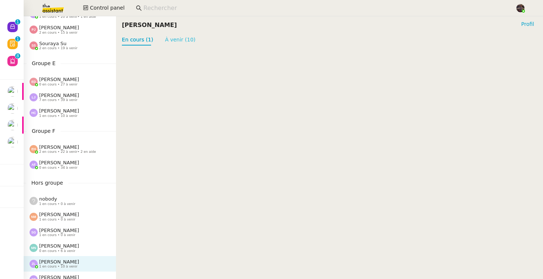
click at [180, 42] on link "À venir (10)" at bounding box center [180, 40] width 31 height 6
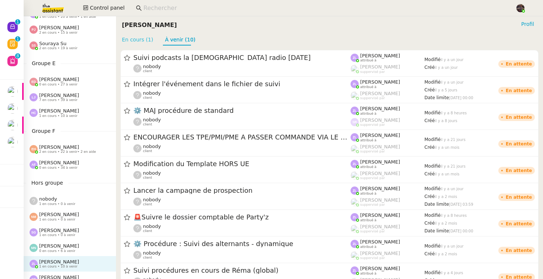
click at [140, 41] on link "En cours (1)" at bounding box center [137, 40] width 31 height 6
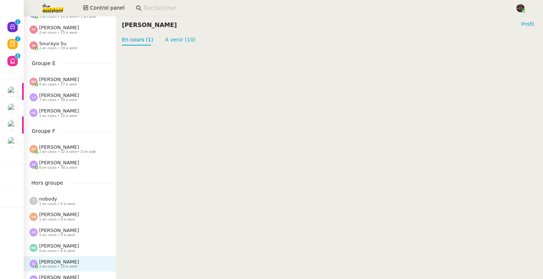
click at [69, 238] on div "[PERSON_NAME] 1 en cours • 0 à venir" at bounding box center [70, 232] width 92 height 16
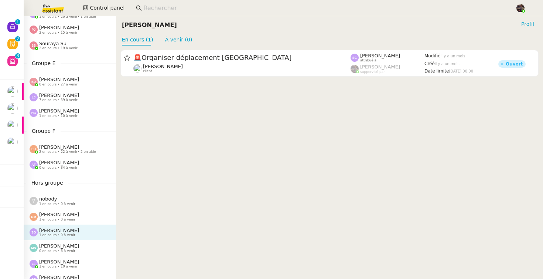
click at [67, 263] on span "[PERSON_NAME]" at bounding box center [59, 262] width 40 height 6
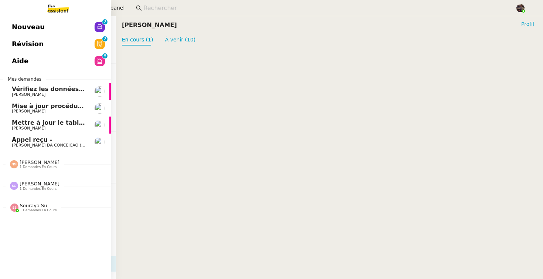
click at [18, 29] on span "Nouveau" at bounding box center [28, 26] width 33 height 11
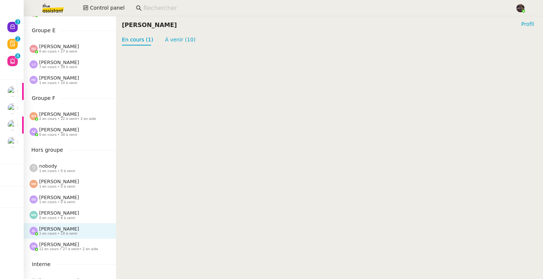
scroll to position [285, 0]
click at [62, 245] on span "[PERSON_NAME]" at bounding box center [59, 243] width 40 height 6
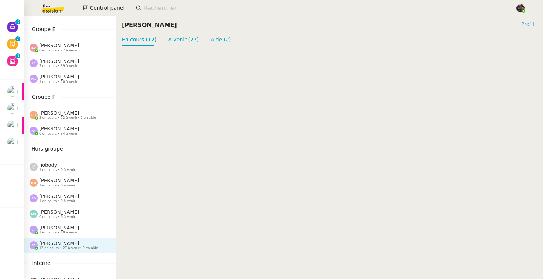
click at [62, 236] on div "[PERSON_NAME] 1 en cours • 10 à venir" at bounding box center [70, 230] width 92 height 16
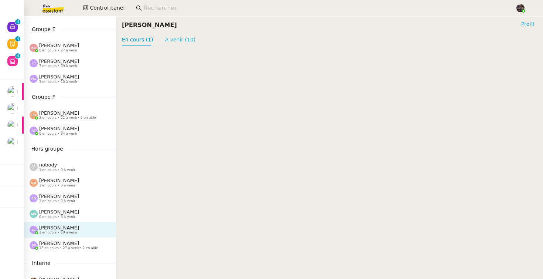
click at [169, 37] on link "À venir (10)" at bounding box center [180, 40] width 31 height 6
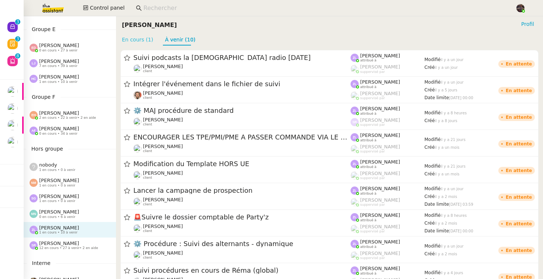
click at [138, 40] on link "En cours (1)" at bounding box center [137, 40] width 31 height 6
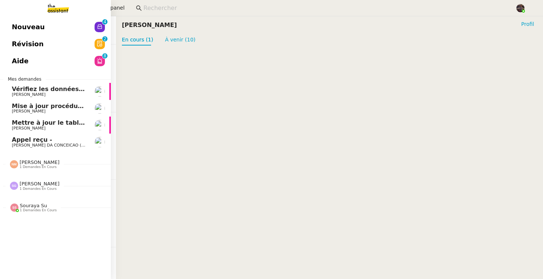
click at [14, 26] on span "Nouveau" at bounding box center [28, 26] width 33 height 11
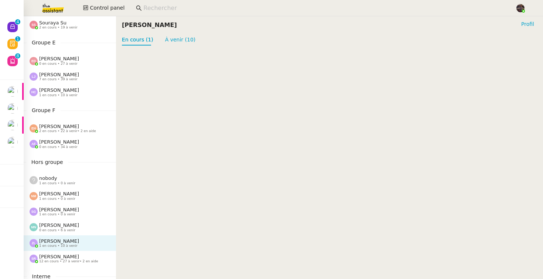
scroll to position [276, 0]
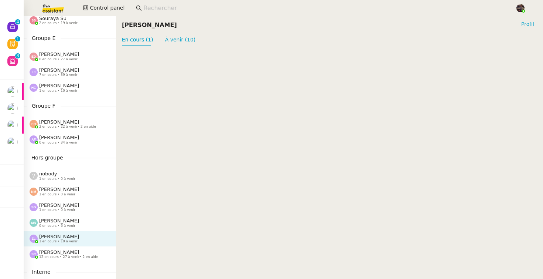
click at [59, 225] on span "0 en cours • 6 à venir" at bounding box center [57, 226] width 36 height 4
click at [62, 237] on span "[PERSON_NAME]" at bounding box center [59, 237] width 40 height 6
click at [174, 37] on link "À venir (10)" at bounding box center [180, 40] width 31 height 6
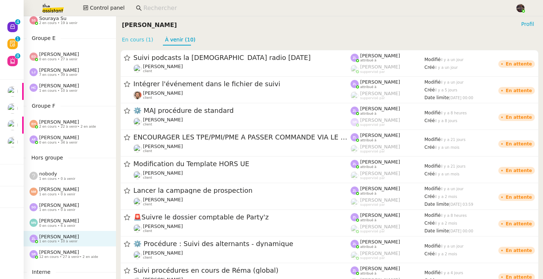
click at [134, 39] on link "En cours (1)" at bounding box center [137, 40] width 31 height 6
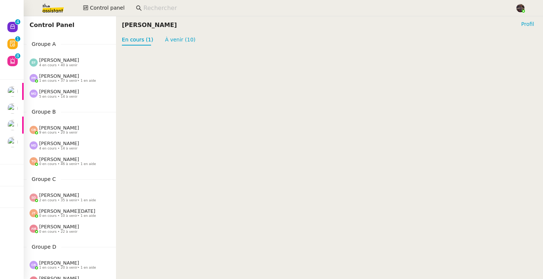
scroll to position [342, 0]
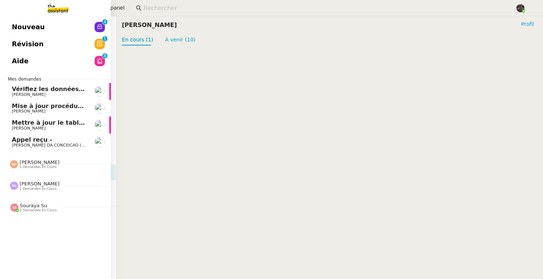
click at [21, 24] on span "Nouveau" at bounding box center [28, 26] width 33 height 11
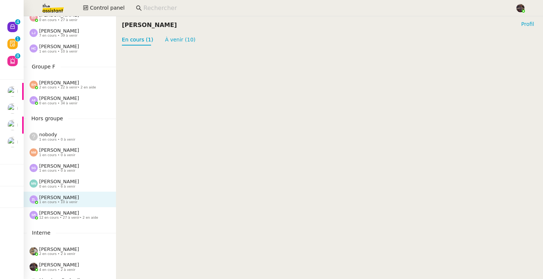
scroll to position [342, 0]
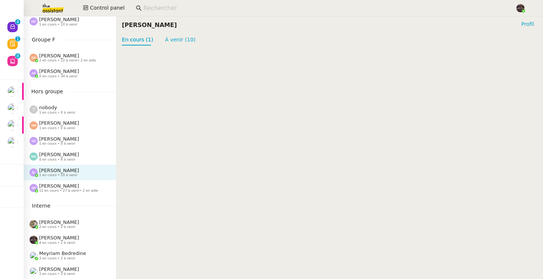
click at [51, 188] on span "12 en cours • 27 à venir • 2 en aide" at bounding box center [68, 190] width 59 height 4
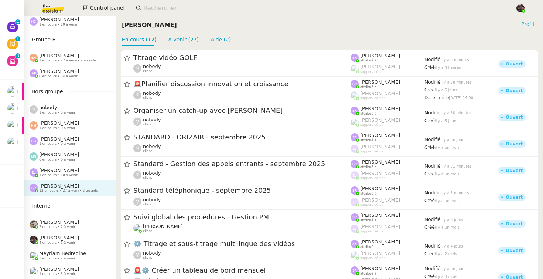
click at [55, 175] on span "1 en cours • 10 à venir" at bounding box center [58, 175] width 38 height 4
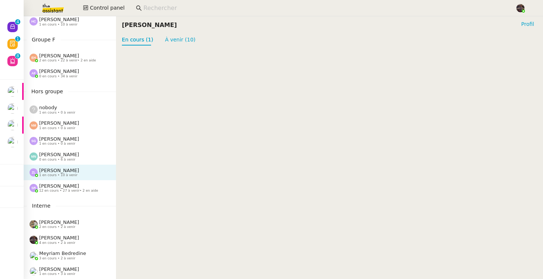
click at [70, 137] on span "[PERSON_NAME]" at bounding box center [59, 139] width 40 height 6
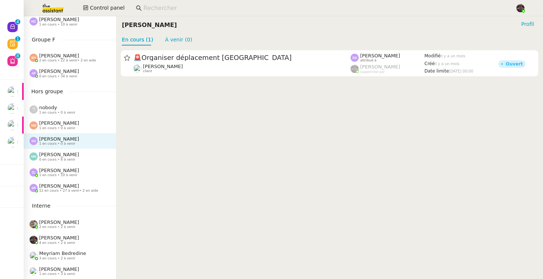
click at [71, 164] on div "[PERSON_NAME] 0 en cours • 6 à venir" at bounding box center [70, 157] width 92 height 16
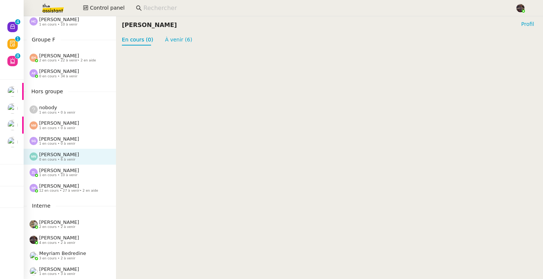
click at [72, 171] on span "[PERSON_NAME]" at bounding box center [59, 170] width 40 height 6
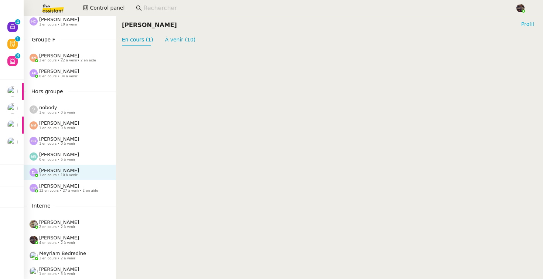
click at [64, 174] on span "1 en cours • 10 à venir" at bounding box center [58, 175] width 38 height 4
click at [62, 185] on span "[PERSON_NAME]" at bounding box center [59, 186] width 40 height 6
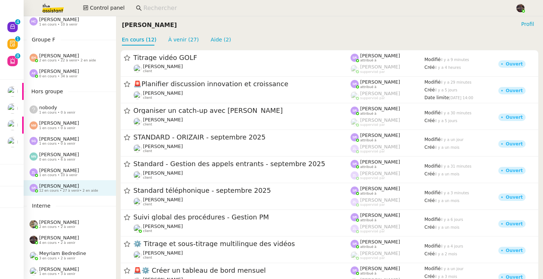
click at [63, 168] on span "[PERSON_NAME]" at bounding box center [59, 170] width 40 height 6
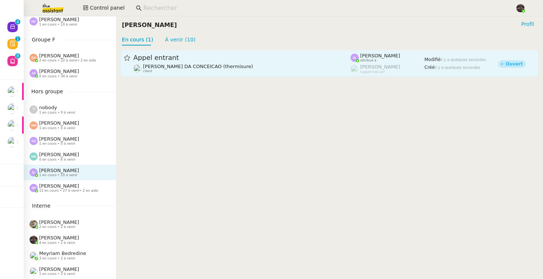
click at [244, 59] on span "Appel entrant" at bounding box center [241, 57] width 217 height 7
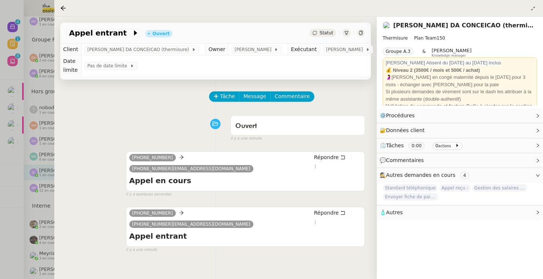
click at [188, 119] on div "Ouvert false il y a une minute" at bounding box center [215, 127] width 299 height 30
click at [90, 173] on div "[PHONE_NUMBER] [PHONE_NUMBER][EMAIL_ADDRESS][DOMAIN_NAME] Répondre Appel en cou…" at bounding box center [215, 170] width 299 height 53
click at [117, 125] on div "Ouvert false il y a 3 minutes" at bounding box center [215, 127] width 299 height 30
click at [183, 113] on div "Ouvert false il y a 3 minutes" at bounding box center [215, 127] width 299 height 30
click at [12, 33] on div at bounding box center [271, 139] width 543 height 279
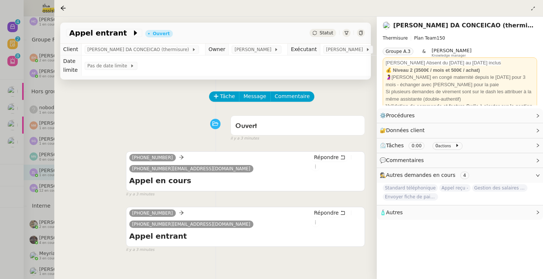
click at [157, 112] on div "Ouvert false il y a 3 minutes" at bounding box center [215, 127] width 299 height 30
click at [15, 31] on div at bounding box center [271, 139] width 543 height 279
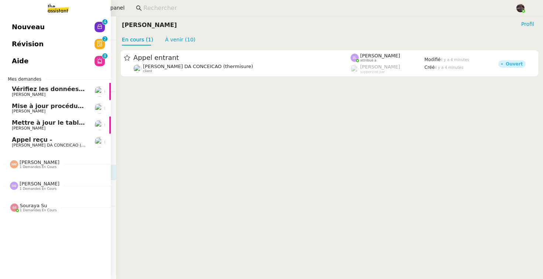
click at [16, 27] on span "Nouveau" at bounding box center [28, 26] width 33 height 11
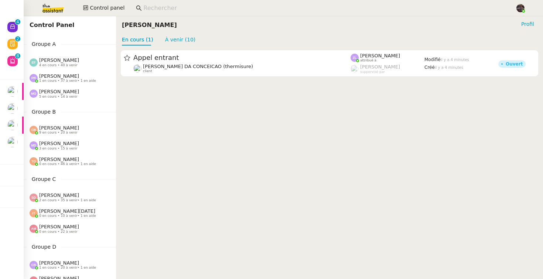
click at [208, 86] on cdk-virtual-scroll-viewport "Appel entrant [PERSON_NAME] (thermisure) client [PERSON_NAME] attribué à [PERSO…" at bounding box center [329, 161] width 427 height 233
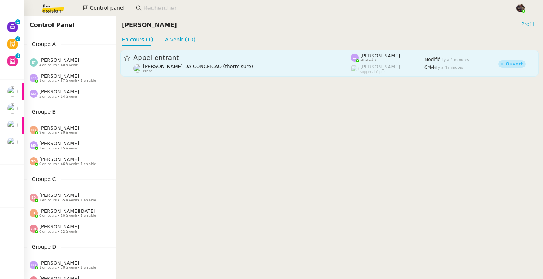
click at [232, 64] on div "[PERSON_NAME] DA CONCEICAO (thermisure) client" at bounding box center [241, 69] width 217 height 10
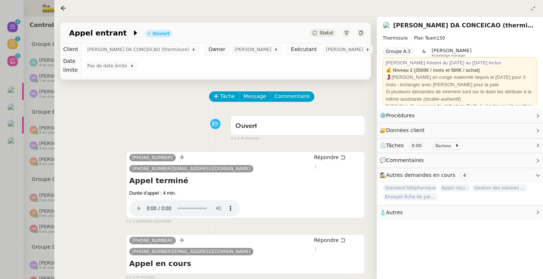
click at [167, 103] on div "Tâche Message Commentaire Veuillez patienter une erreur s'est produite 👌👌👌 mess…" at bounding box center [215, 218] width 323 height 279
click at [227, 92] on span "Tâche" at bounding box center [227, 96] width 15 height 8
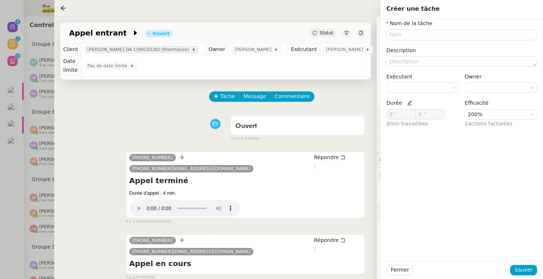
click at [168, 49] on span "[PERSON_NAME] DA CONCEICAO (thermisure)" at bounding box center [140, 49] width 105 height 7
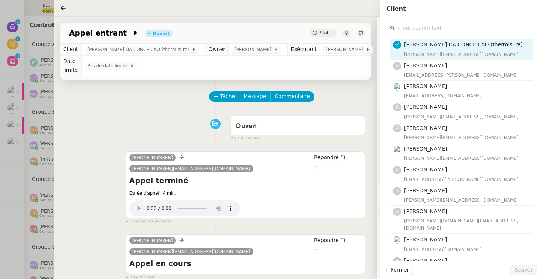
click at [415, 31] on input "text" at bounding box center [464, 28] width 138 height 10
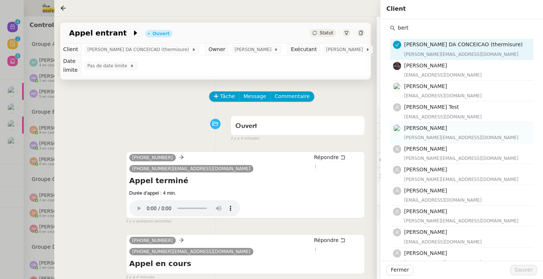
type input "bert"
click at [424, 127] on span "[PERSON_NAME]" at bounding box center [425, 128] width 43 height 6
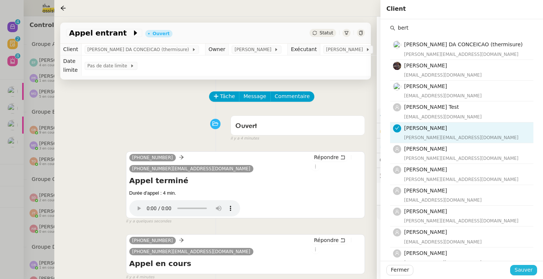
click at [521, 268] on span "Sauver" at bounding box center [524, 269] width 18 height 8
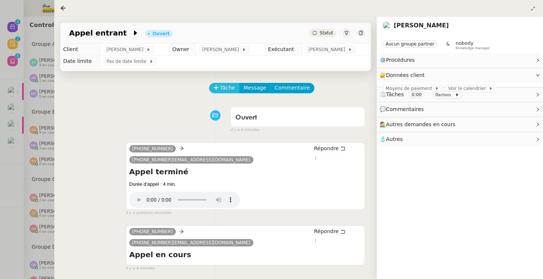
click at [232, 91] on span "Tâche" at bounding box center [227, 88] width 15 height 8
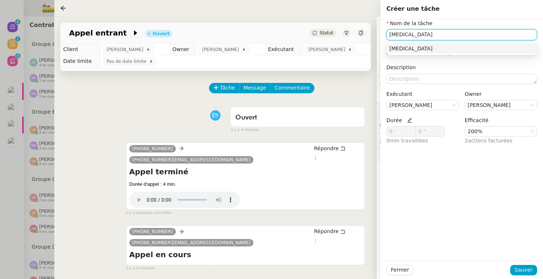
click at [394, 34] on input "[MEDICAL_DATA]" at bounding box center [461, 34] width 151 height 11
type input "Test"
click at [409, 120] on icon at bounding box center [409, 119] width 5 height 5
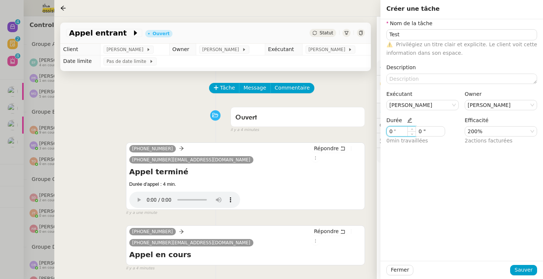
drag, startPoint x: 402, startPoint y: 132, endPoint x: 357, endPoint y: 132, distance: 45.4
click at [357, 132] on app-ticket "Appel entrant Ouvert Statut Client [PERSON_NAME] Owner [PERSON_NAME] Exécutant …" at bounding box center [298, 148] width 489 height 262
type input "5 '"
click at [493, 129] on nz-select-item "200%" at bounding box center [501, 131] width 67 height 10
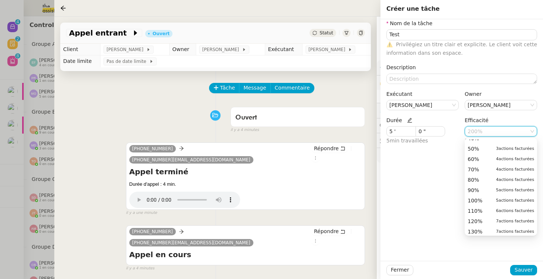
scroll to position [48, 0]
click at [484, 202] on div "100% 5 actions facturées" at bounding box center [501, 199] width 67 height 7
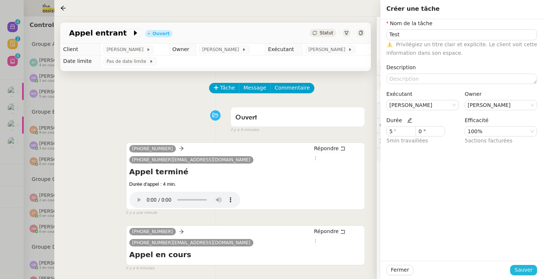
click at [532, 272] on span "Sauver" at bounding box center [524, 269] width 18 height 8
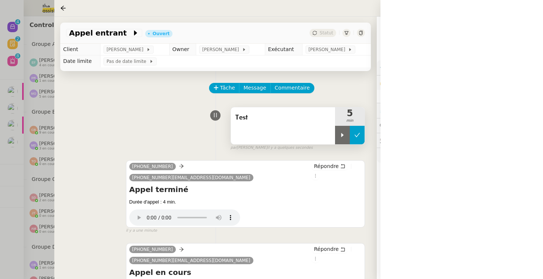
click at [364, 137] on button at bounding box center [357, 135] width 15 height 18
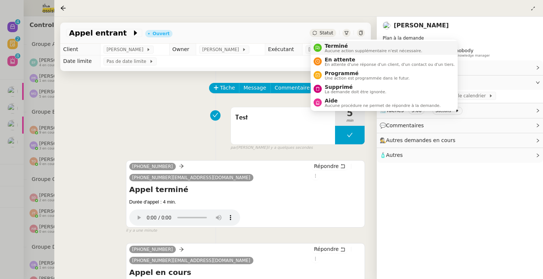
click at [335, 44] on span "Terminé" at bounding box center [374, 46] width 98 height 6
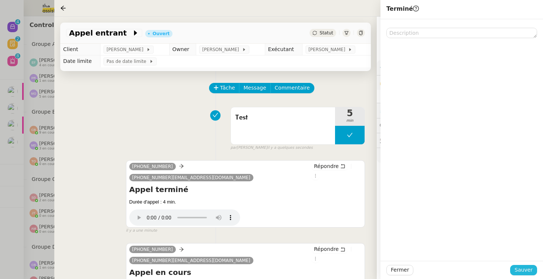
click at [529, 267] on span "Sauver" at bounding box center [524, 269] width 18 height 8
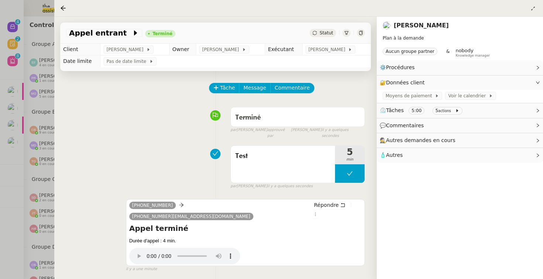
click at [362, 35] on icon at bounding box center [361, 33] width 4 height 4
click at [273, 155] on span "Test" at bounding box center [282, 155] width 95 height 11
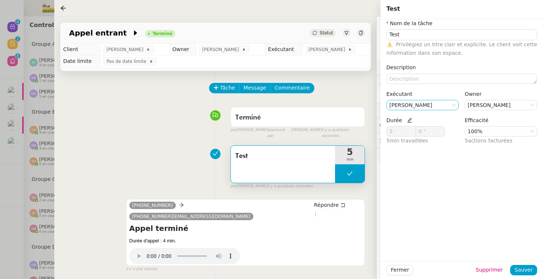
click at [432, 107] on nz-select-item "[PERSON_NAME]" at bounding box center [422, 105] width 67 height 10
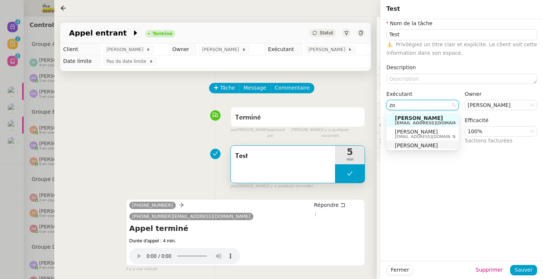
type input "zo"
click at [418, 143] on span "[PERSON_NAME]" at bounding box center [430, 145] width 71 height 6
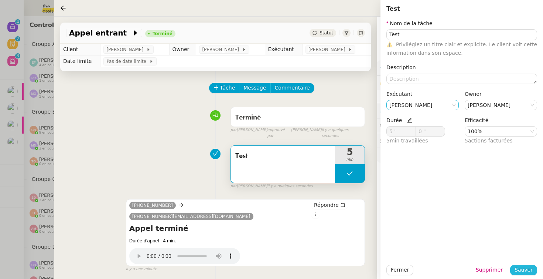
click at [525, 271] on span "Sauver" at bounding box center [524, 269] width 18 height 8
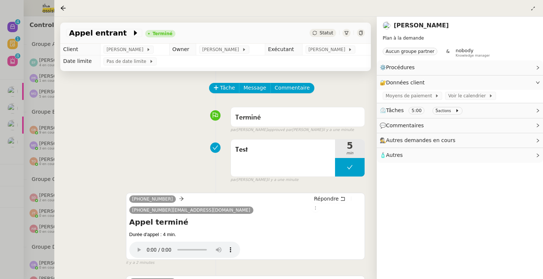
click at [144, 105] on div "Terminé false par [PERSON_NAME] approuvé par [PERSON_NAME] il y a une minute" at bounding box center [215, 118] width 299 height 30
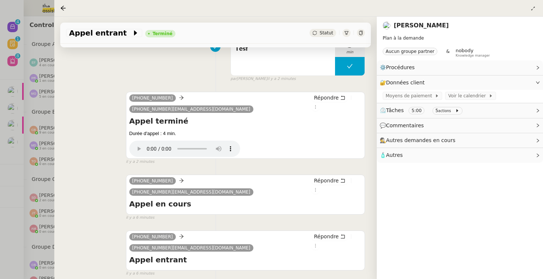
click at [168, 224] on div "[PHONE_NUMBER] [PHONE_NUMBER][EMAIL_ADDRESS][DOMAIN_NAME] Répondre Appel entran…" at bounding box center [215, 250] width 299 height 53
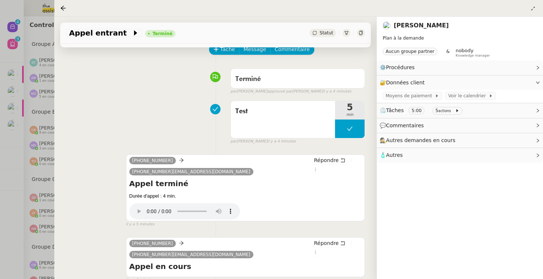
scroll to position [34, 0]
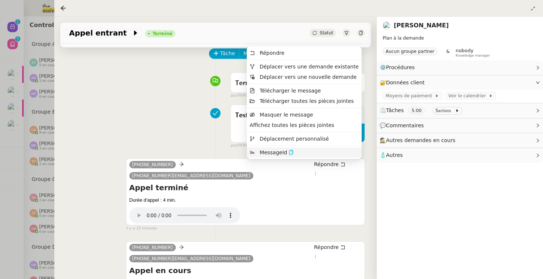
click at [294, 152] on icon "button" at bounding box center [291, 152] width 5 height 5
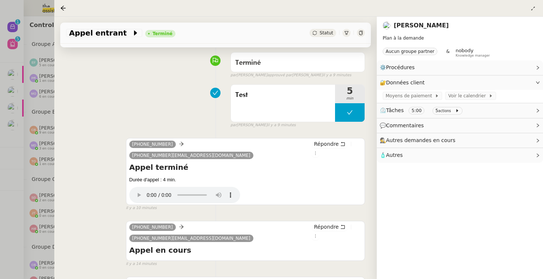
scroll to position [68, 0]
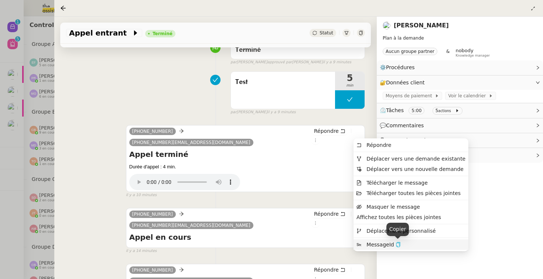
click at [398, 243] on icon "button" at bounding box center [398, 244] width 5 height 5
